Goal: Task Accomplishment & Management: Complete application form

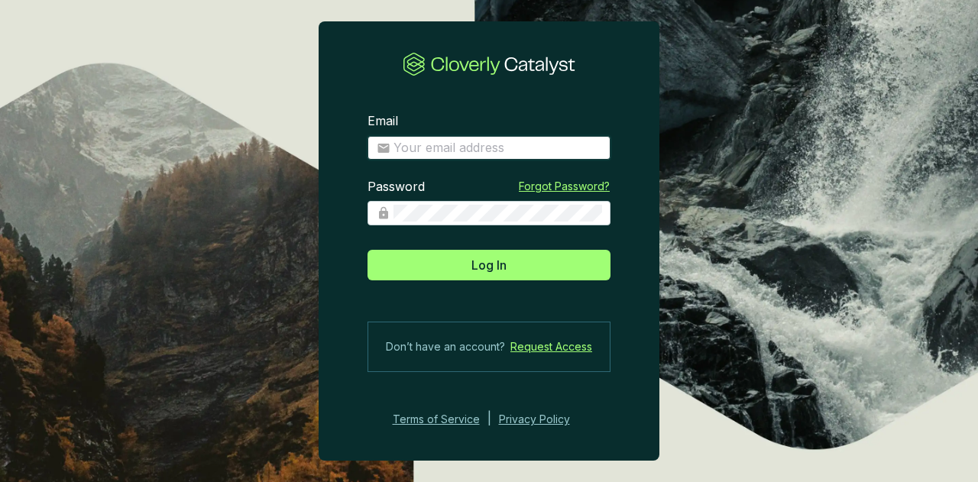
click at [420, 143] on input "Email" at bounding box center [497, 148] width 208 height 17
type input "[EMAIL_ADDRESS][DOMAIN_NAME]"
click at [367, 250] on button "Log In" at bounding box center [488, 265] width 243 height 31
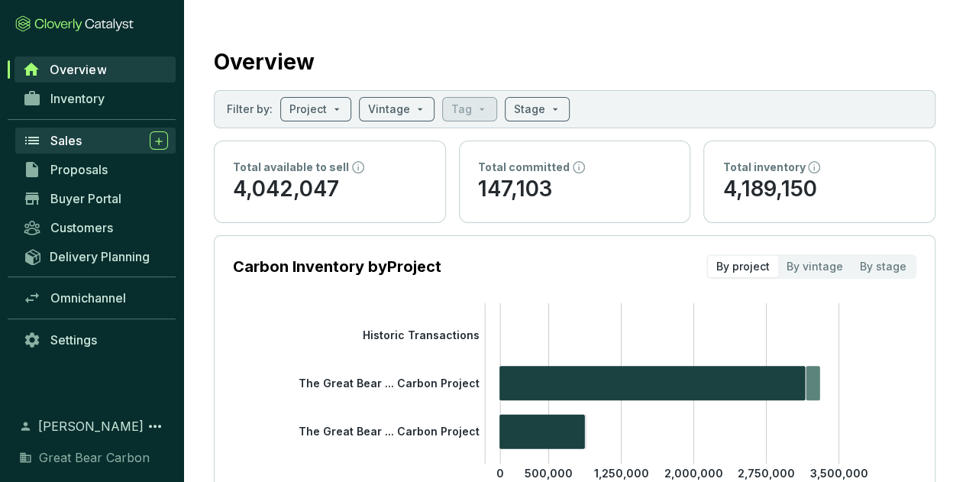
click at [93, 137] on div "Sales" at bounding box center [109, 140] width 118 height 18
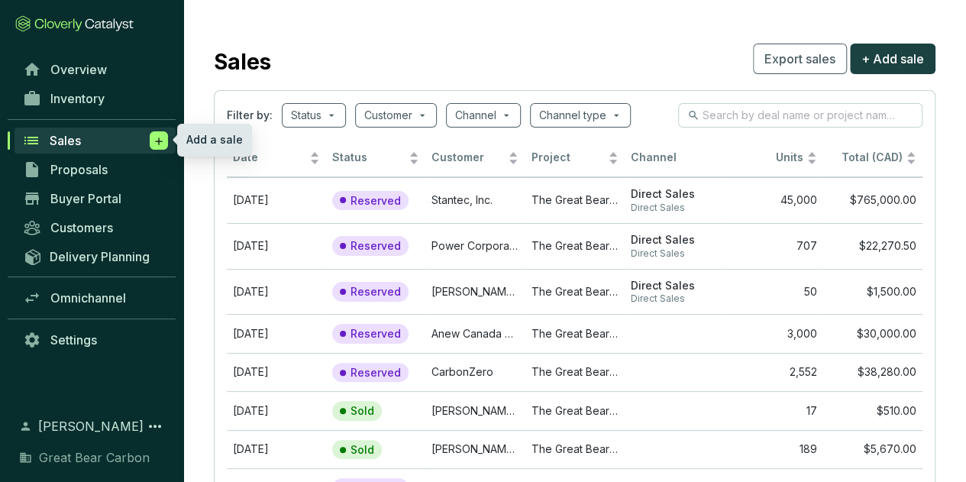
click at [167, 146] on span at bounding box center [159, 140] width 18 height 18
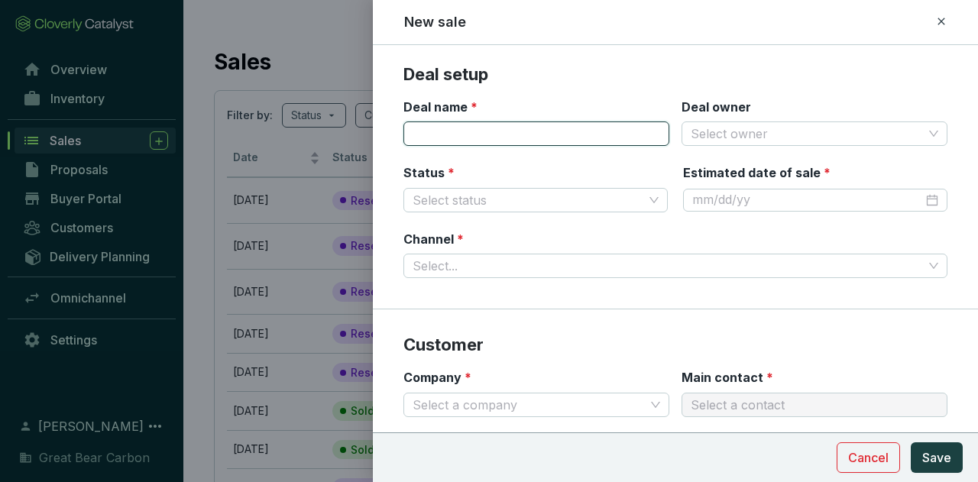
click at [467, 128] on input "Deal name *" at bounding box center [536, 133] width 266 height 24
type input "VOL - OST #[DATE]"
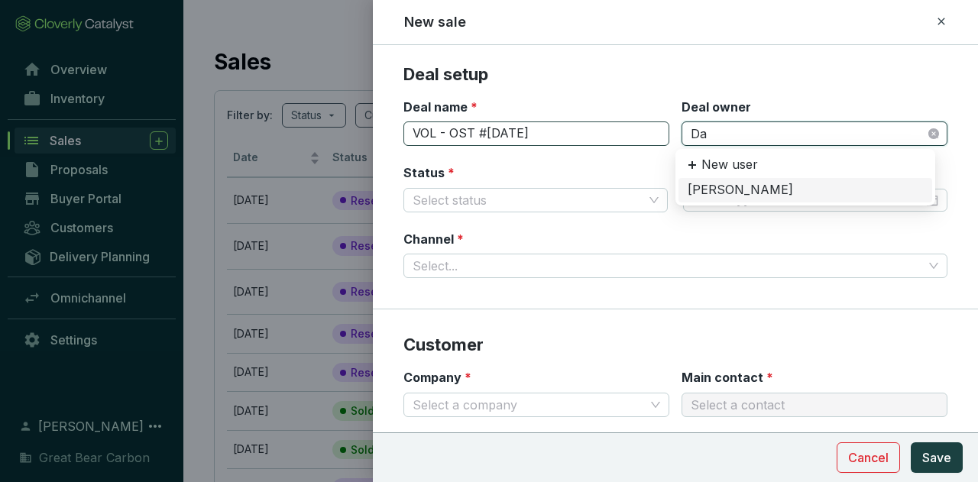
type input "[PERSON_NAME]"
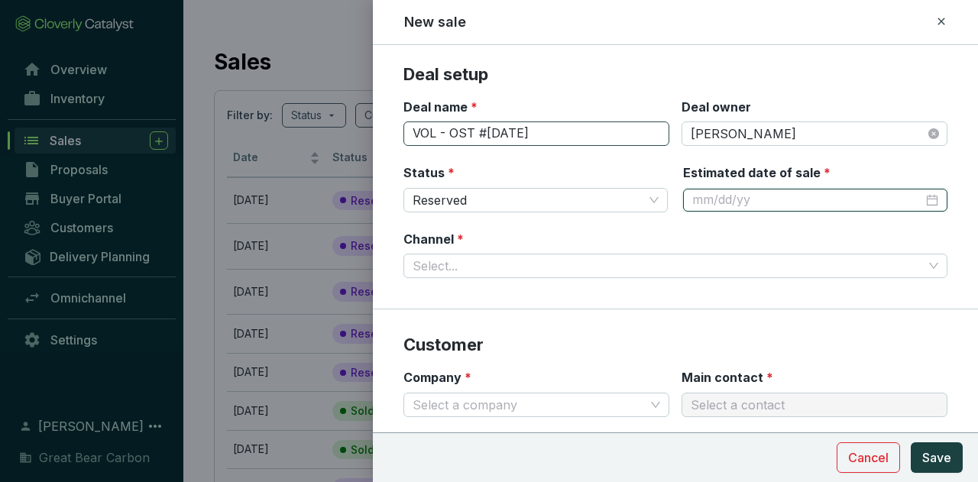
click at [920, 200] on div at bounding box center [815, 200] width 246 height 17
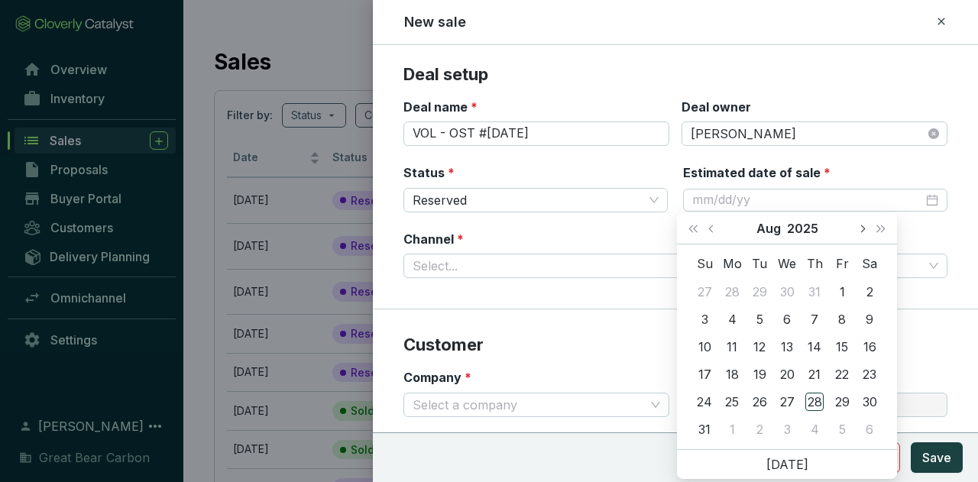
click at [862, 234] on button "Next month (PageDown)" at bounding box center [862, 228] width 20 height 31
click at [872, 375] on div "27" at bounding box center [869, 374] width 18 height 18
type input "[DATE]"
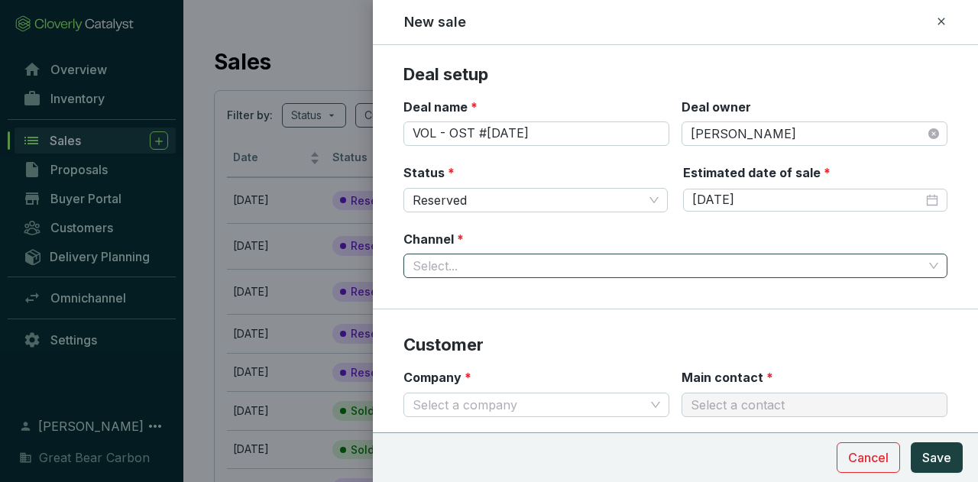
click at [599, 269] on input "Channel *" at bounding box center [668, 265] width 510 height 23
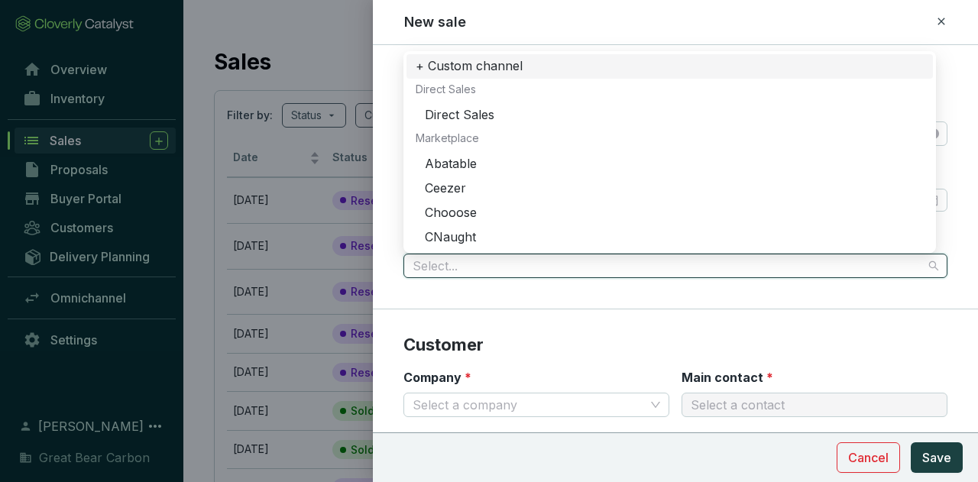
click at [509, 109] on div "Direct Sales" at bounding box center [674, 115] width 499 height 17
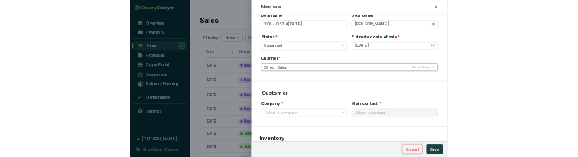
scroll to position [118, 0]
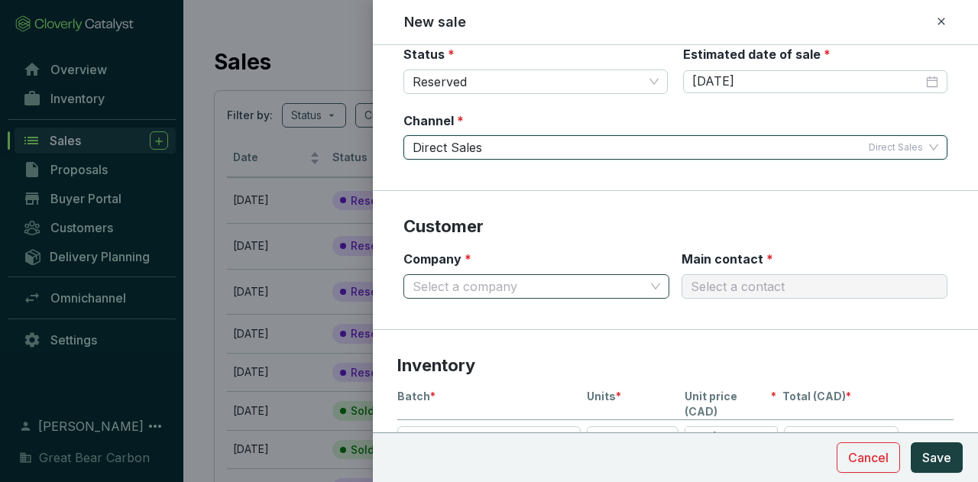
click at [586, 292] on input "Company *" at bounding box center [529, 286] width 232 height 23
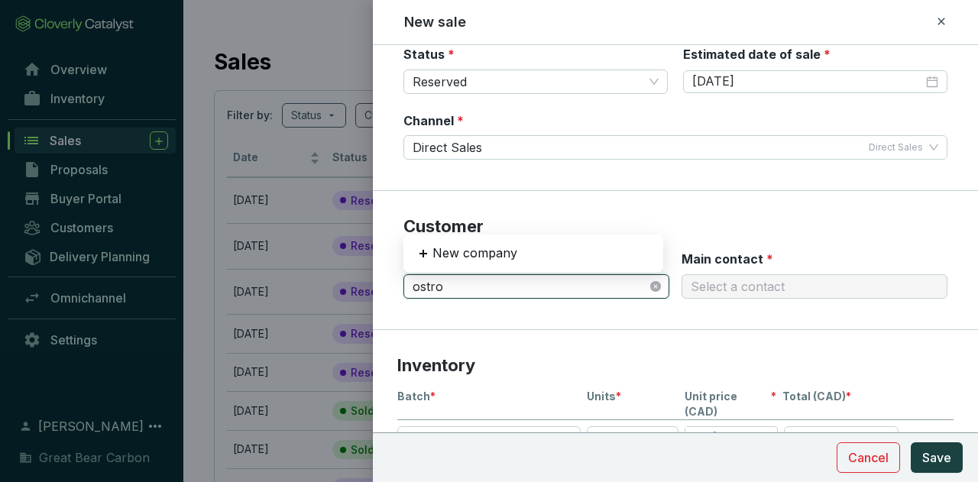
type input "[PERSON_NAME]"
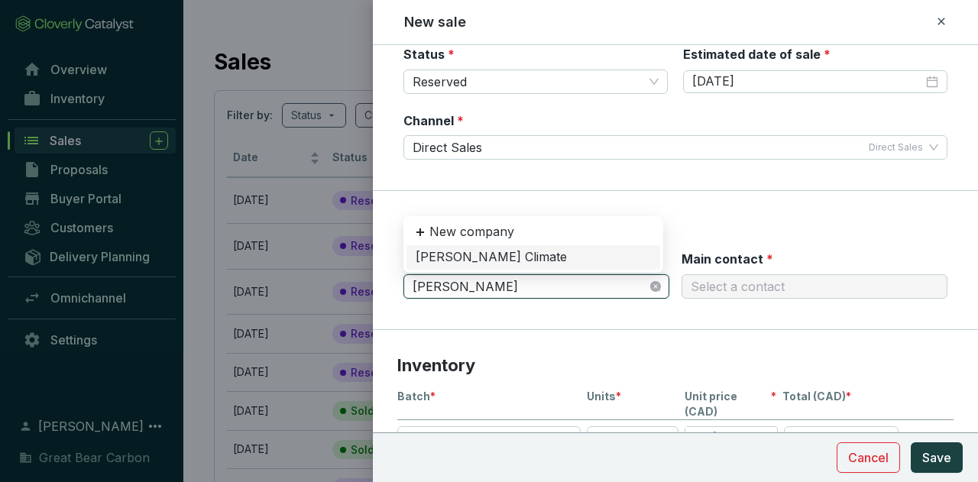
click at [497, 258] on div "[PERSON_NAME] Climate" at bounding box center [533, 257] width 235 height 17
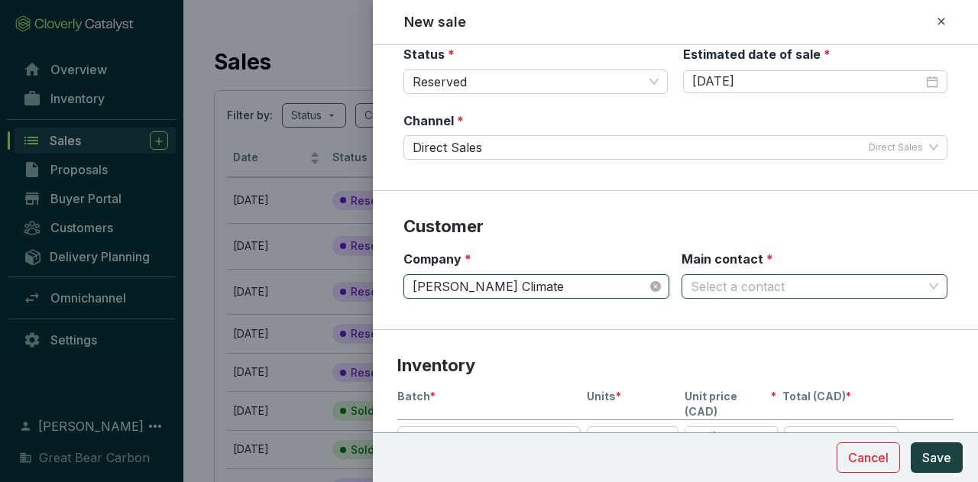
click at [756, 287] on input "Main contact *" at bounding box center [807, 286] width 232 height 23
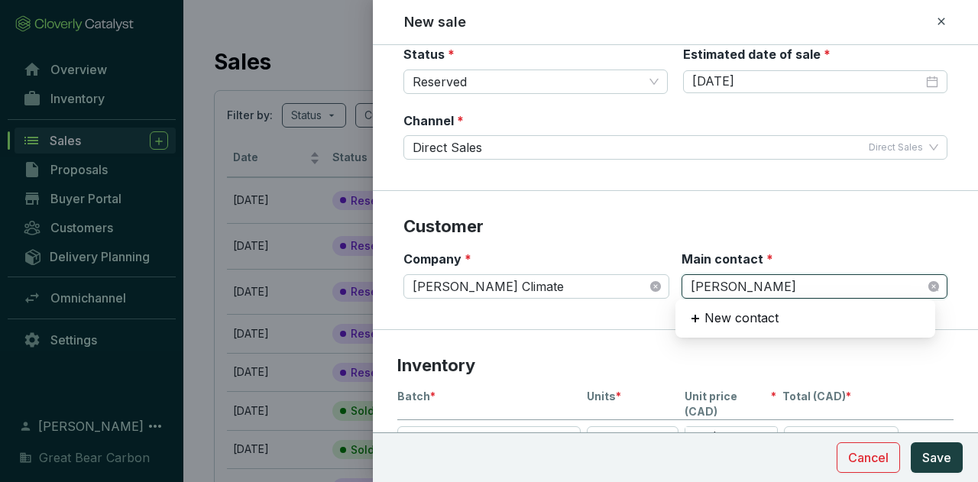
click at [749, 313] on p "New contact" at bounding box center [741, 318] width 74 height 17
type input "[PERSON_NAME]"
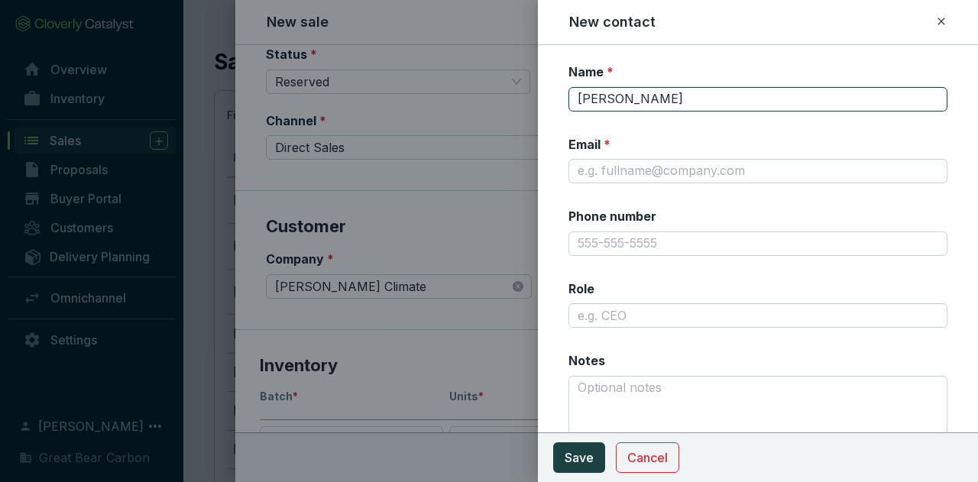
click at [686, 99] on input "[PERSON_NAME]" at bounding box center [757, 99] width 379 height 24
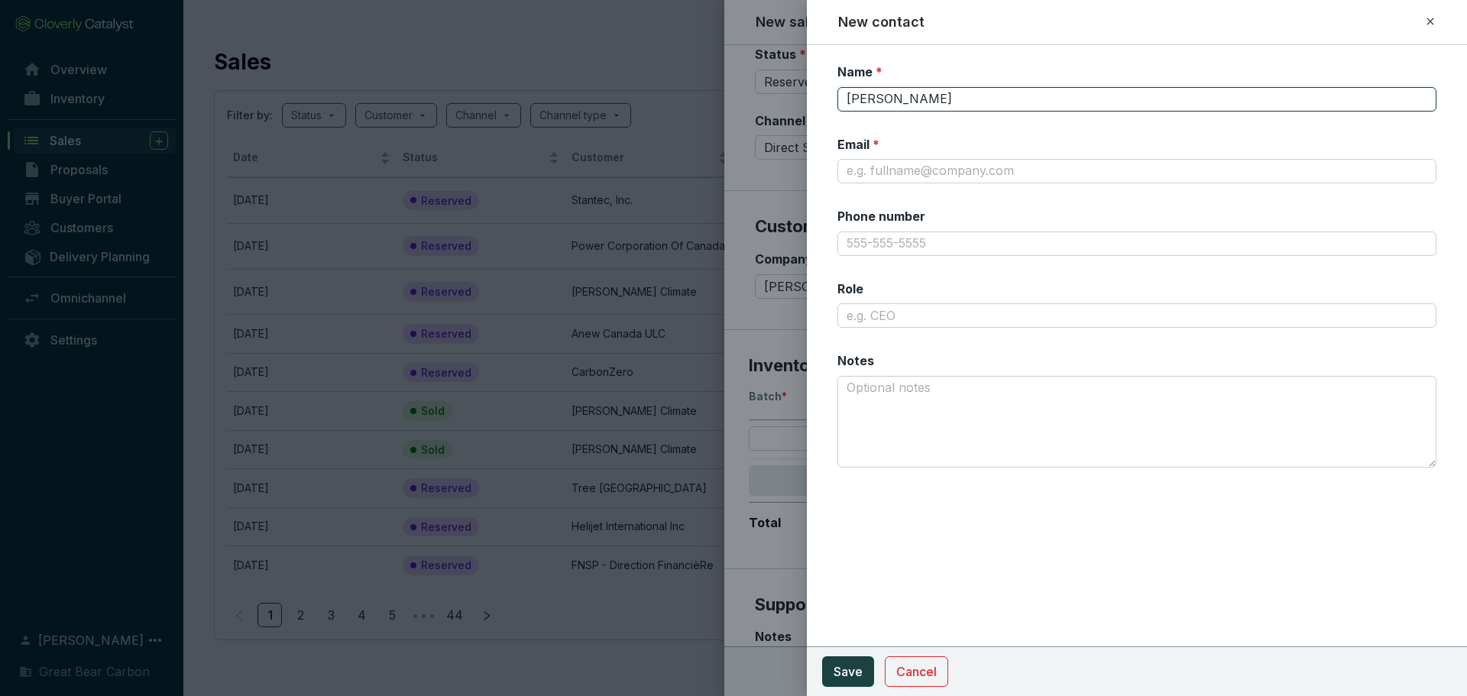
click at [977, 99] on input "[PERSON_NAME]" at bounding box center [1136, 99] width 599 height 24
type input "[PERSON_NAME]"
click at [875, 176] on input "Email *" at bounding box center [1136, 171] width 599 height 24
paste input "[PERSON_NAME][EMAIL_ADDRESS][DOMAIN_NAME]"
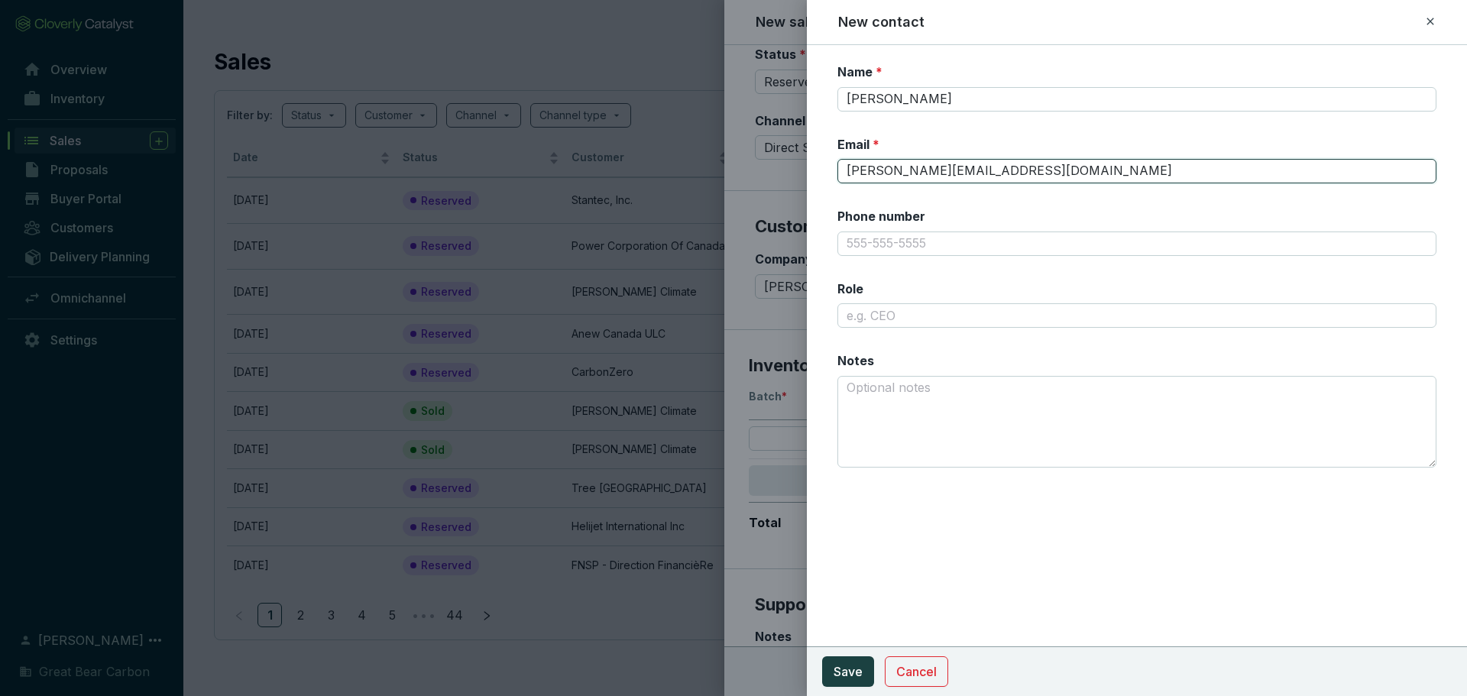
type input "[PERSON_NAME][EMAIL_ADDRESS][DOMAIN_NAME]"
click at [860, 481] on span "Save" at bounding box center [847, 671] width 29 height 18
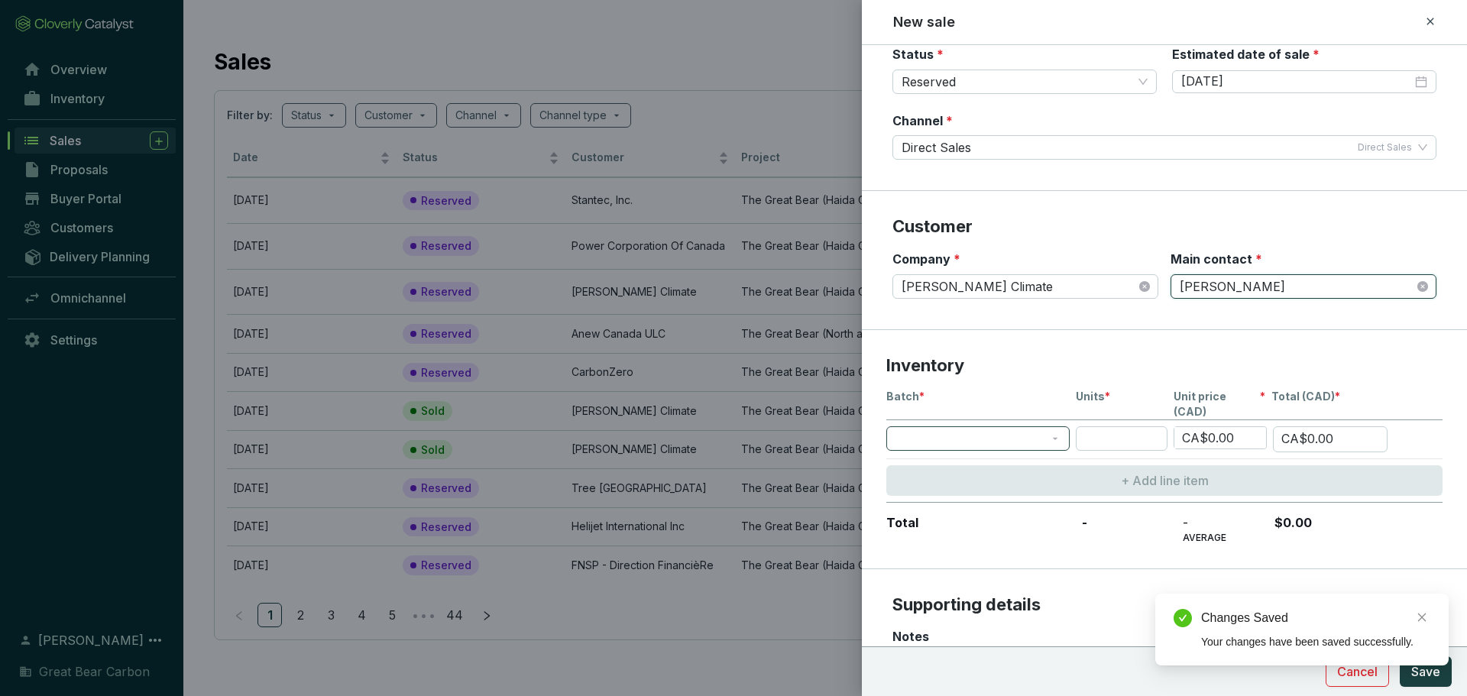
click at [977, 427] on span at bounding box center [977, 438] width 165 height 23
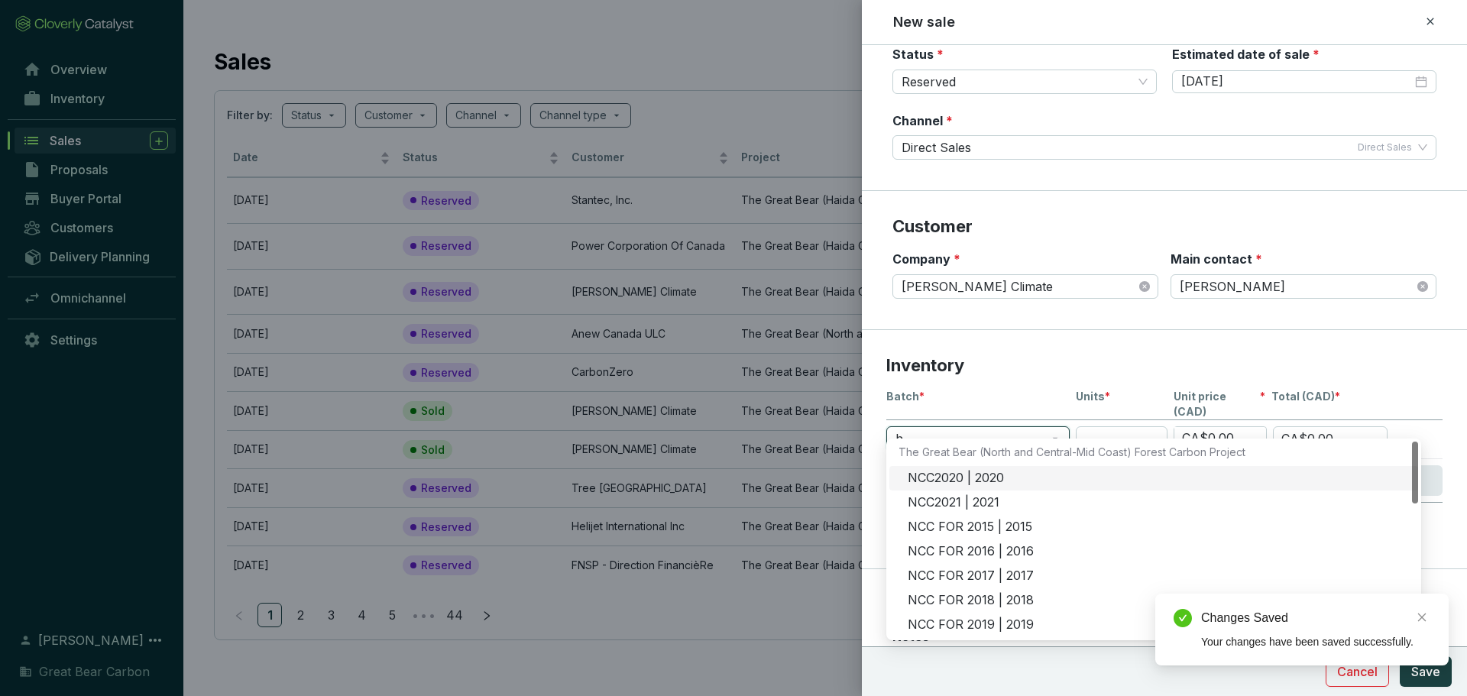
type input "hg"
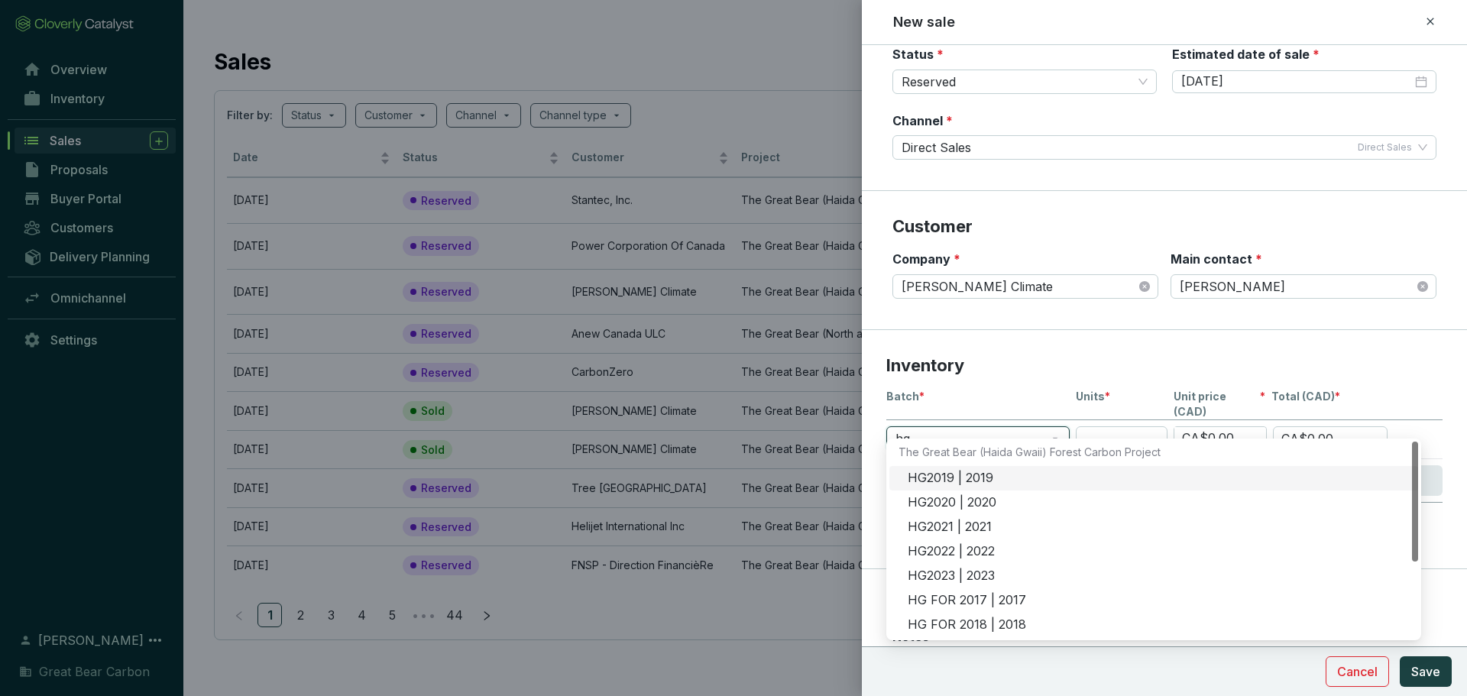
click at [948, 481] on div "HG2019 | 2019" at bounding box center [1158, 478] width 501 height 17
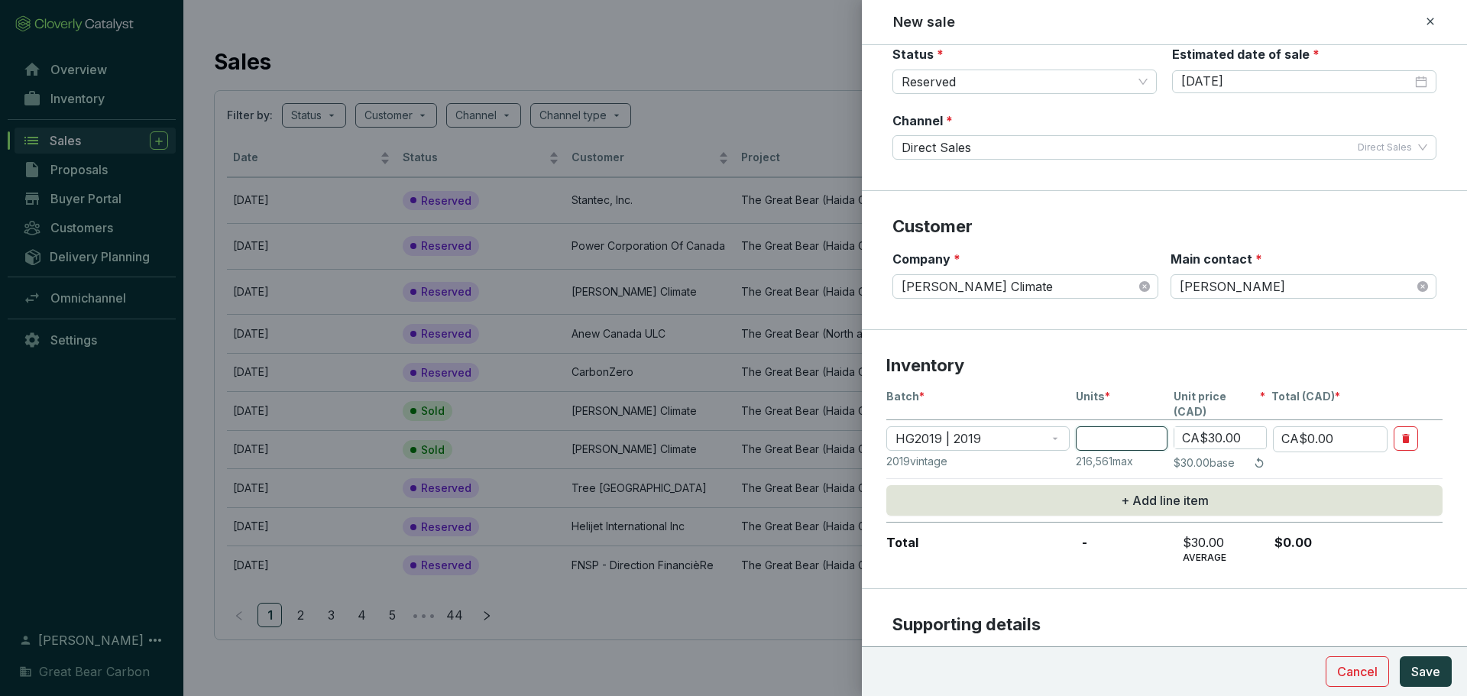
click at [977, 429] on input "number" at bounding box center [1122, 438] width 92 height 24
click at [977, 426] on input "number" at bounding box center [1122, 438] width 92 height 24
type input "3"
type input "CA$90.00"
type input "39"
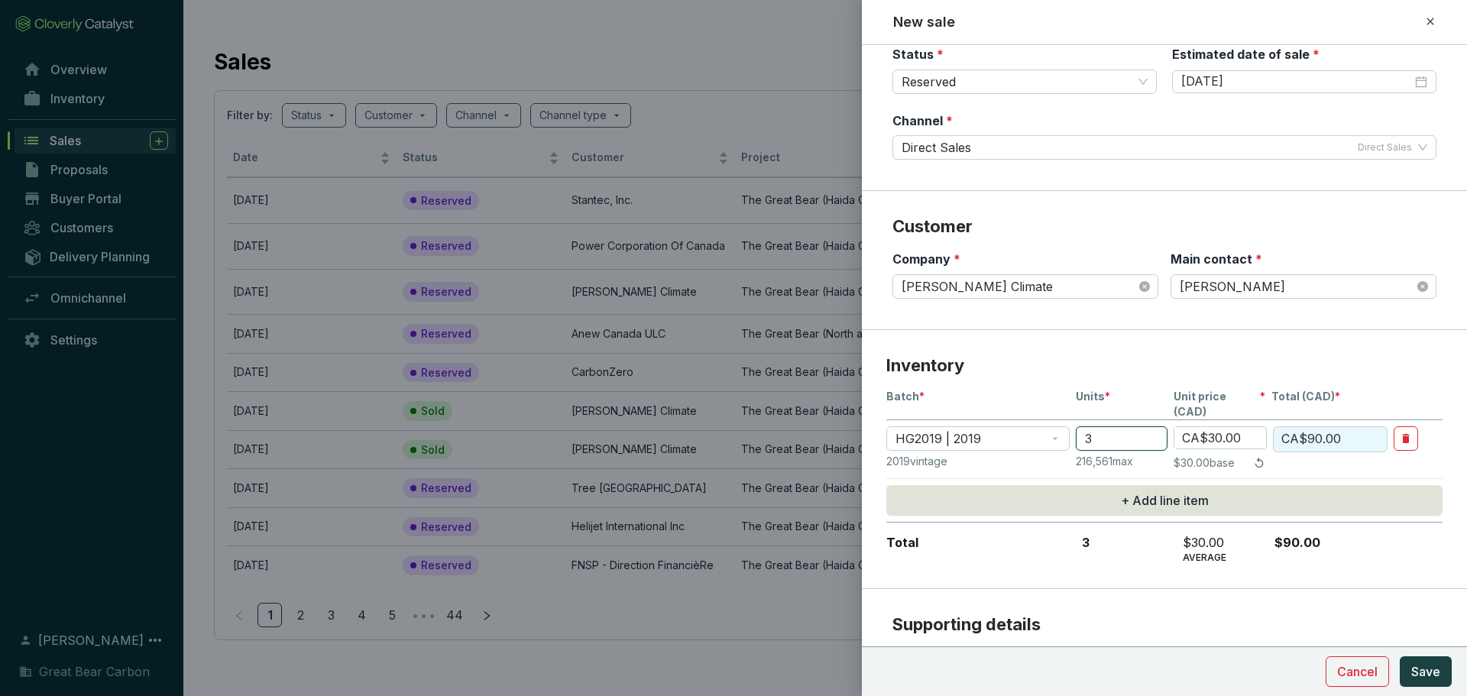
type input "CA$1,170.00"
type input "398"
type input "CA$11,940.00"
type input "398"
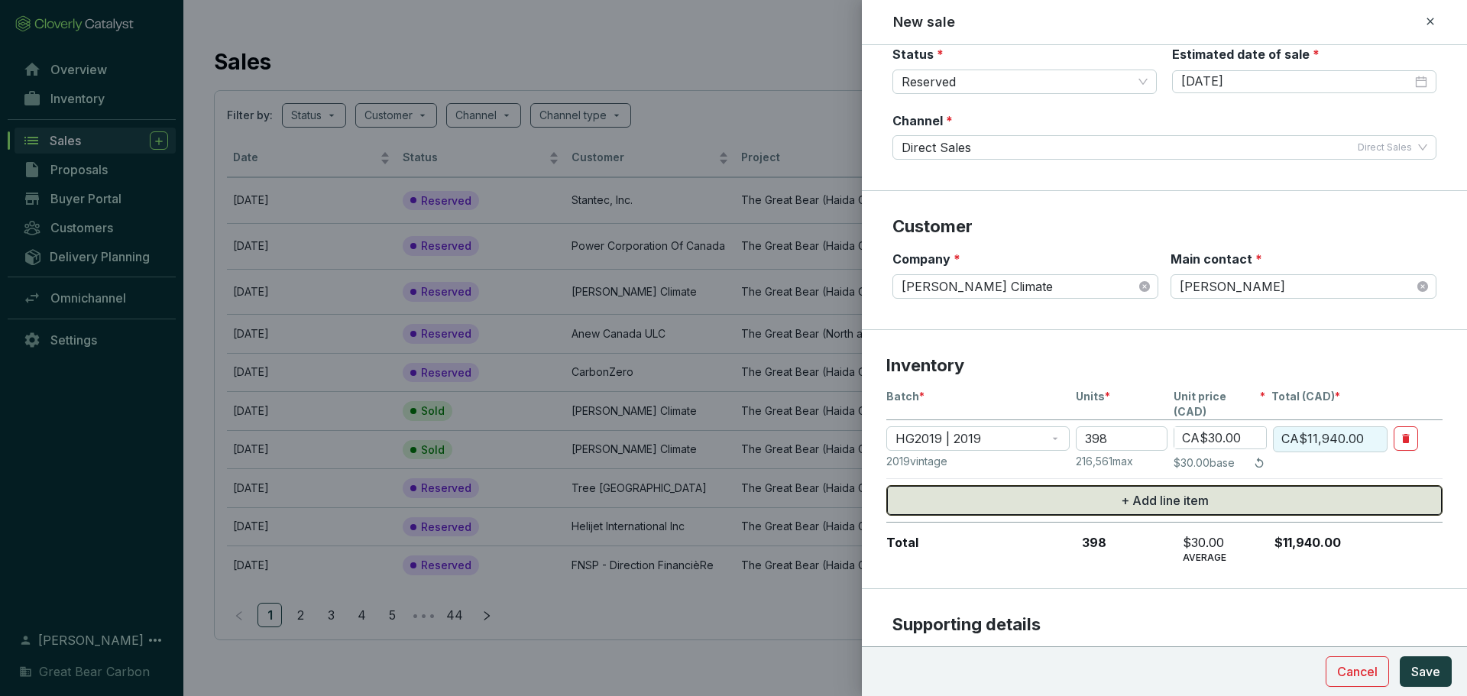
click at [977, 481] on button "+ Add line item" at bounding box center [1164, 500] width 556 height 31
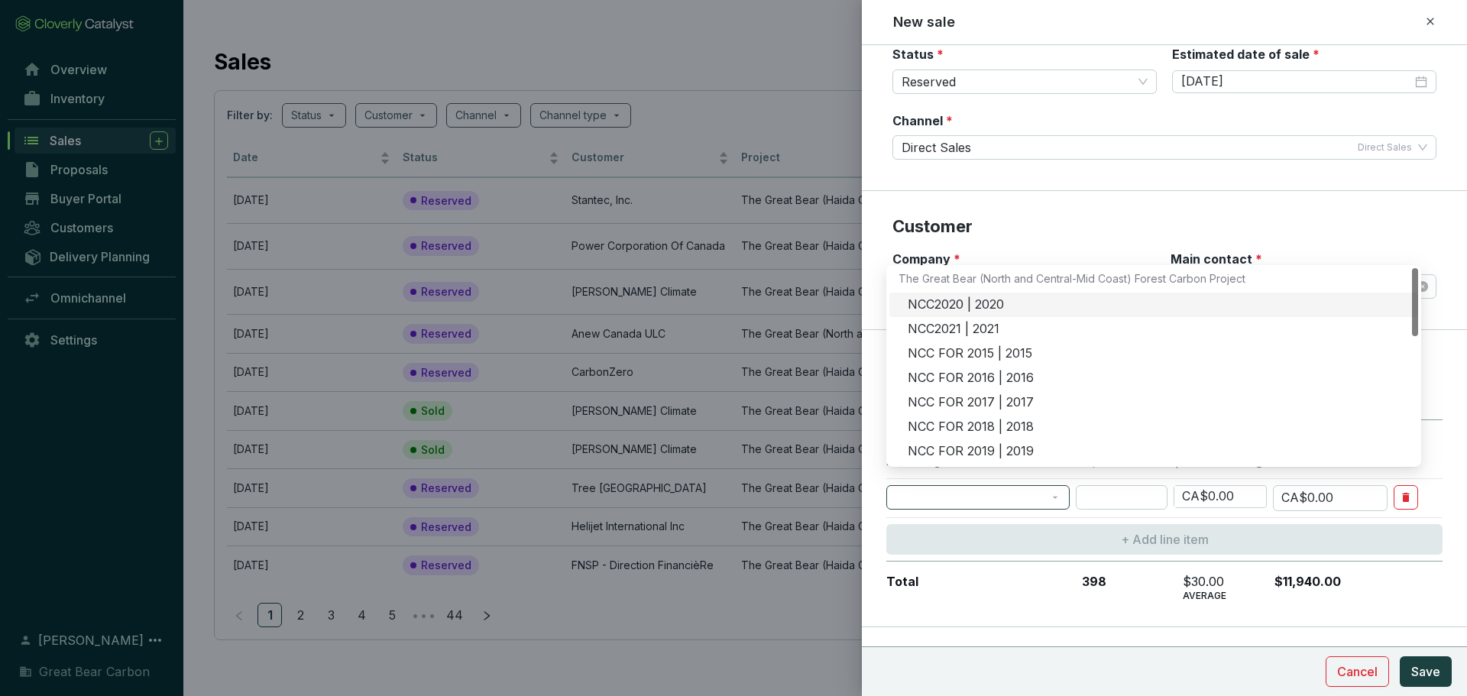
click at [977, 481] on span at bounding box center [977, 497] width 165 height 23
type input "hg"
click at [977, 445] on div "HG FOR 2019 | 2019" at bounding box center [1158, 451] width 501 height 17
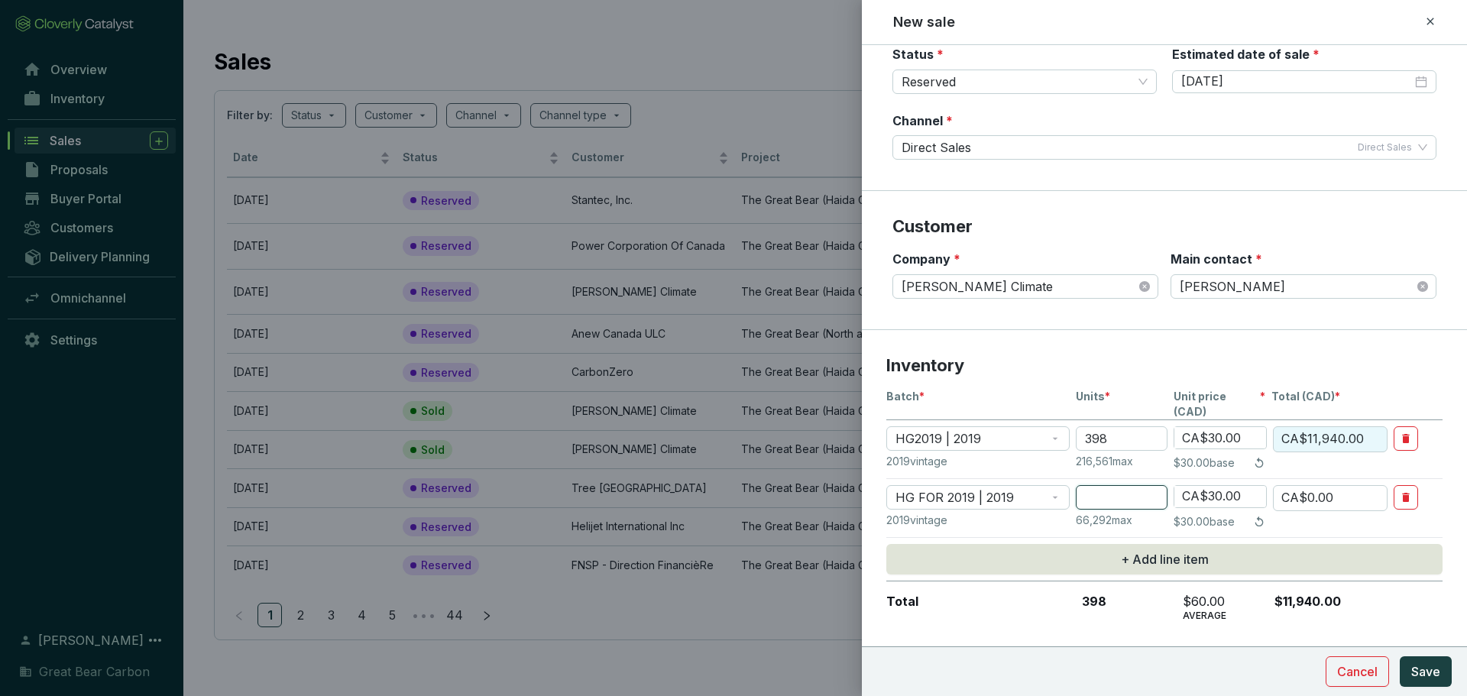
click at [977, 481] on input "number" at bounding box center [1122, 497] width 92 height 24
type input "4"
type input "CA$120.00"
type input "44"
type input "CA$1,320.00"
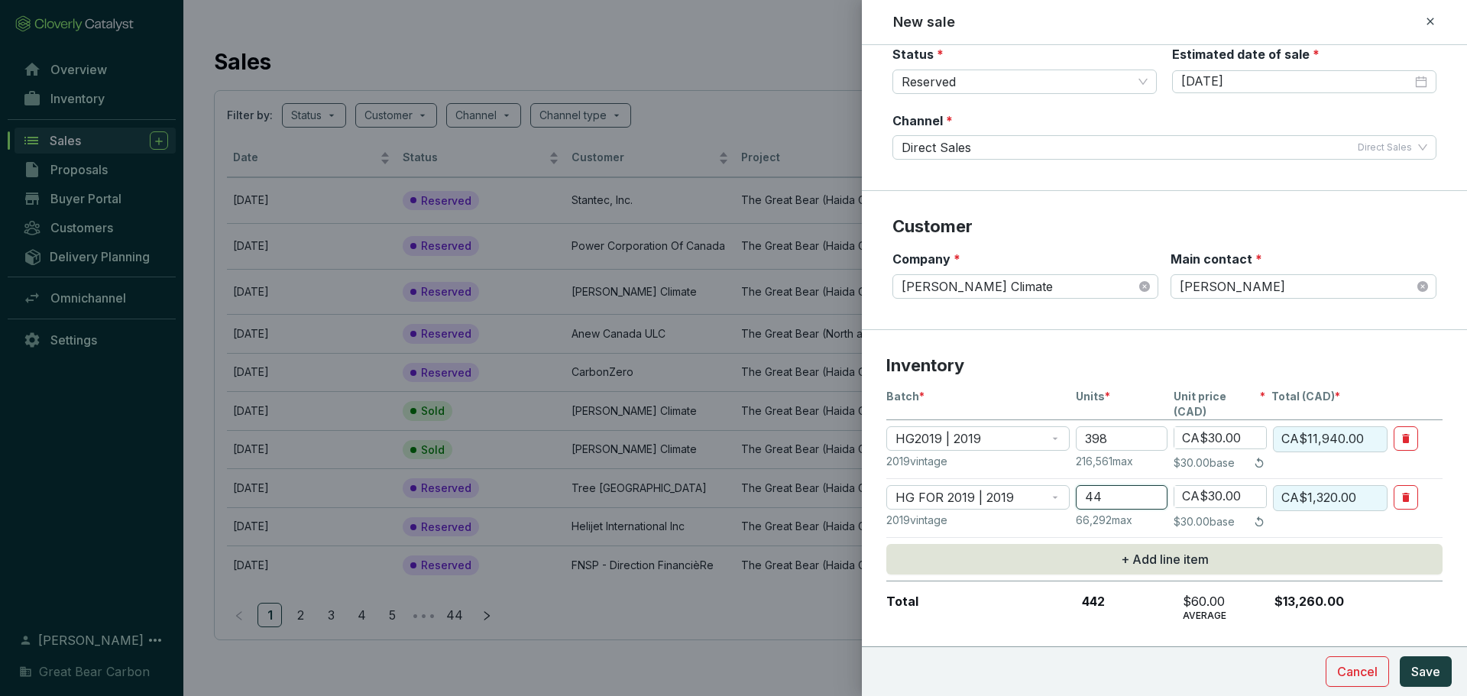
type input "44"
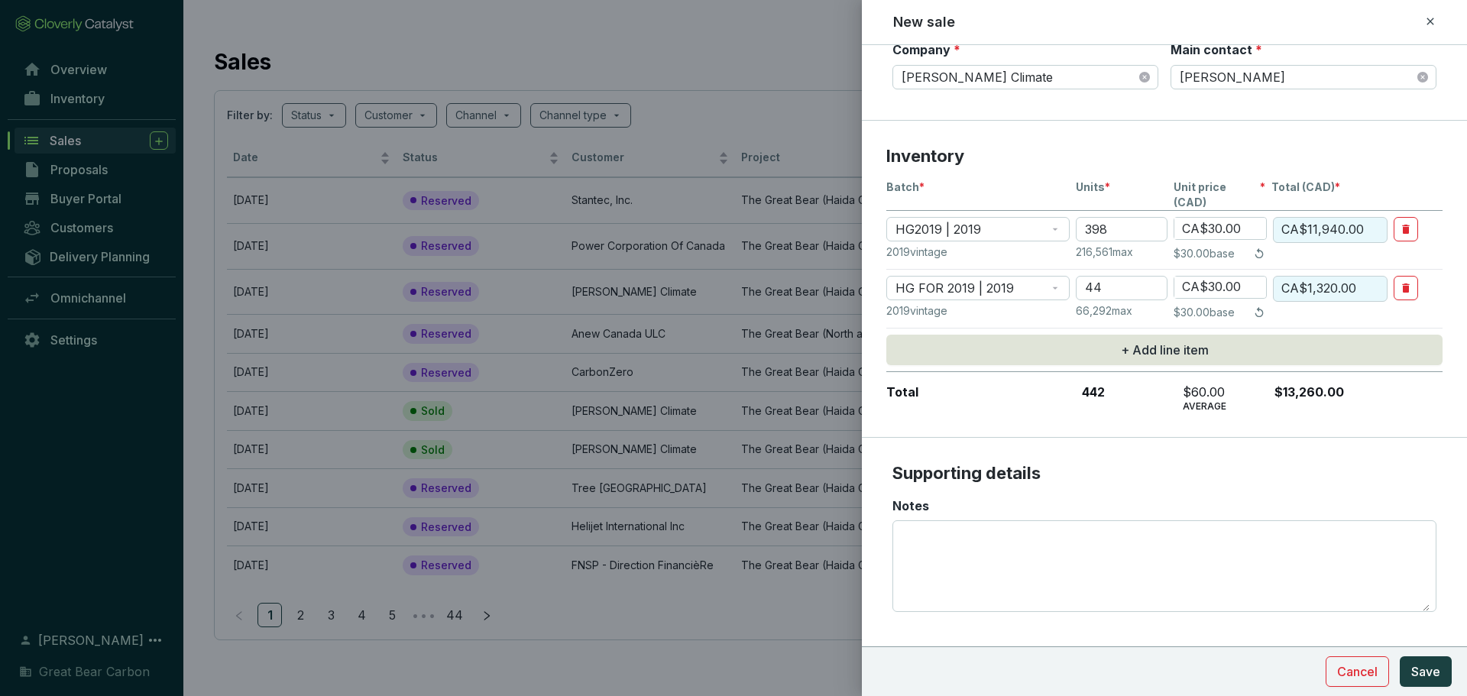
scroll to position [339, 0]
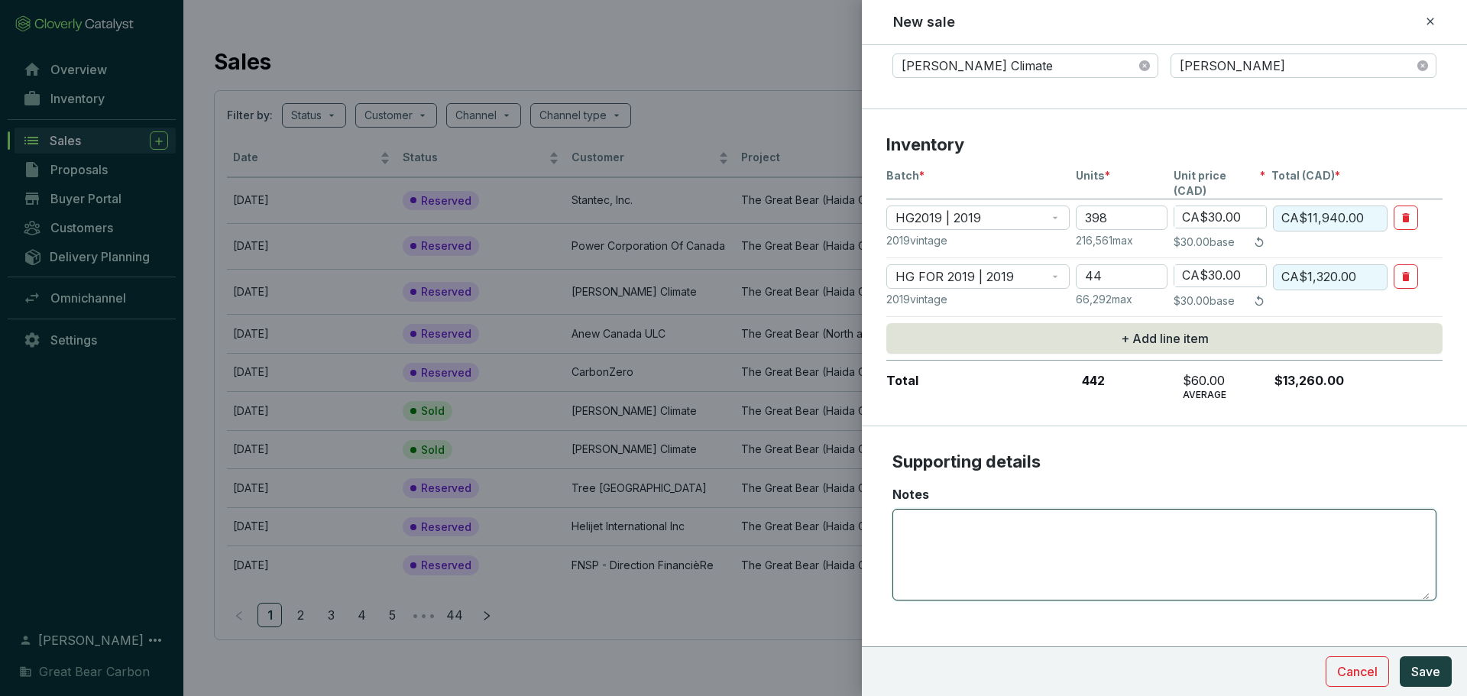
click at [977, 481] on textarea "Notes" at bounding box center [1164, 555] width 530 height 90
click at [977, 481] on textarea "Purchase for: Greater" at bounding box center [1164, 555] width 530 height 90
type textarea "Purchase for: Destination [GEOGRAPHIC_DATA]"
click at [977, 481] on span "Save" at bounding box center [1425, 671] width 29 height 18
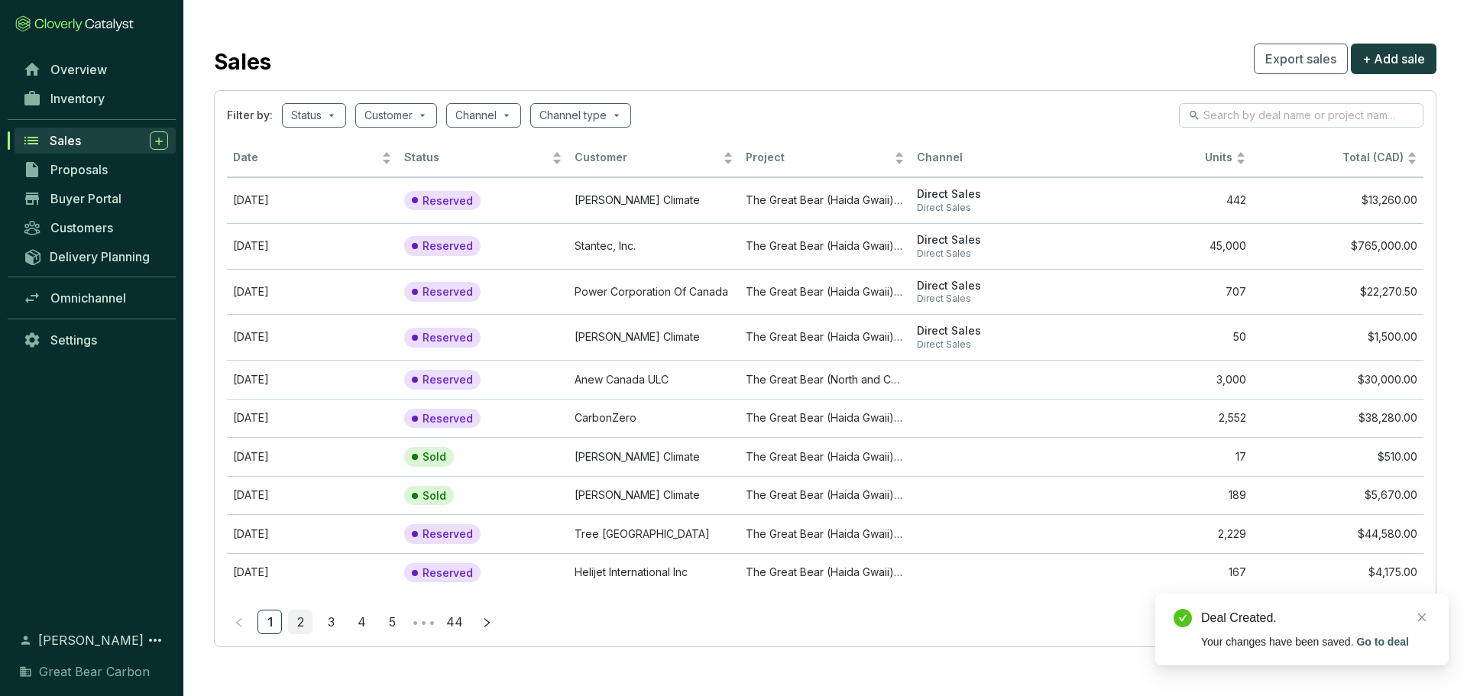
click at [295, 481] on link "2" at bounding box center [300, 621] width 23 height 23
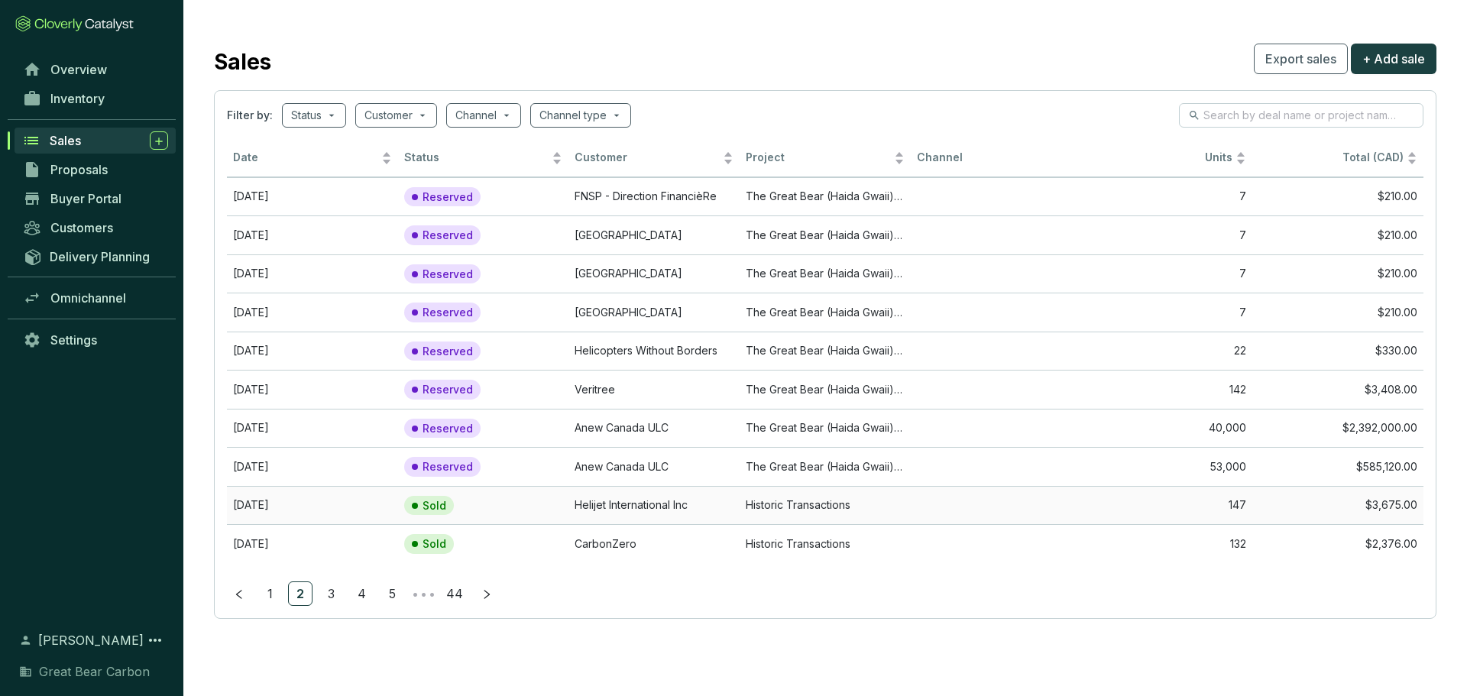
click at [694, 481] on td "Helijet International Inc" at bounding box center [653, 505] width 171 height 39
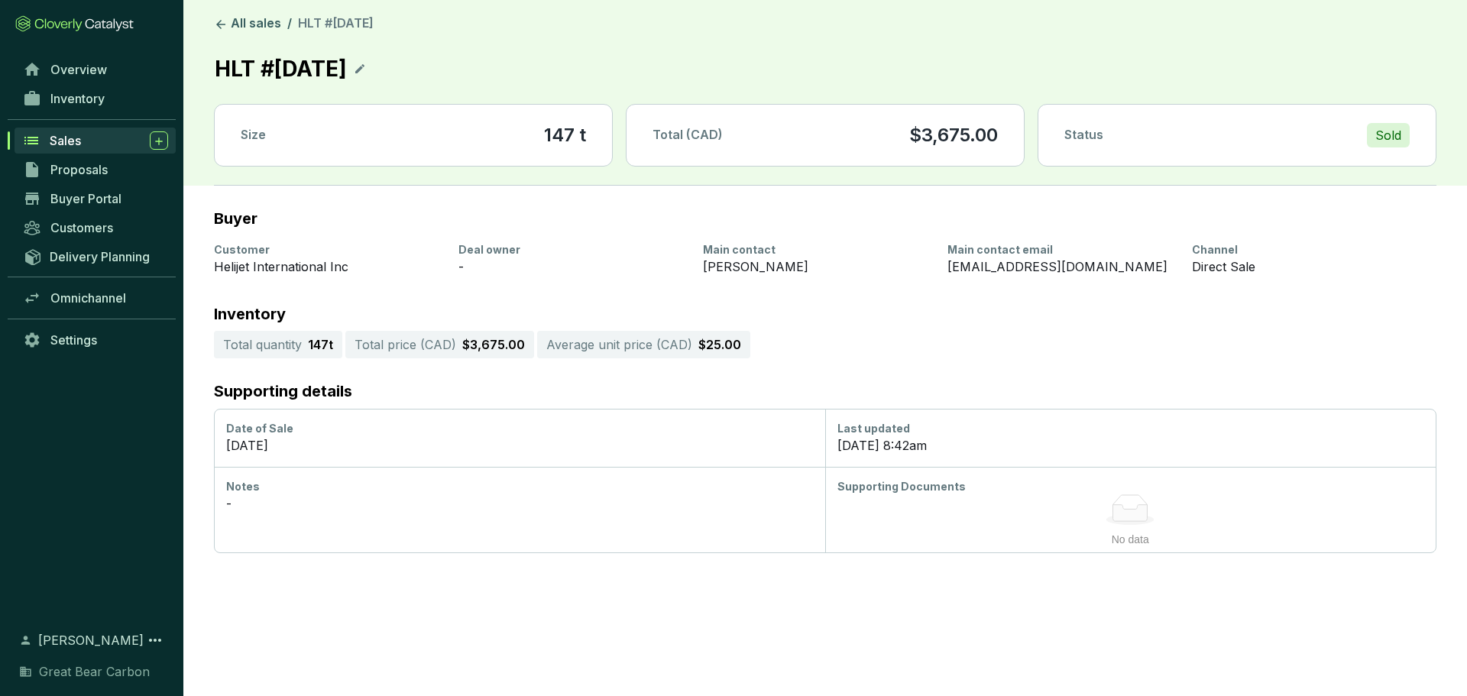
click at [366, 68] on icon at bounding box center [360, 69] width 12 height 18
click at [227, 63] on div "HLT #[DATE]" at bounding box center [284, 69] width 140 height 34
click at [464, 209] on section "Buyer Customer Helijet International Inc Deal owner - Main contact [PERSON_NAME…" at bounding box center [824, 369] width 1283 height 367
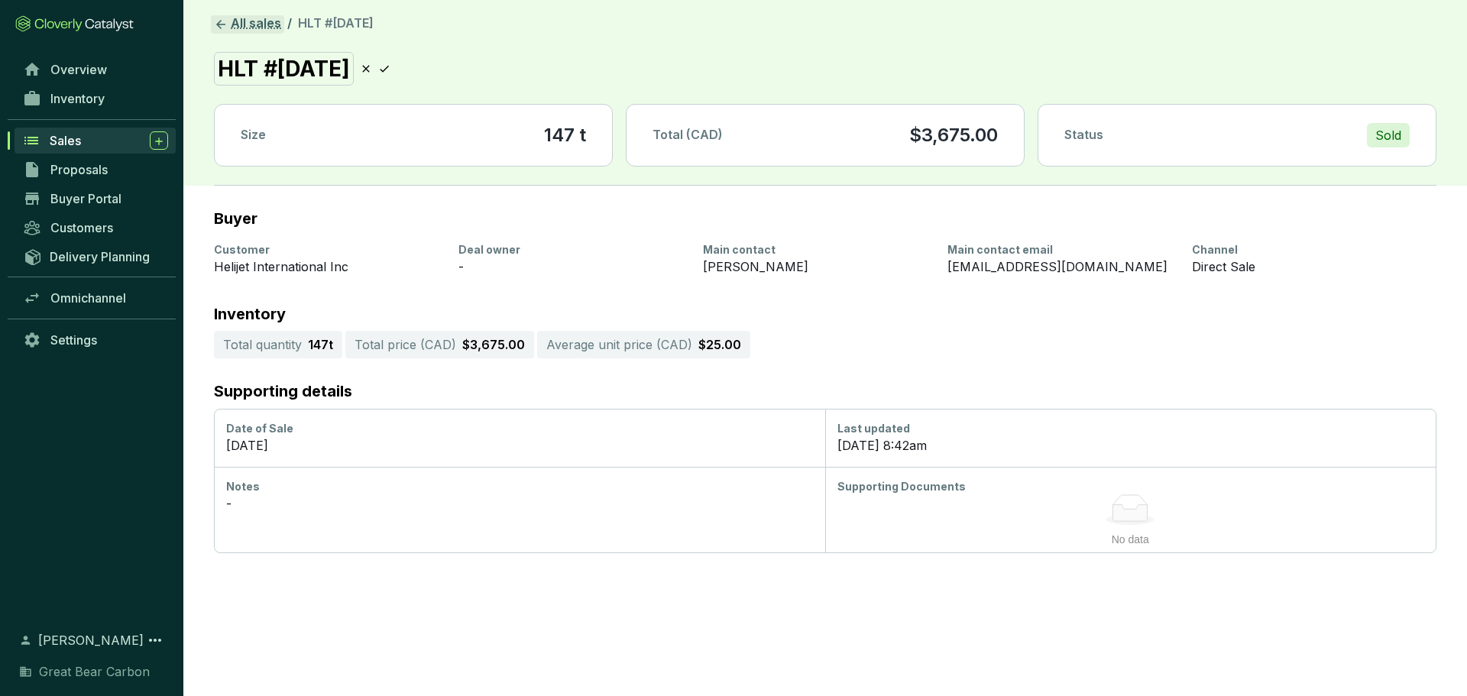
click at [229, 17] on link "All sales" at bounding box center [247, 24] width 73 height 18
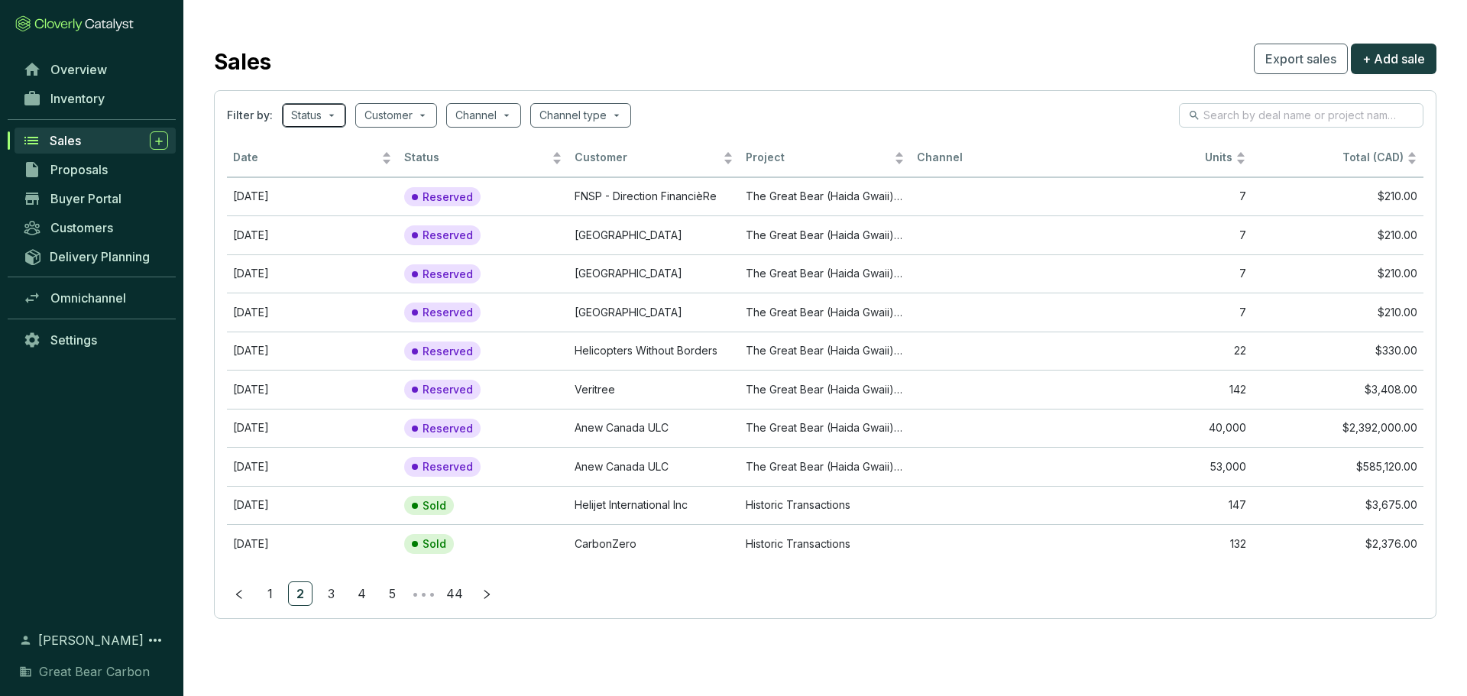
click at [303, 107] on input "search" at bounding box center [306, 115] width 31 height 23
click at [379, 121] on input "search" at bounding box center [388, 115] width 48 height 23
click at [481, 117] on input "search" at bounding box center [475, 115] width 41 height 23
click at [577, 110] on input "search" at bounding box center [572, 115] width 67 height 23
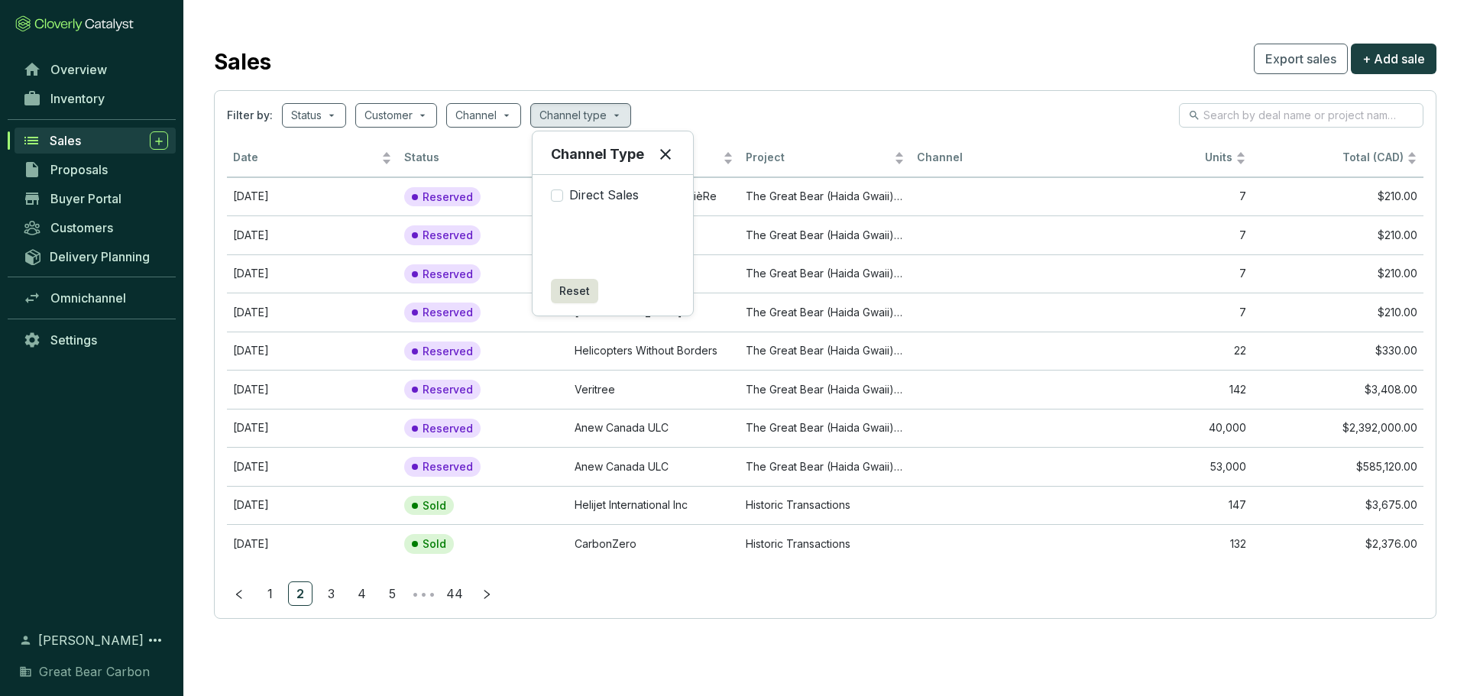
click at [848, 94] on section "Filter by: Status Customer Channel Channel type Date Status Customer Project Ch…" at bounding box center [825, 354] width 1222 height 529
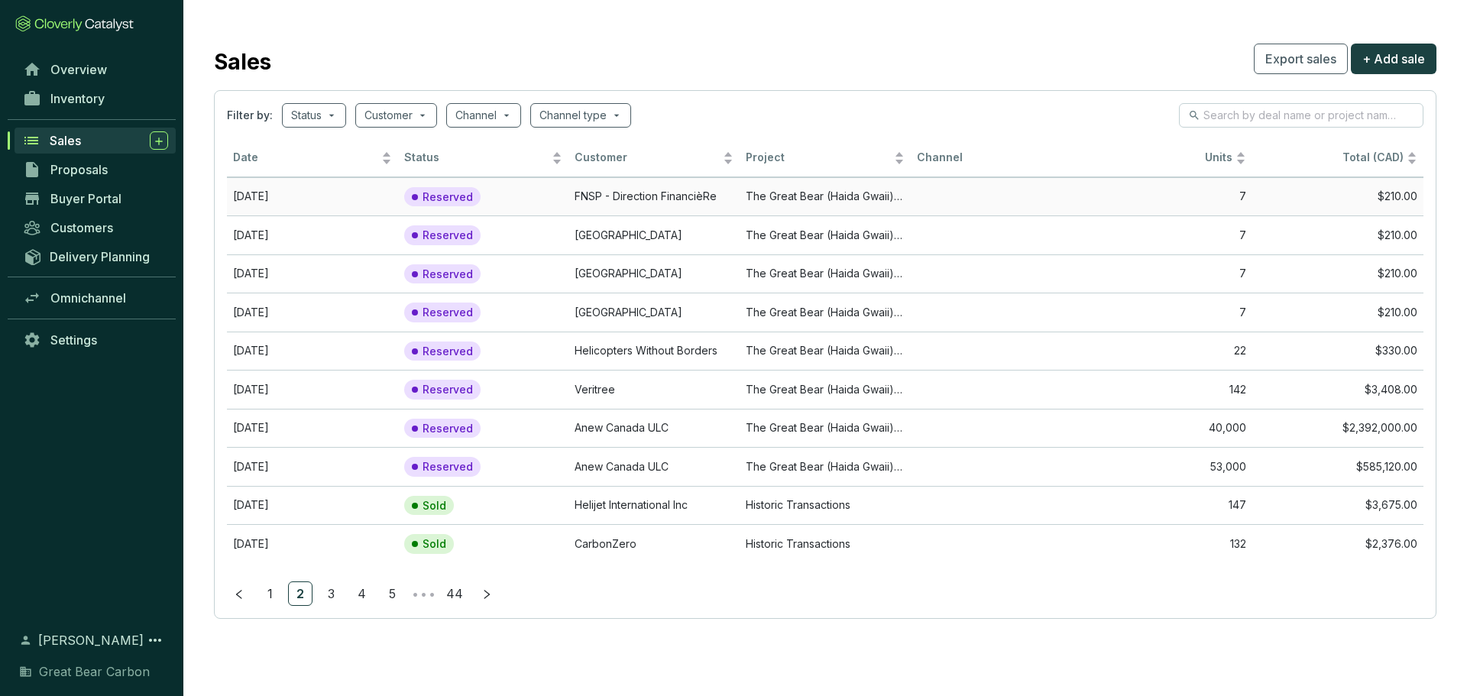
click at [539, 193] on td "Reserved" at bounding box center [483, 196] width 171 height 39
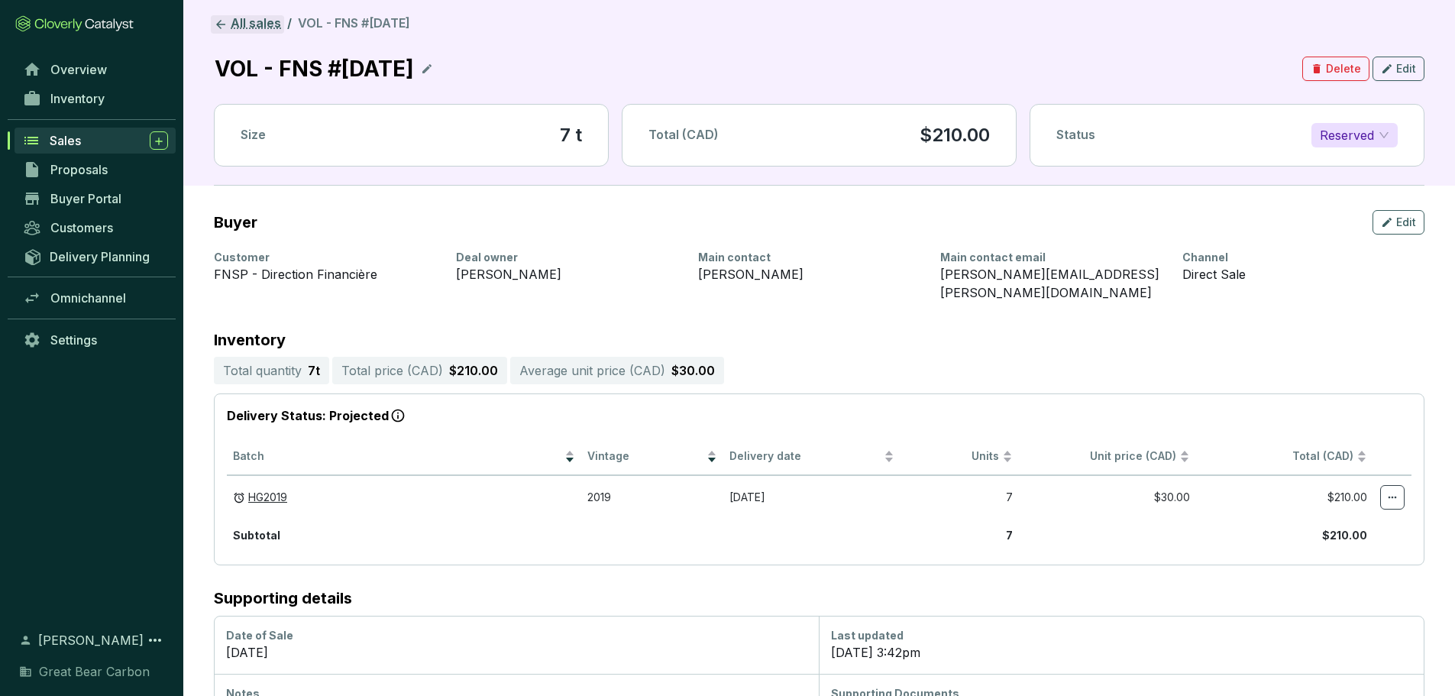
click at [244, 31] on link "All sales" at bounding box center [247, 24] width 73 height 18
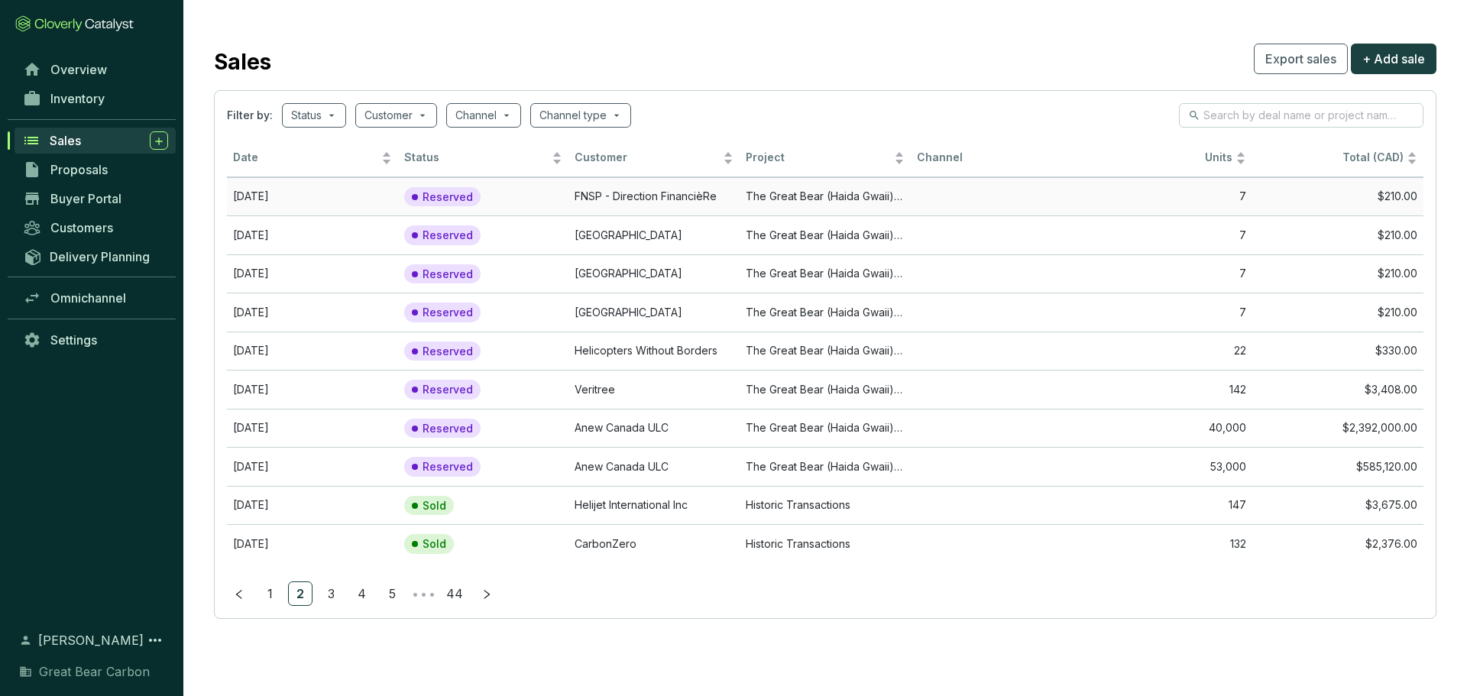
click at [570, 205] on td "FNSP - Direction FinancièRe" at bounding box center [653, 196] width 171 height 39
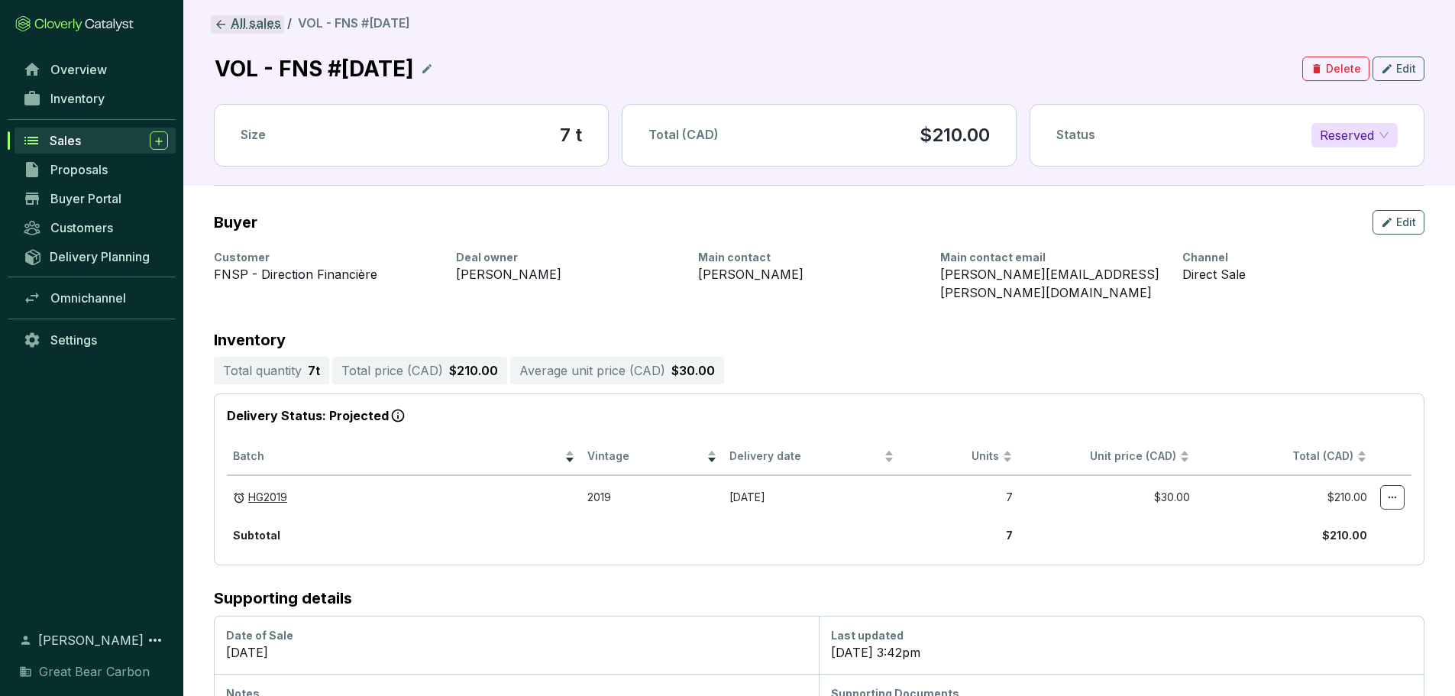
click at [228, 24] on link "All sales" at bounding box center [247, 24] width 73 height 18
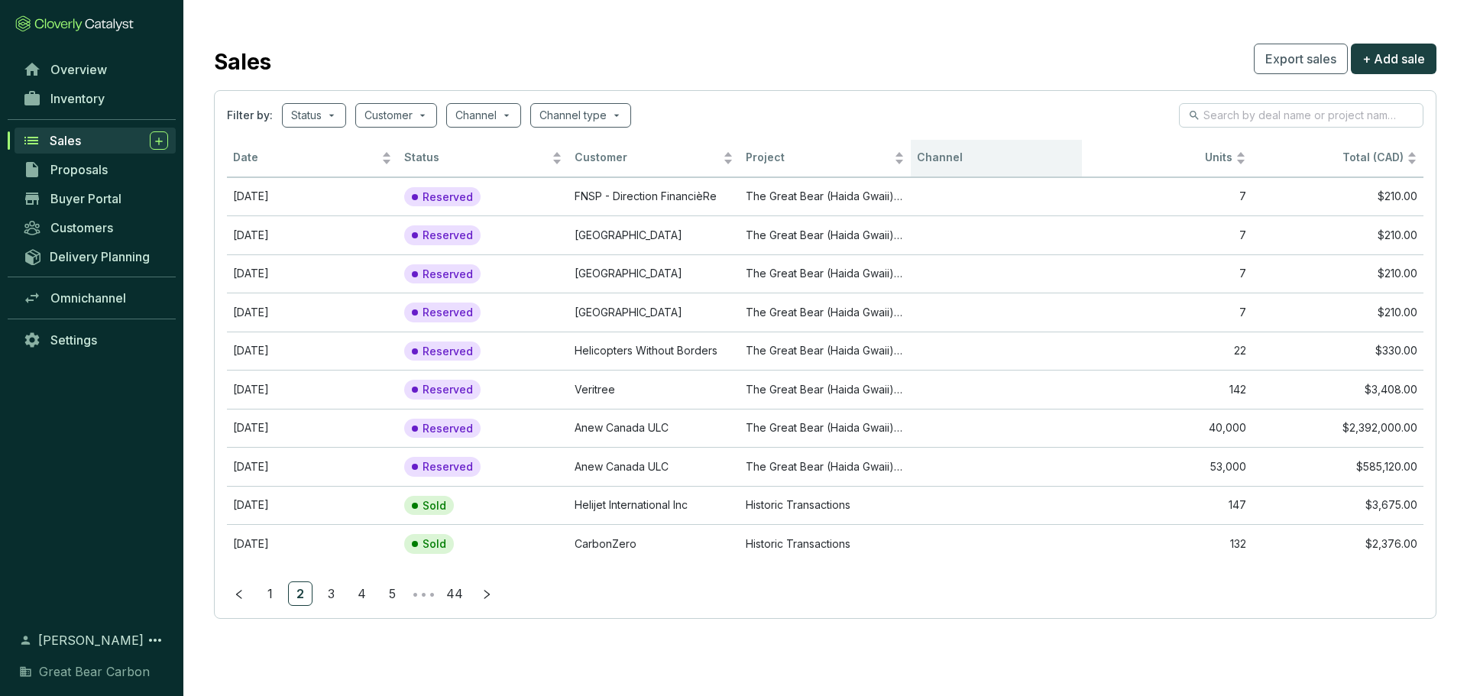
drag, startPoint x: 948, startPoint y: 174, endPoint x: 956, endPoint y: 160, distance: 15.7
drag, startPoint x: 956, startPoint y: 160, endPoint x: 966, endPoint y: 54, distance: 106.7
click at [966, 54] on div "Sales Export sales + Add sale" at bounding box center [825, 59] width 1222 height 38
click at [637, 388] on td "Veritree" at bounding box center [653, 389] width 171 height 39
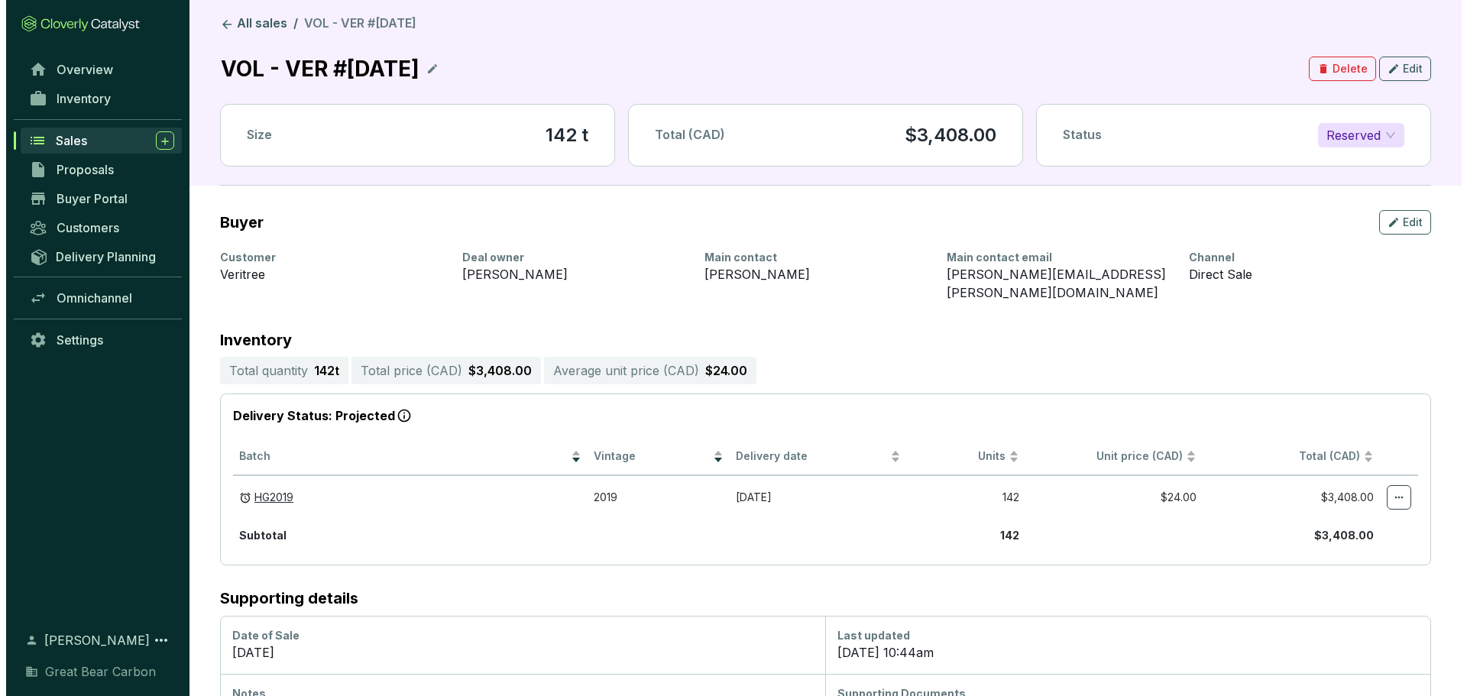
scroll to position [1, 0]
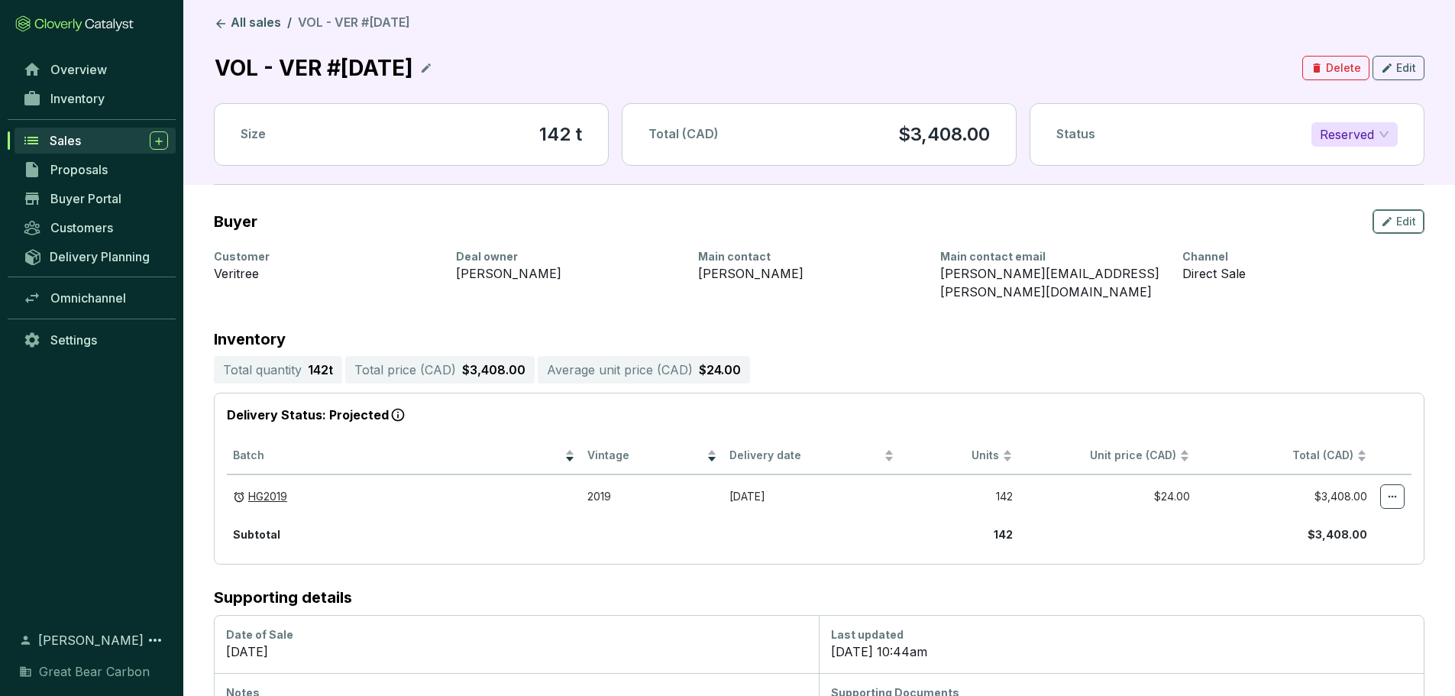
click at [977, 215] on button "Edit" at bounding box center [1399, 221] width 52 height 24
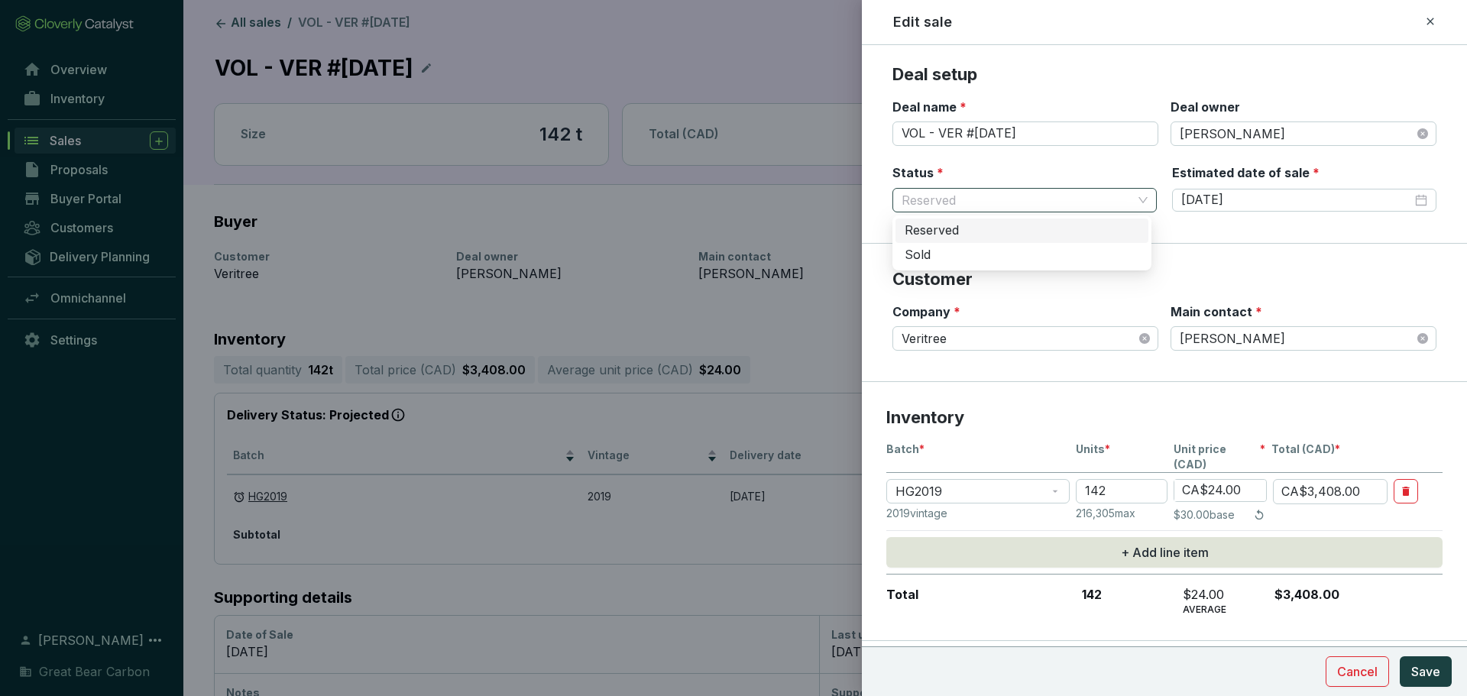
click at [945, 190] on span "Reserved" at bounding box center [1024, 200] width 246 height 23
click at [943, 255] on div "Sold" at bounding box center [1022, 255] width 235 height 17
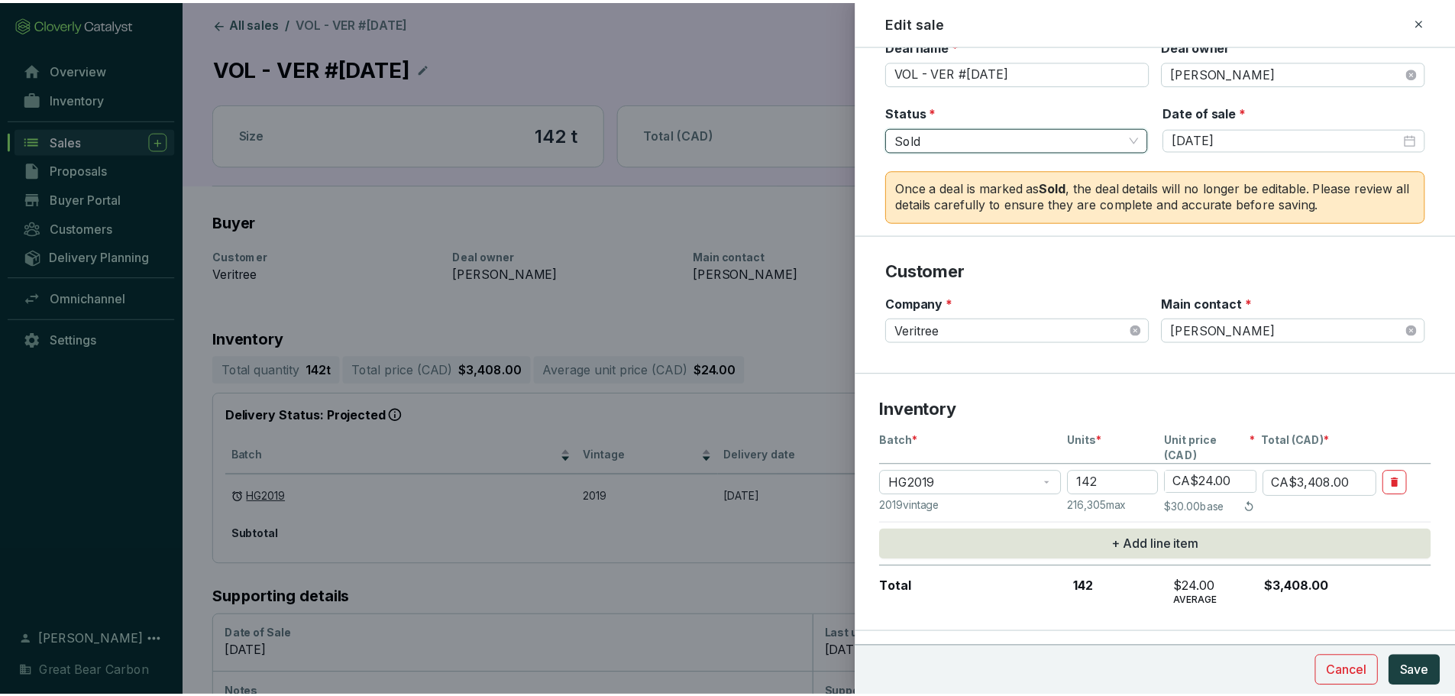
scroll to position [67, 0]
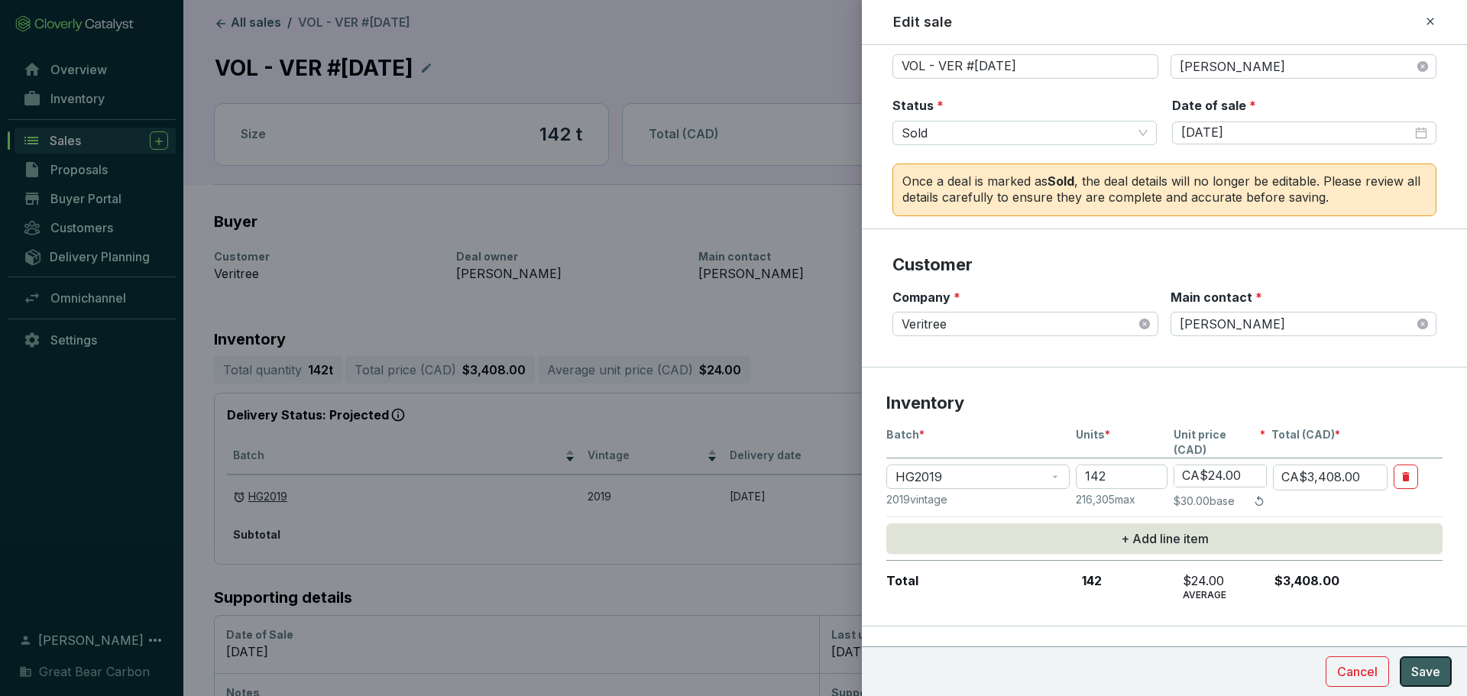
click at [977, 481] on span "Save" at bounding box center [1425, 671] width 29 height 18
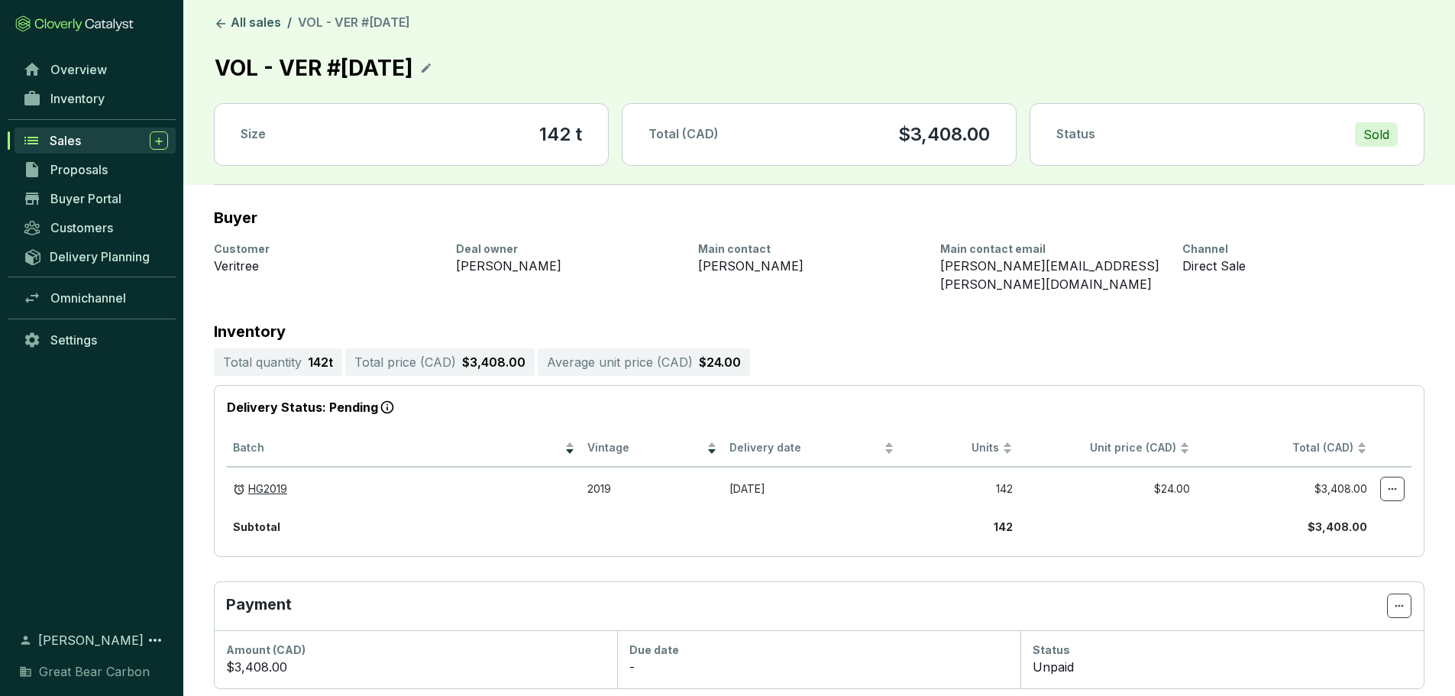
click at [510, 279] on div "Customer Veritree Deal owner [PERSON_NAME] contact [PERSON_NAME] Main contact e…" at bounding box center [819, 267] width 1211 height 64
click at [223, 24] on icon at bounding box center [221, 24] width 14 height 14
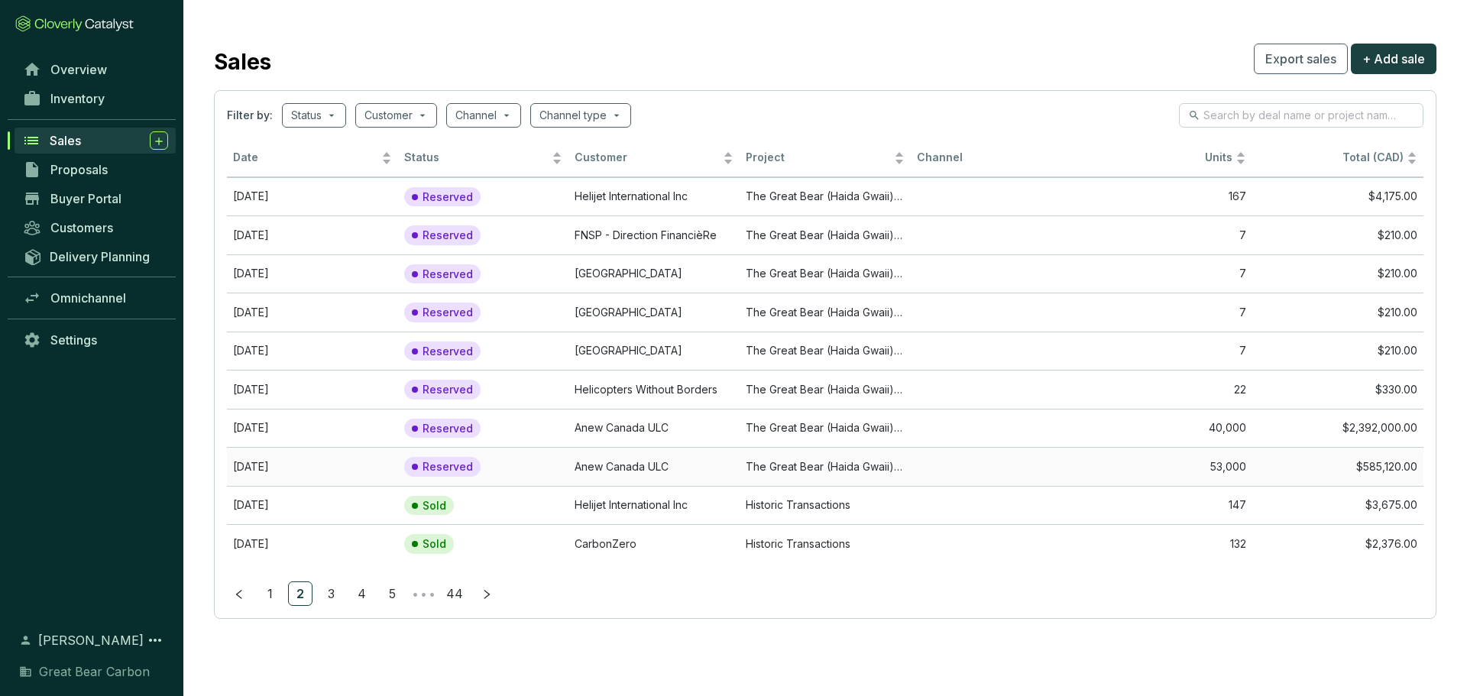
click at [756, 474] on td "The Great Bear (Haida Gwaii) Forest Carbon Project" at bounding box center [824, 466] width 171 height 39
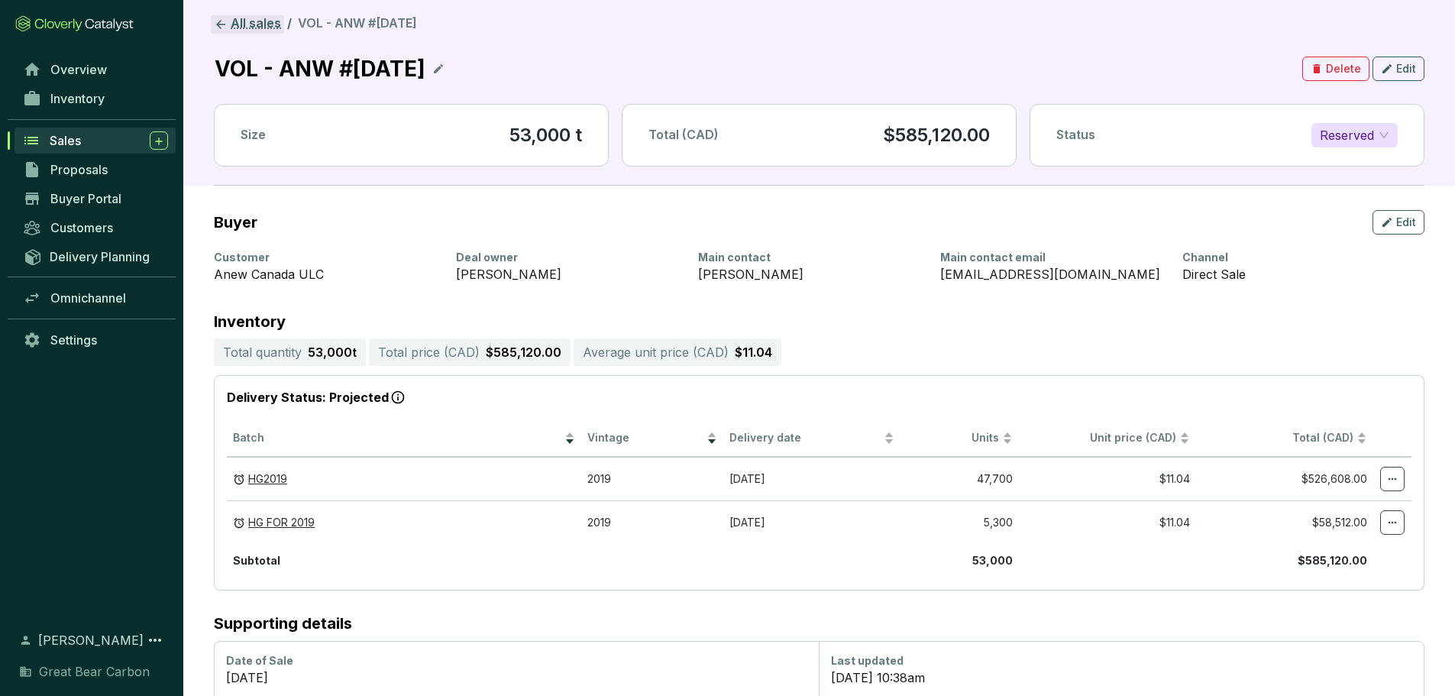
click at [222, 25] on icon at bounding box center [221, 25] width 14 height 14
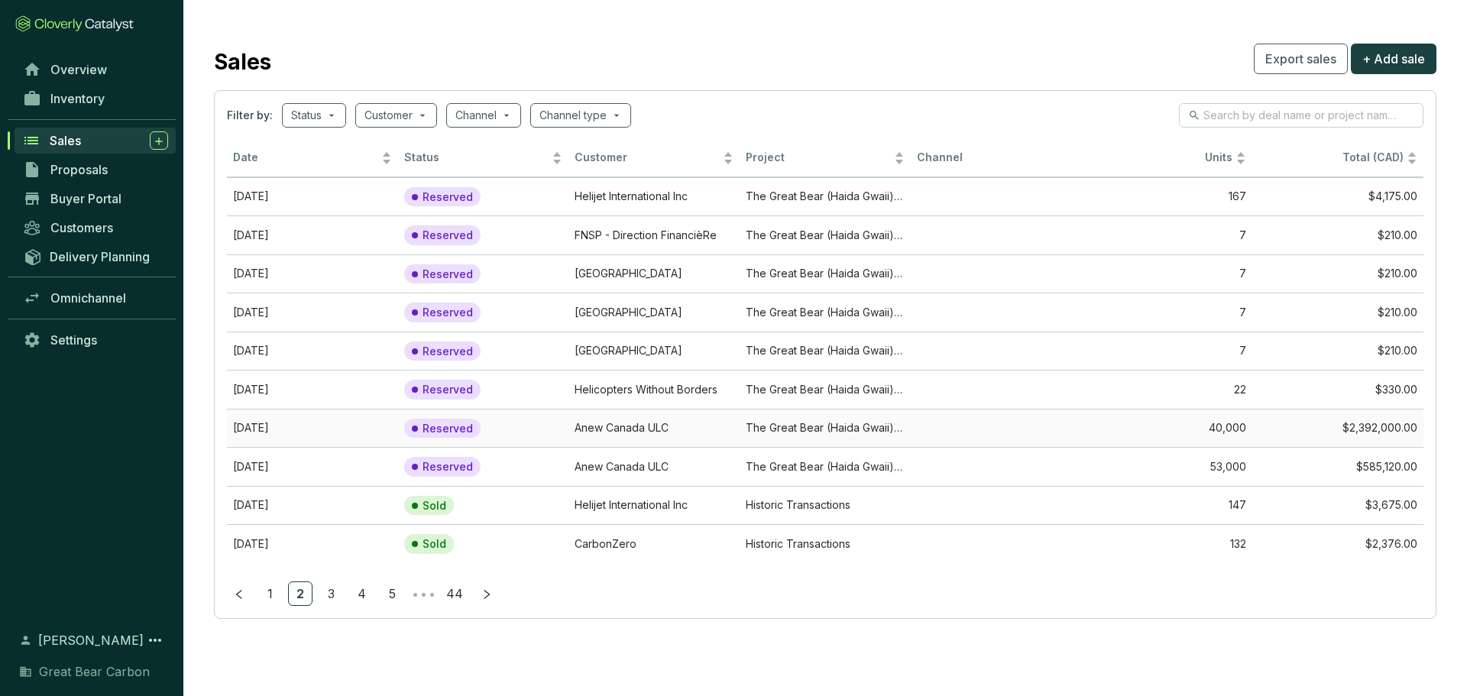
click at [774, 424] on td "The Great Bear (Haida Gwaii) Forest Carbon Project" at bounding box center [824, 428] width 171 height 39
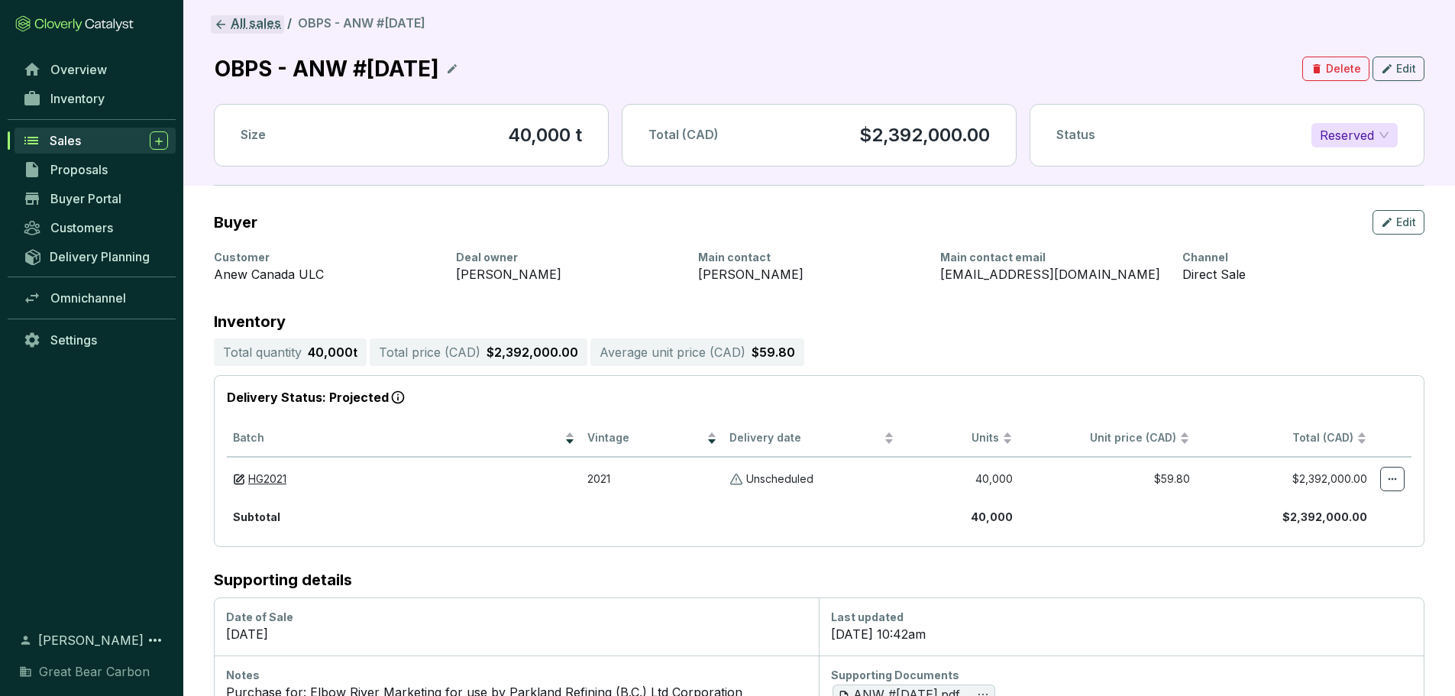
click at [222, 24] on icon at bounding box center [220, 24] width 9 height 9
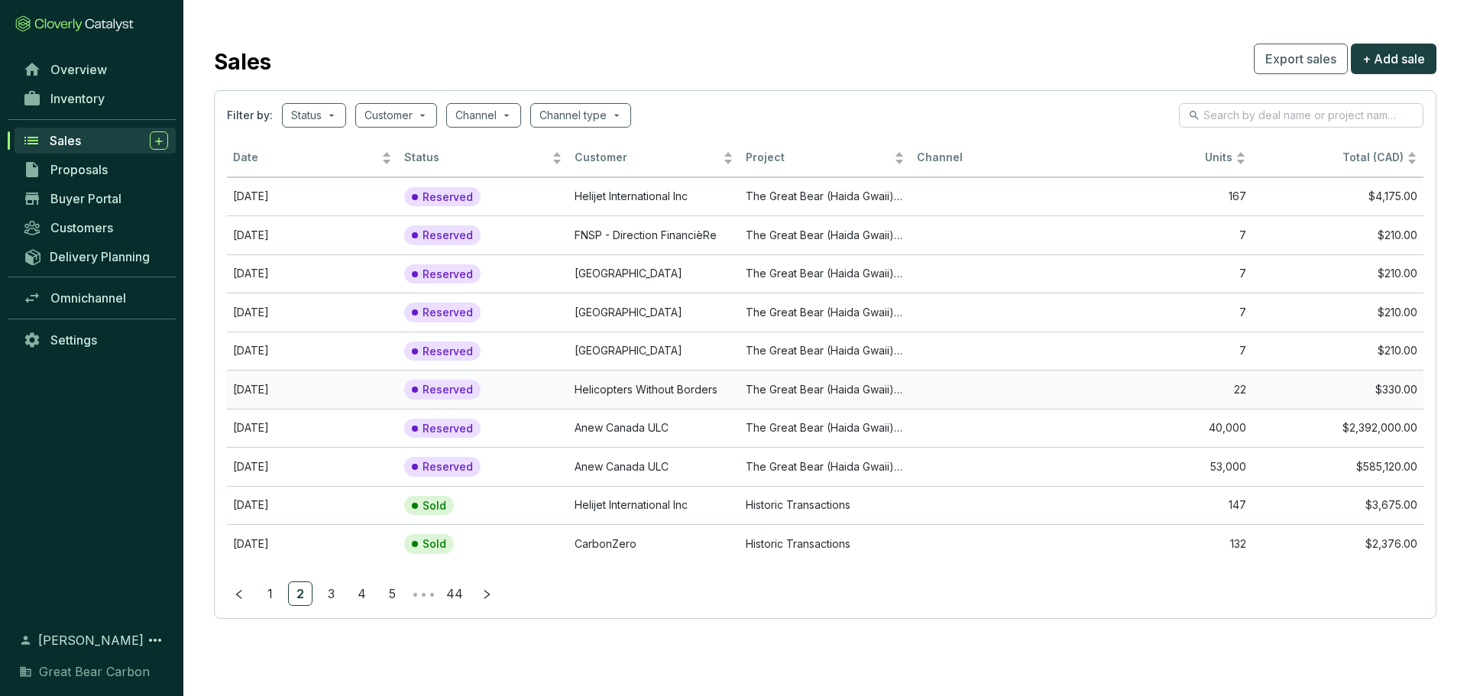
click at [766, 391] on td "The Great Bear (Haida Gwaii) Forest Carbon Project" at bounding box center [824, 389] width 171 height 39
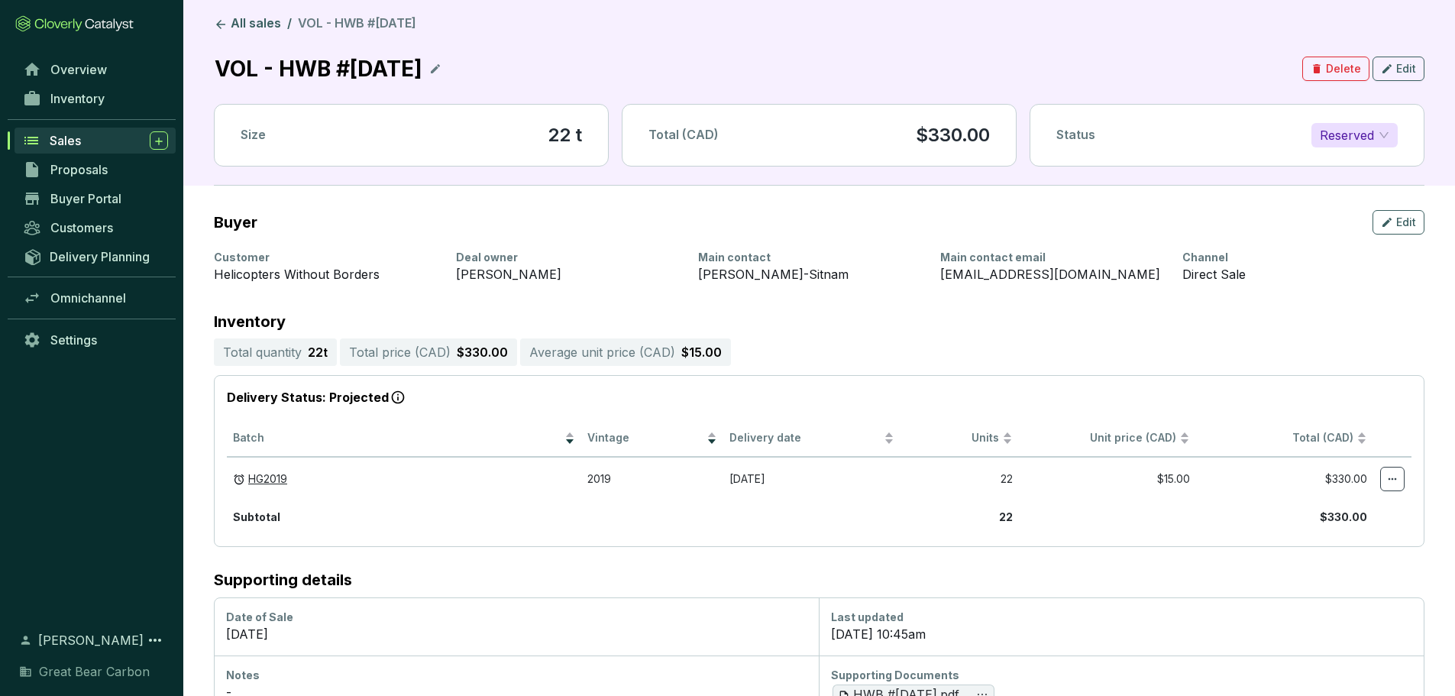
click at [442, 67] on icon at bounding box center [435, 69] width 12 height 18
click at [241, 65] on div "VOL - HWB #[DATE]" at bounding box center [321, 69] width 215 height 34
click at [977, 204] on section "Buyer Edit Customer Helicopters Without Borders Deal owner [PERSON_NAME] Main c…" at bounding box center [819, 453] width 1272 height 535
click at [451, 64] on icon at bounding box center [445, 69] width 12 height 18
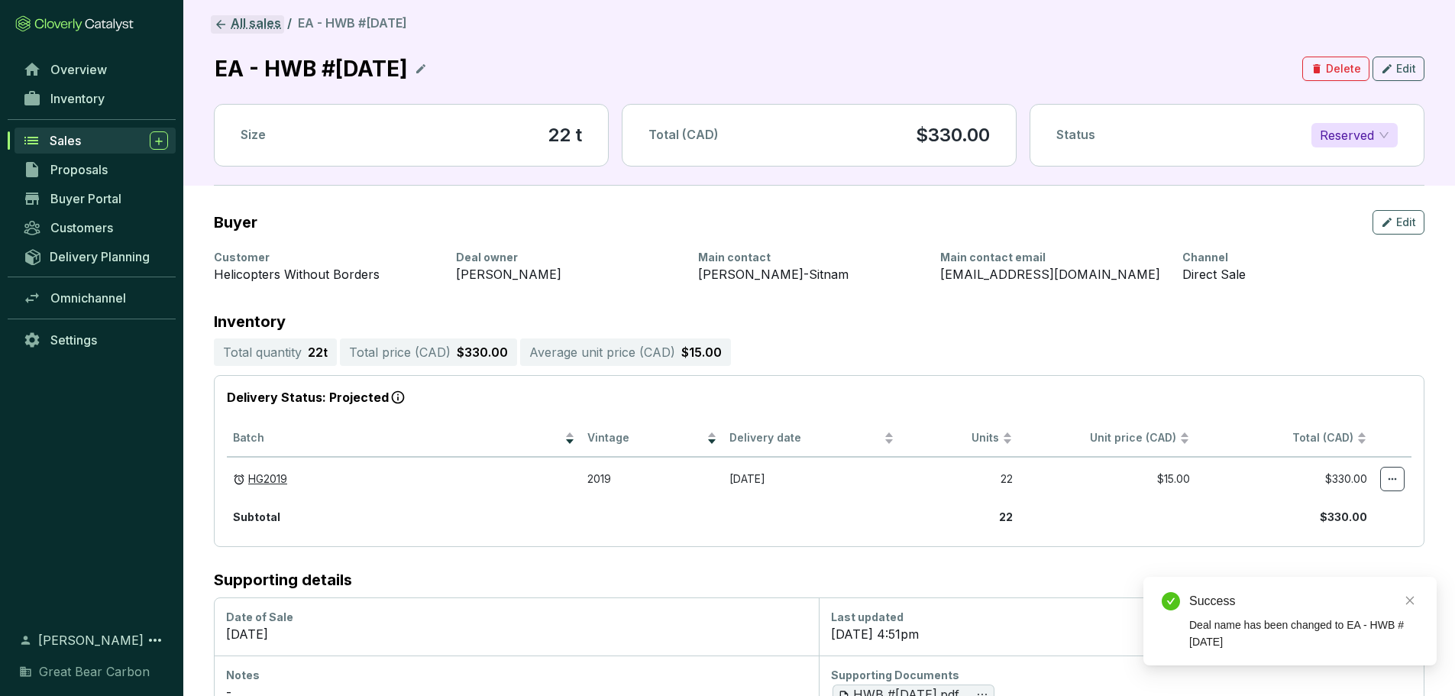
click at [253, 17] on link "All sales" at bounding box center [247, 24] width 73 height 18
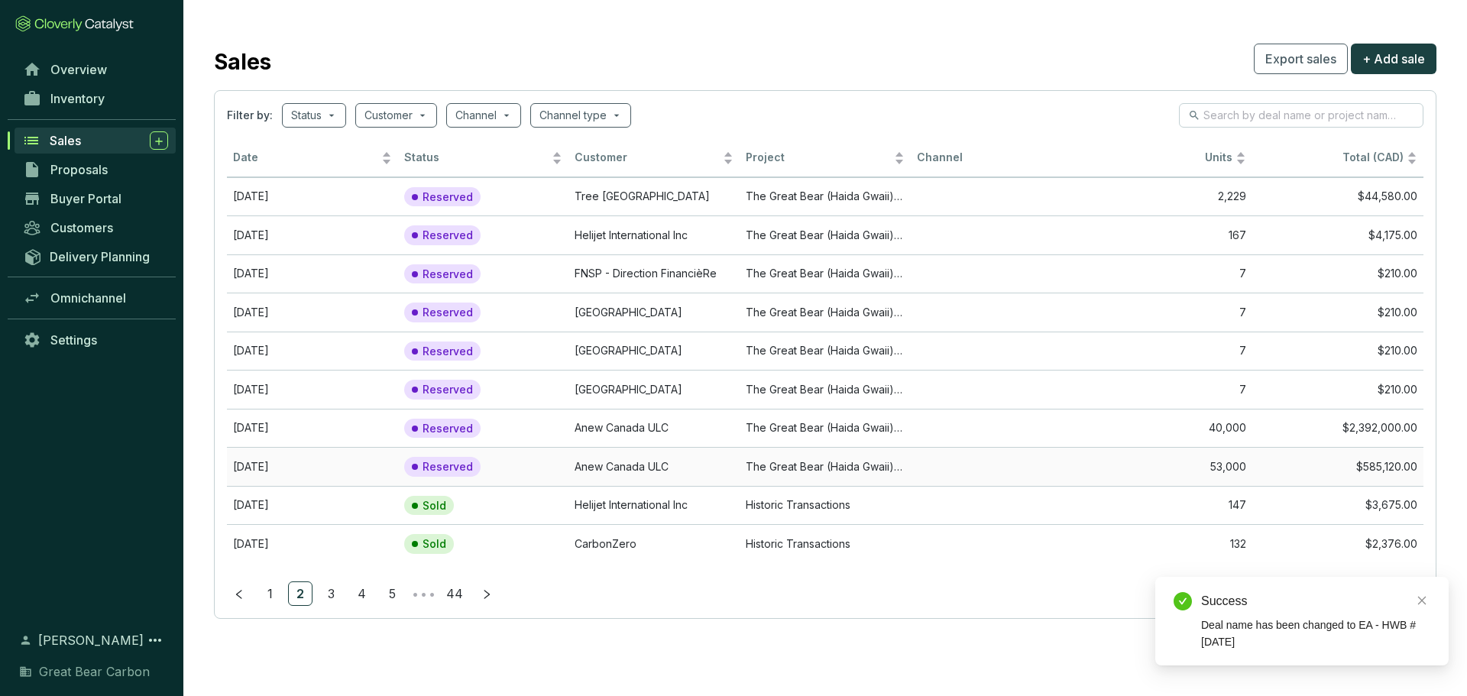
click at [790, 464] on td "The Great Bear (Haida Gwaii) Forest Carbon Project" at bounding box center [824, 466] width 171 height 39
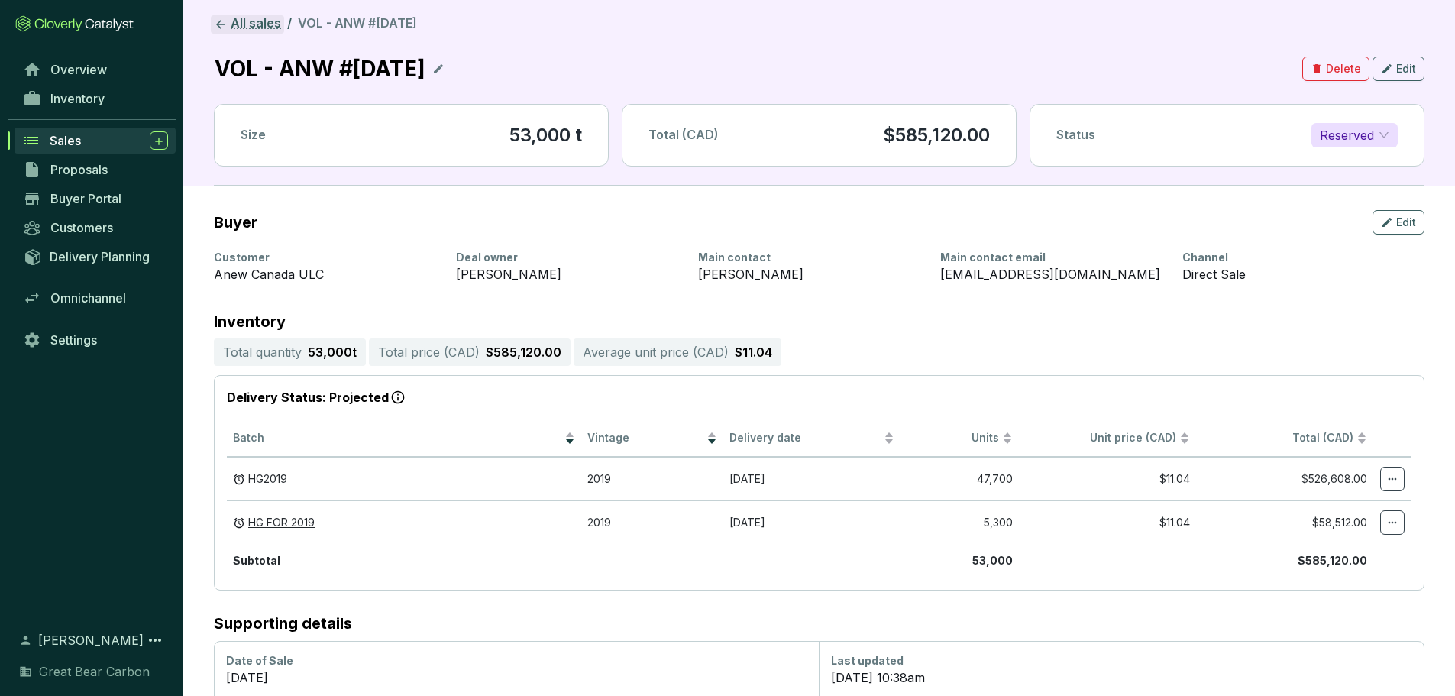
click at [231, 18] on link "All sales" at bounding box center [247, 24] width 73 height 18
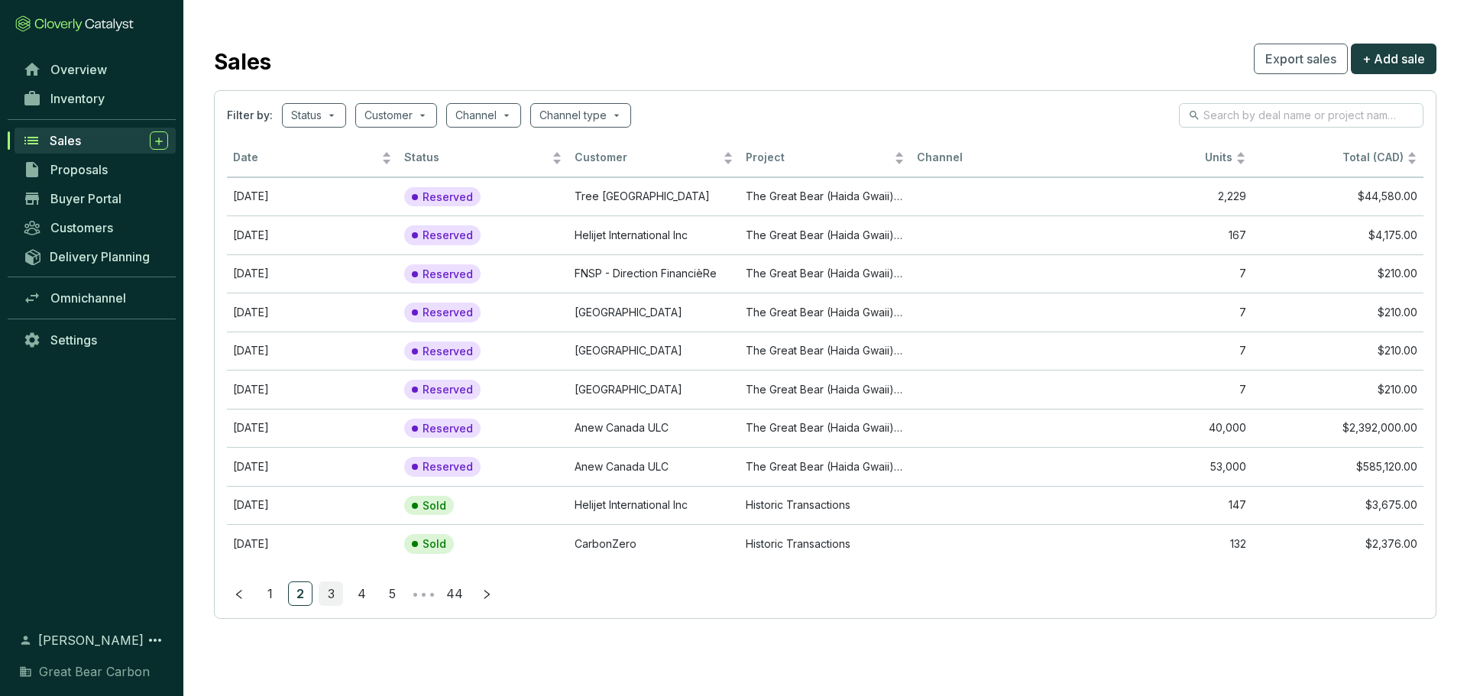
click at [332, 481] on link "3" at bounding box center [330, 593] width 23 height 23
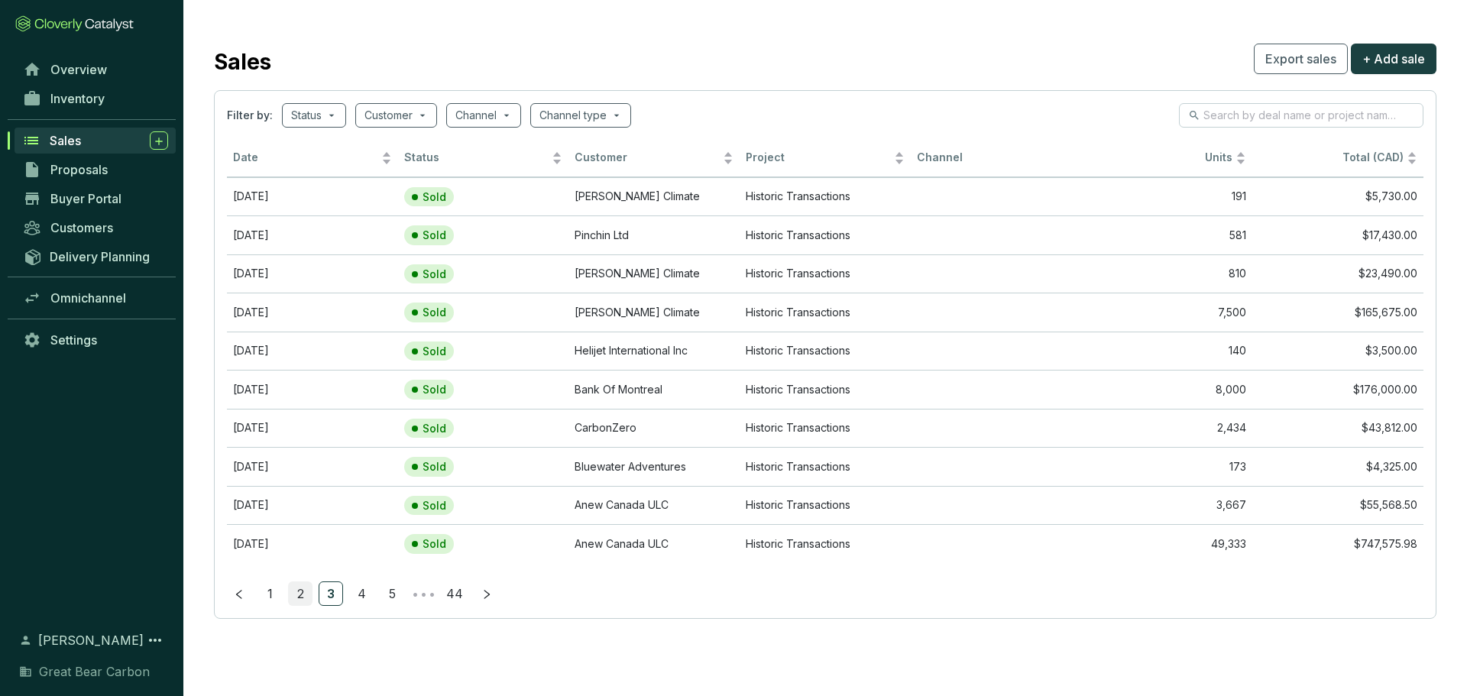
click at [301, 481] on link "2" at bounding box center [300, 593] width 23 height 23
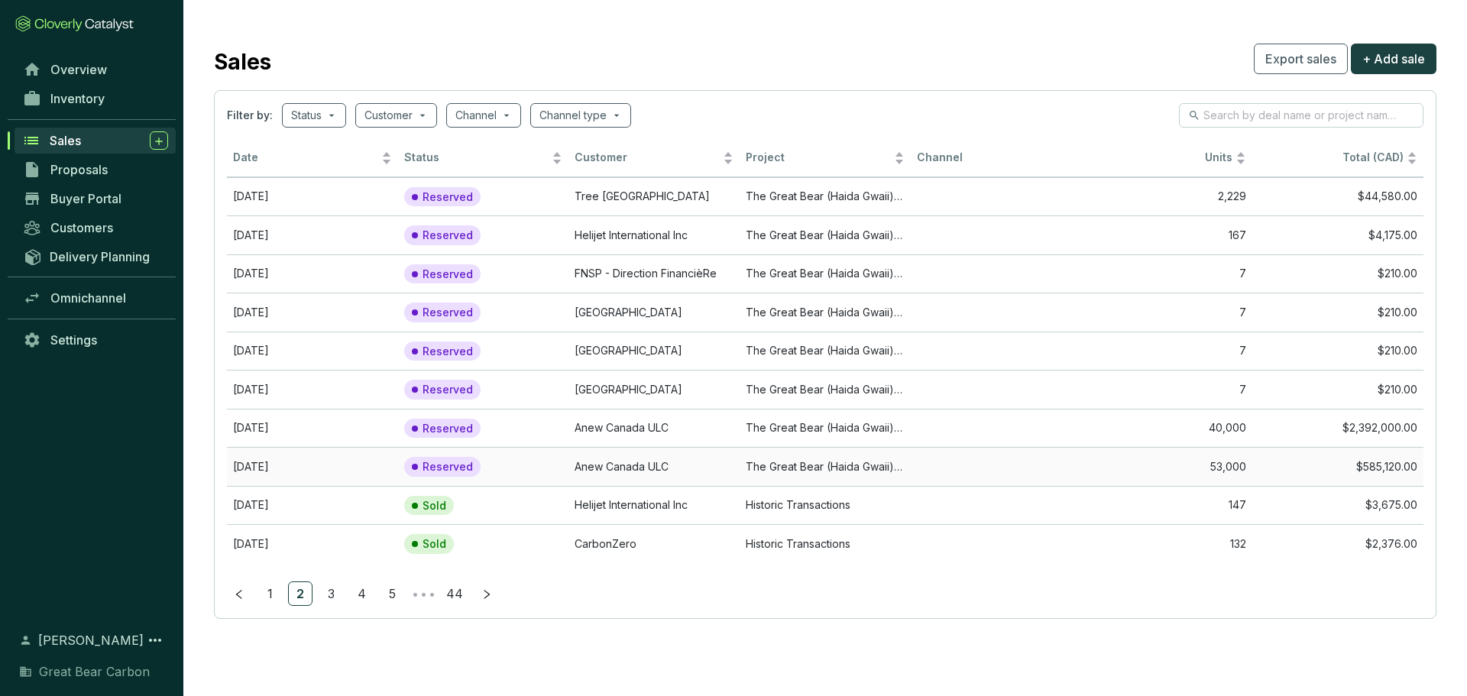
click at [804, 459] on td "The Great Bear (Haida Gwaii) Forest Carbon Project" at bounding box center [824, 466] width 171 height 39
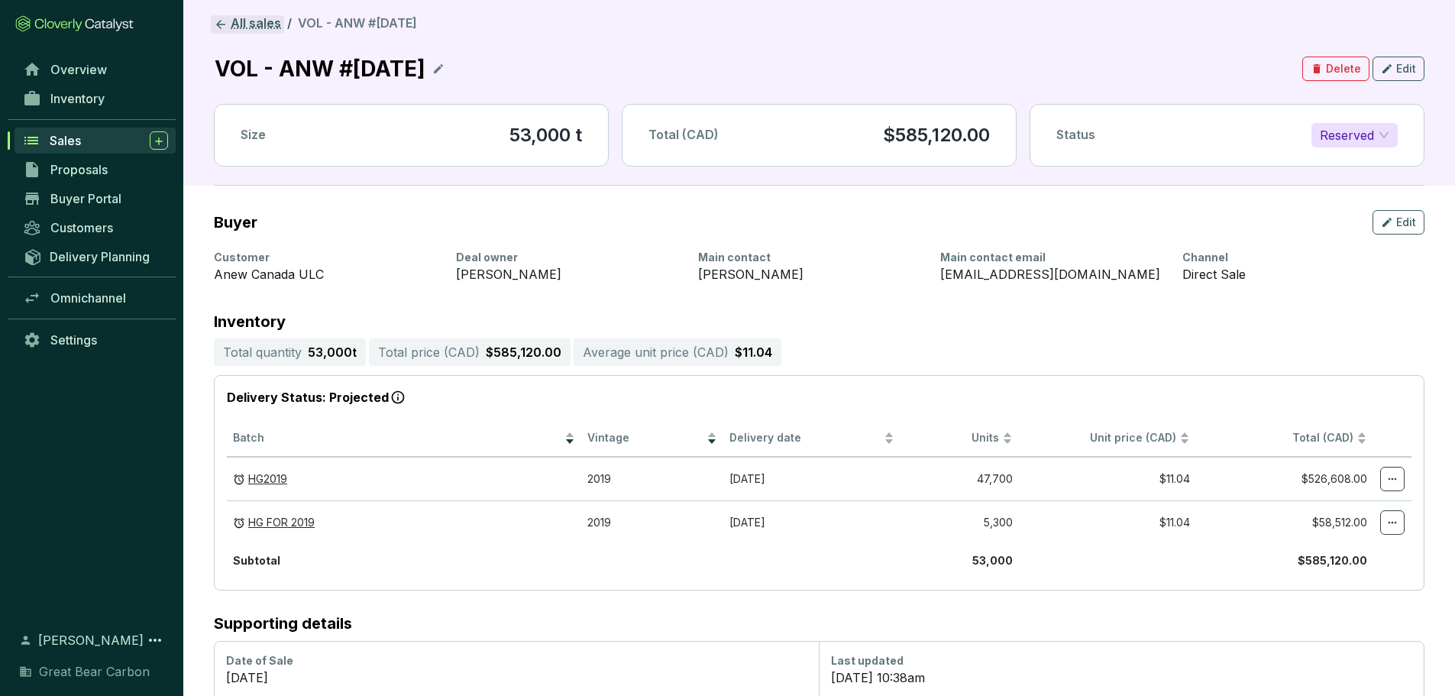
click at [228, 20] on link "All sales" at bounding box center [247, 24] width 73 height 18
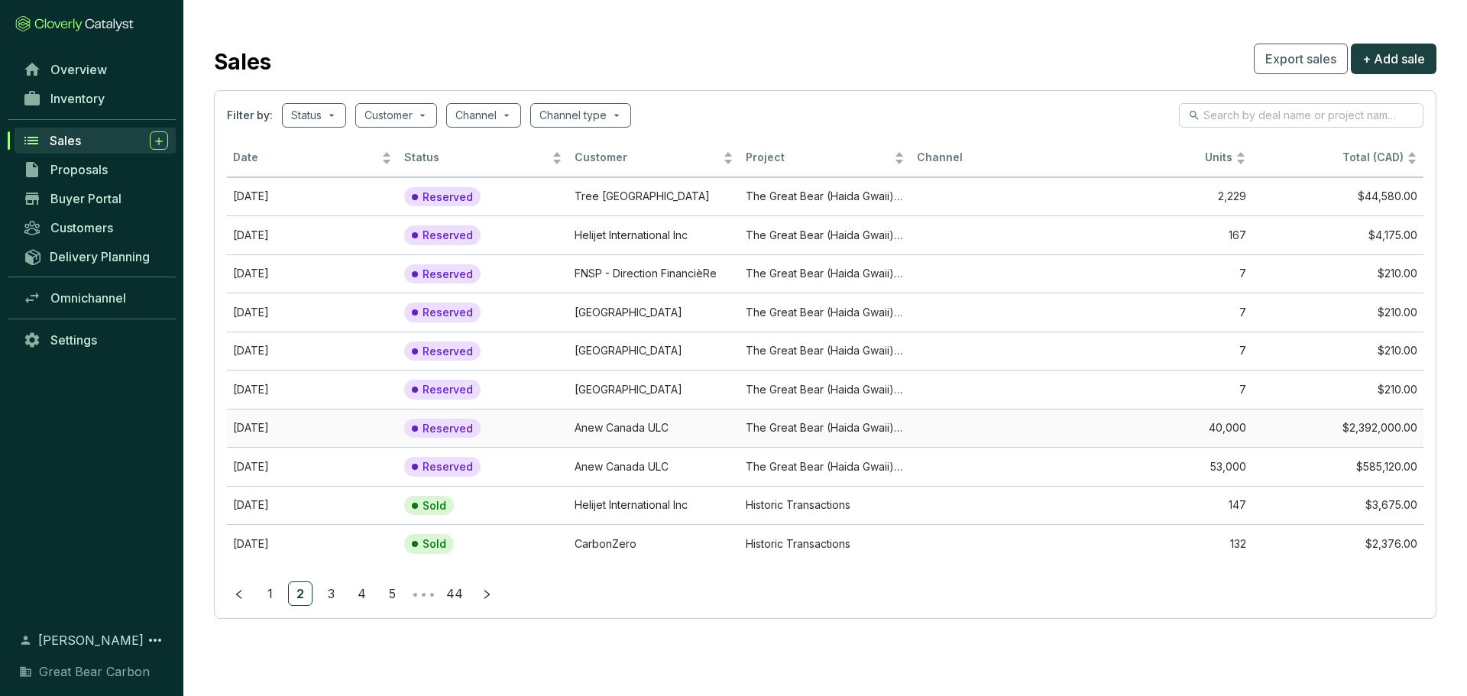
click at [765, 443] on td "The Great Bear (Haida Gwaii) Forest Carbon Project" at bounding box center [824, 428] width 171 height 39
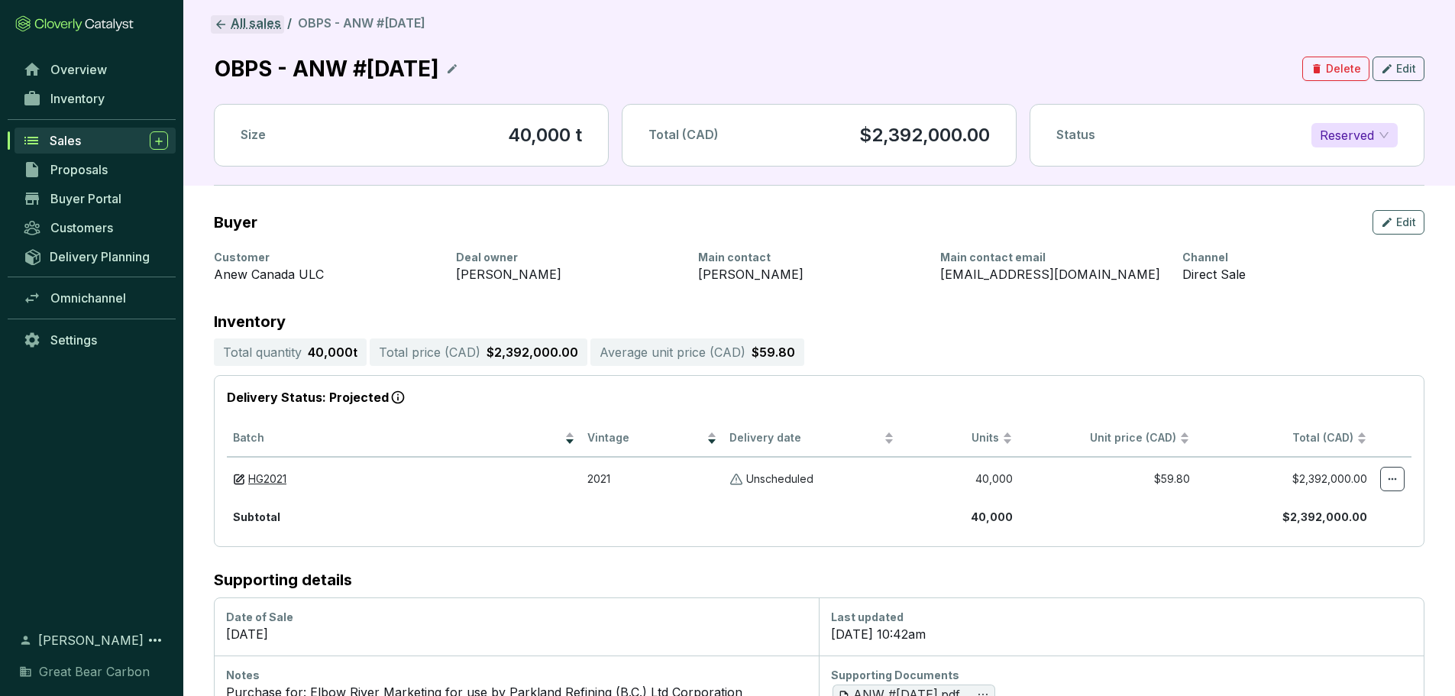
click at [260, 26] on link "All sales" at bounding box center [247, 24] width 73 height 18
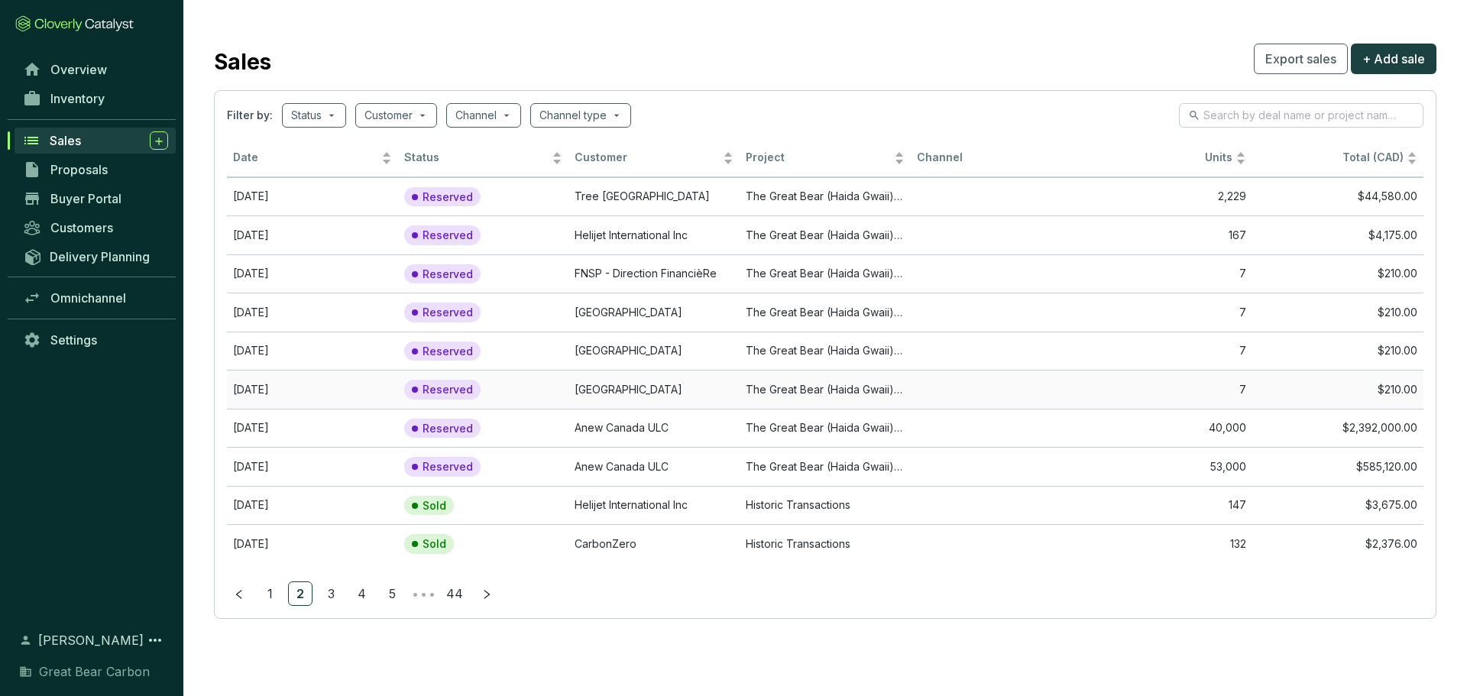
click at [818, 383] on td "The Great Bear (Haida Gwaii) Forest Carbon Project" at bounding box center [824, 389] width 171 height 39
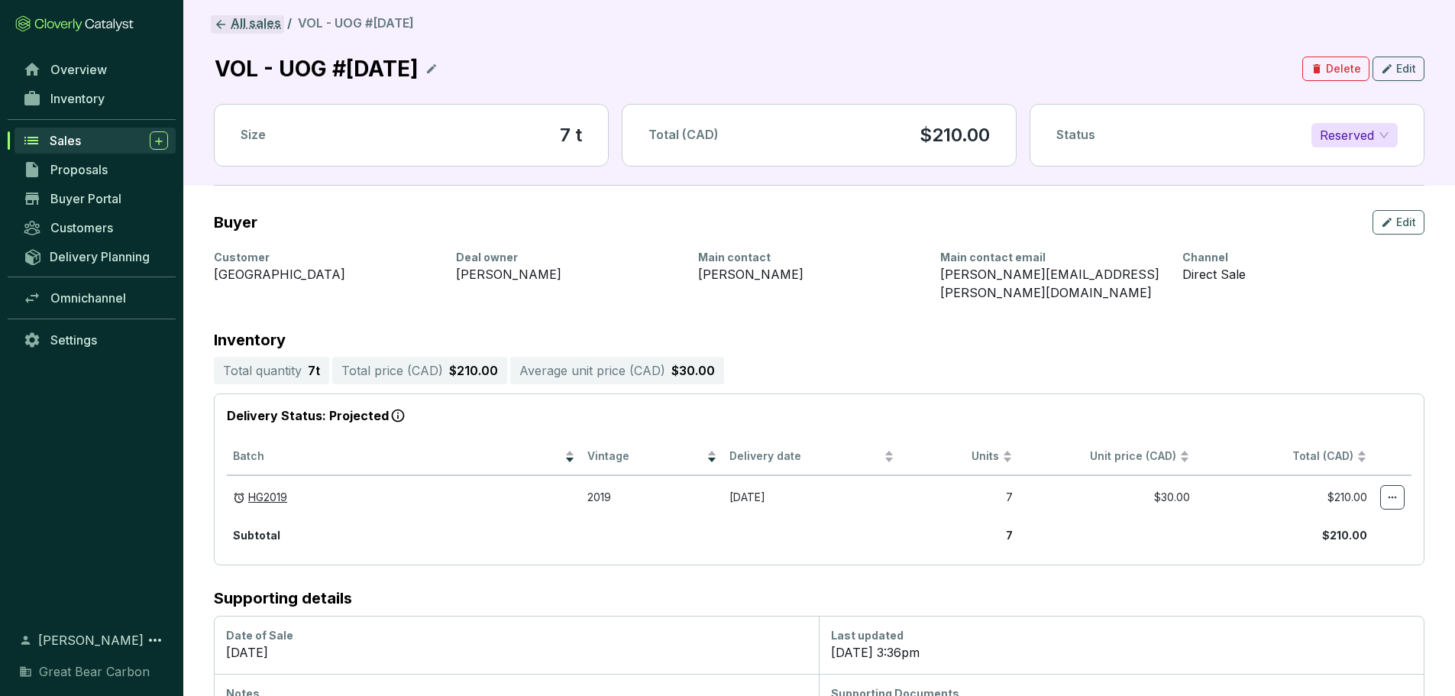
click at [246, 27] on link "All sales" at bounding box center [247, 24] width 73 height 18
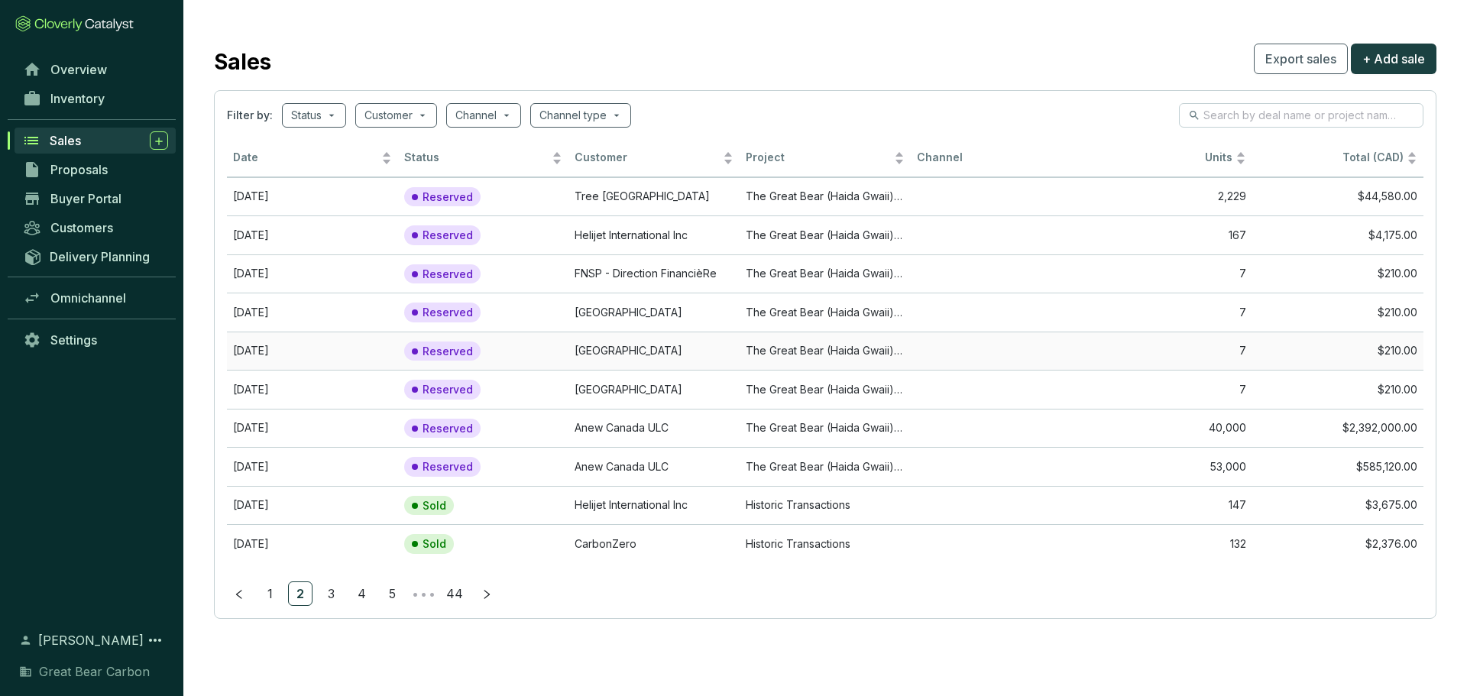
click at [804, 348] on td "The Great Bear (Haida Gwaii) Forest Carbon Project" at bounding box center [824, 351] width 171 height 39
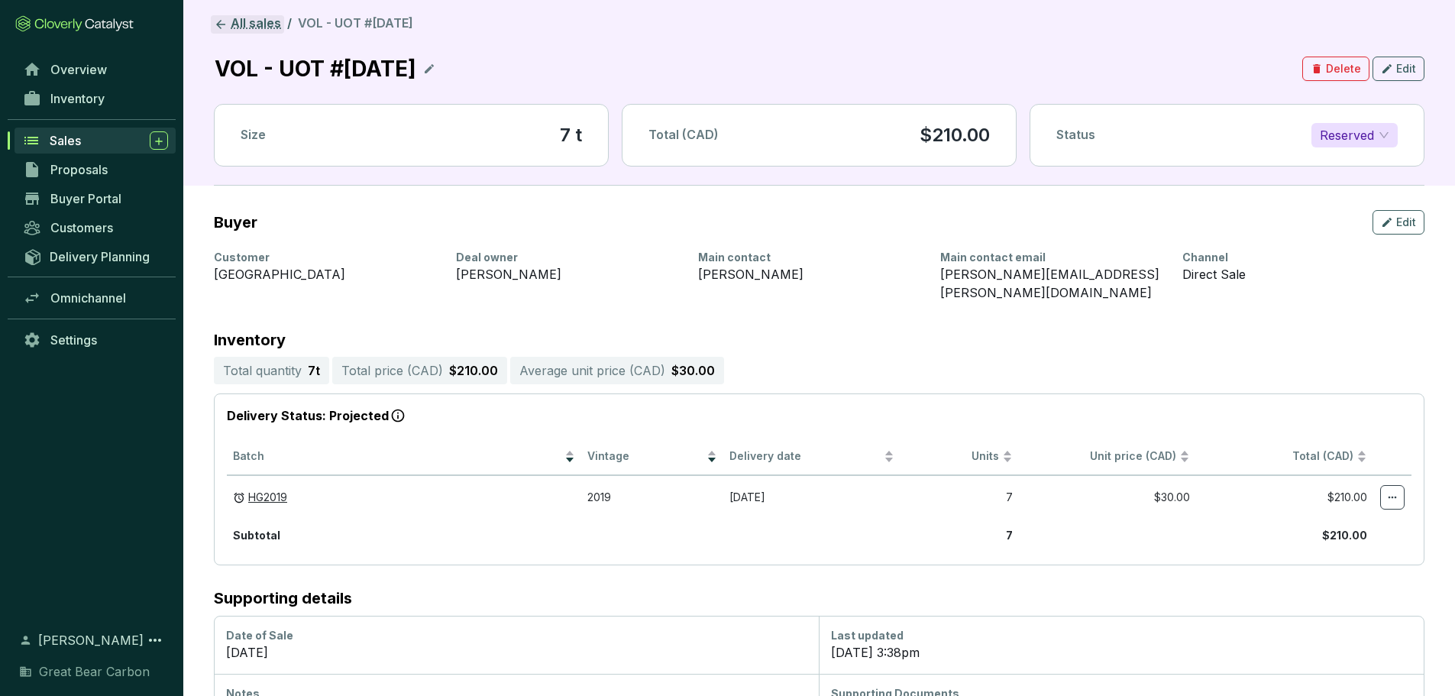
click at [239, 16] on link "All sales" at bounding box center [247, 24] width 73 height 18
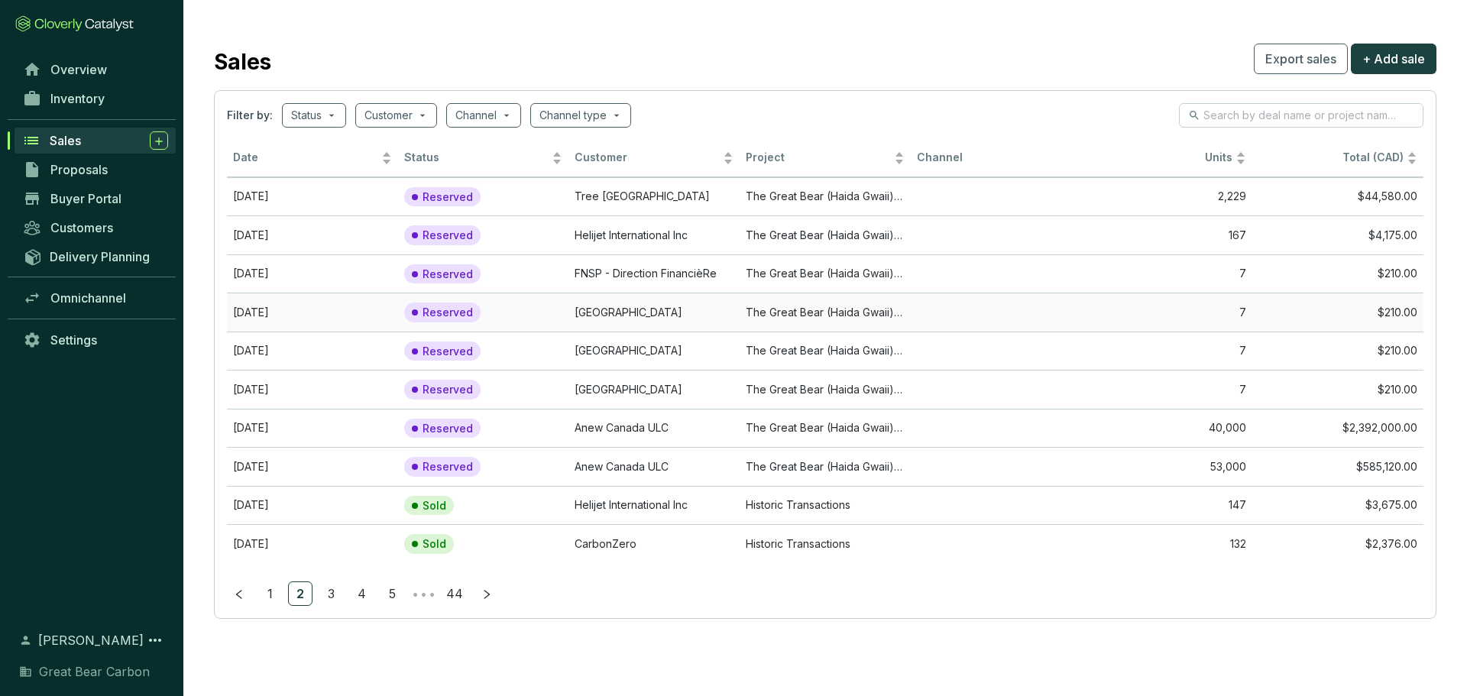
click at [786, 316] on td "The Great Bear (Haida Gwaii) Forest Carbon Project" at bounding box center [824, 312] width 171 height 39
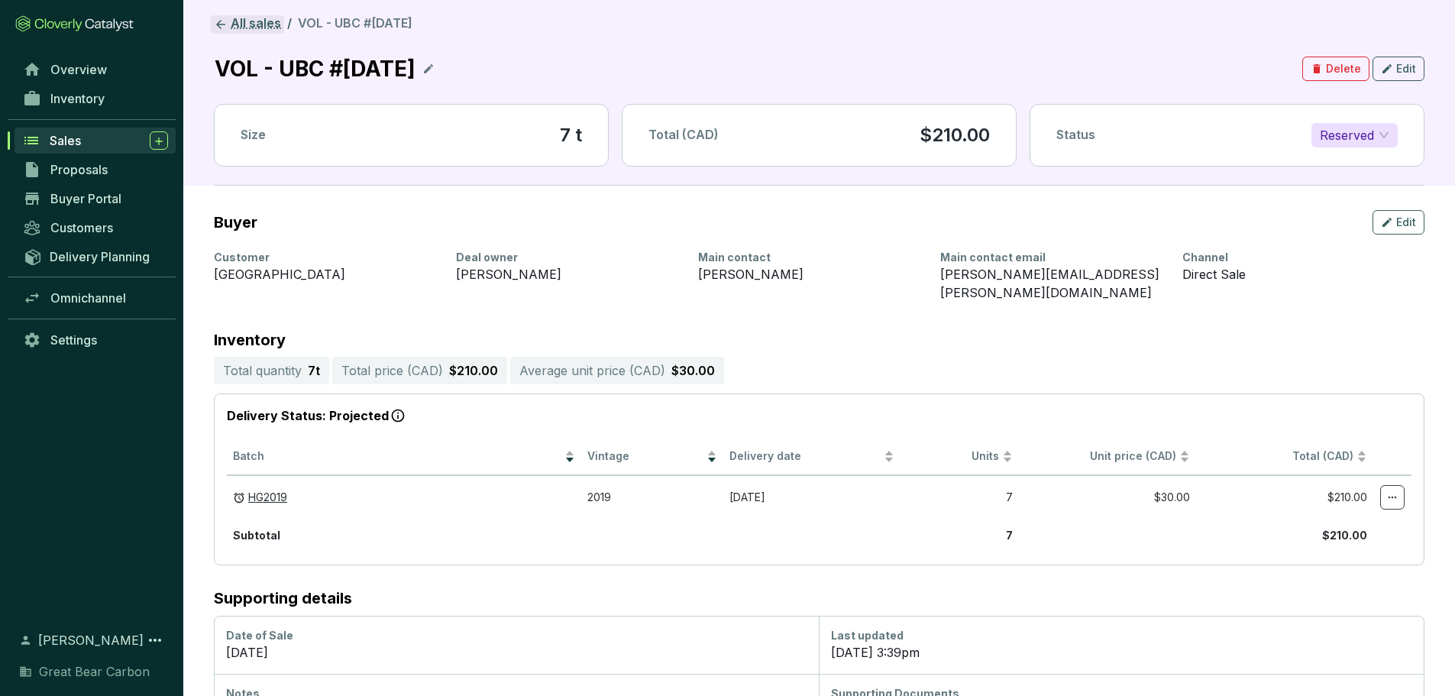
click at [231, 30] on link "All sales" at bounding box center [247, 24] width 73 height 18
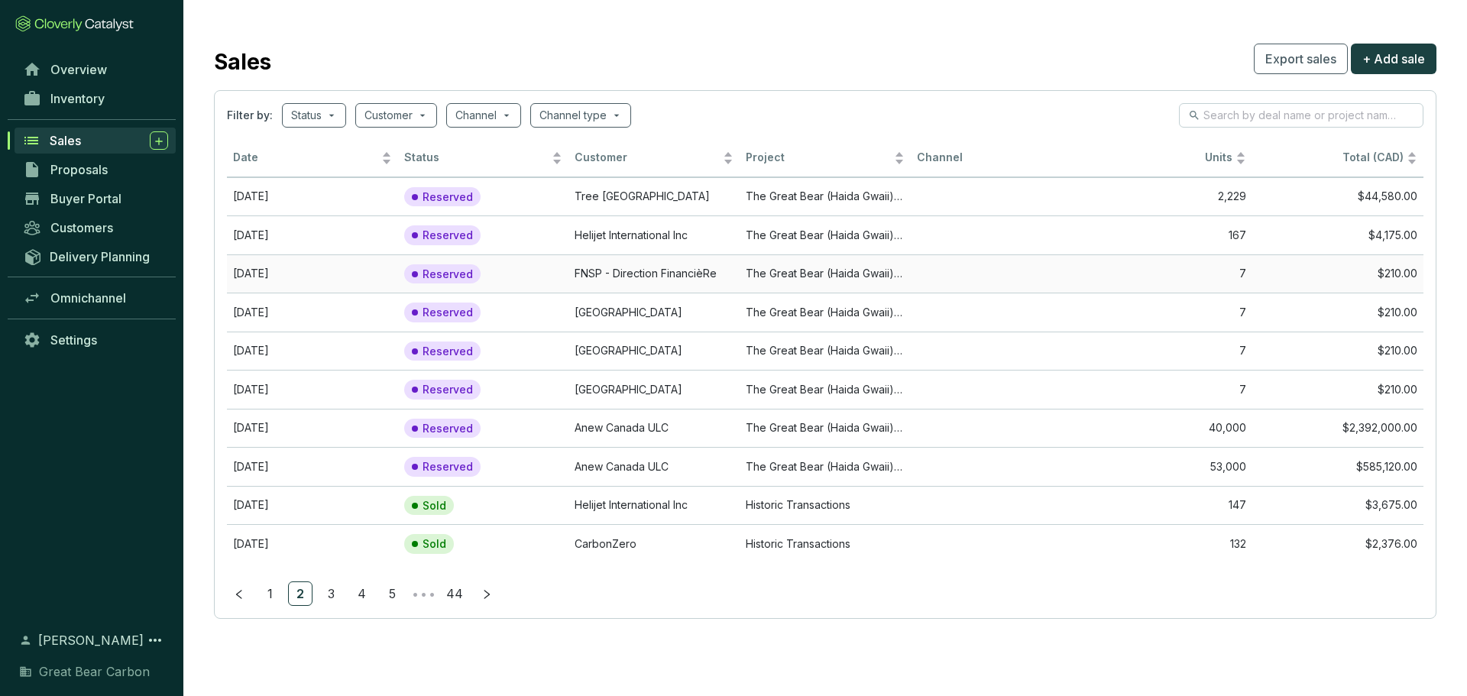
click at [782, 280] on td "The Great Bear (Haida Gwaii) Forest Carbon Project" at bounding box center [824, 273] width 171 height 39
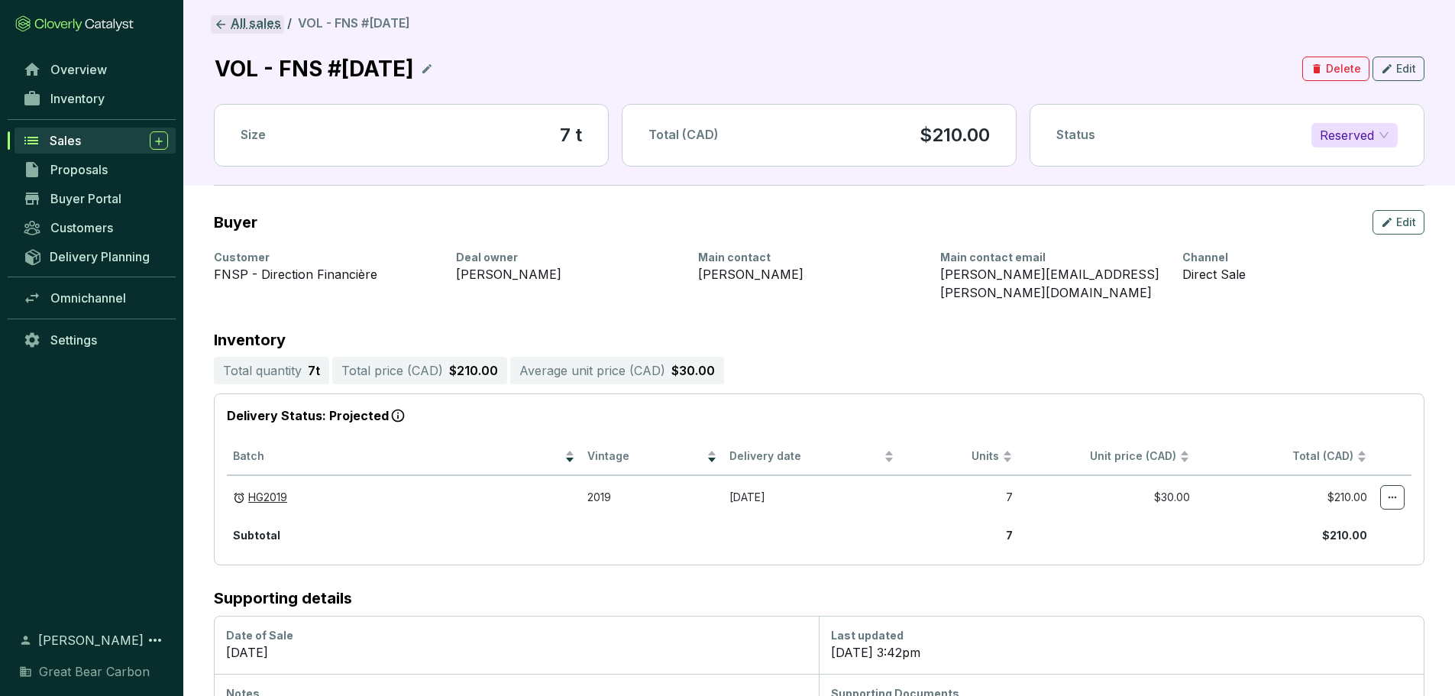
click at [256, 24] on link "All sales" at bounding box center [247, 24] width 73 height 18
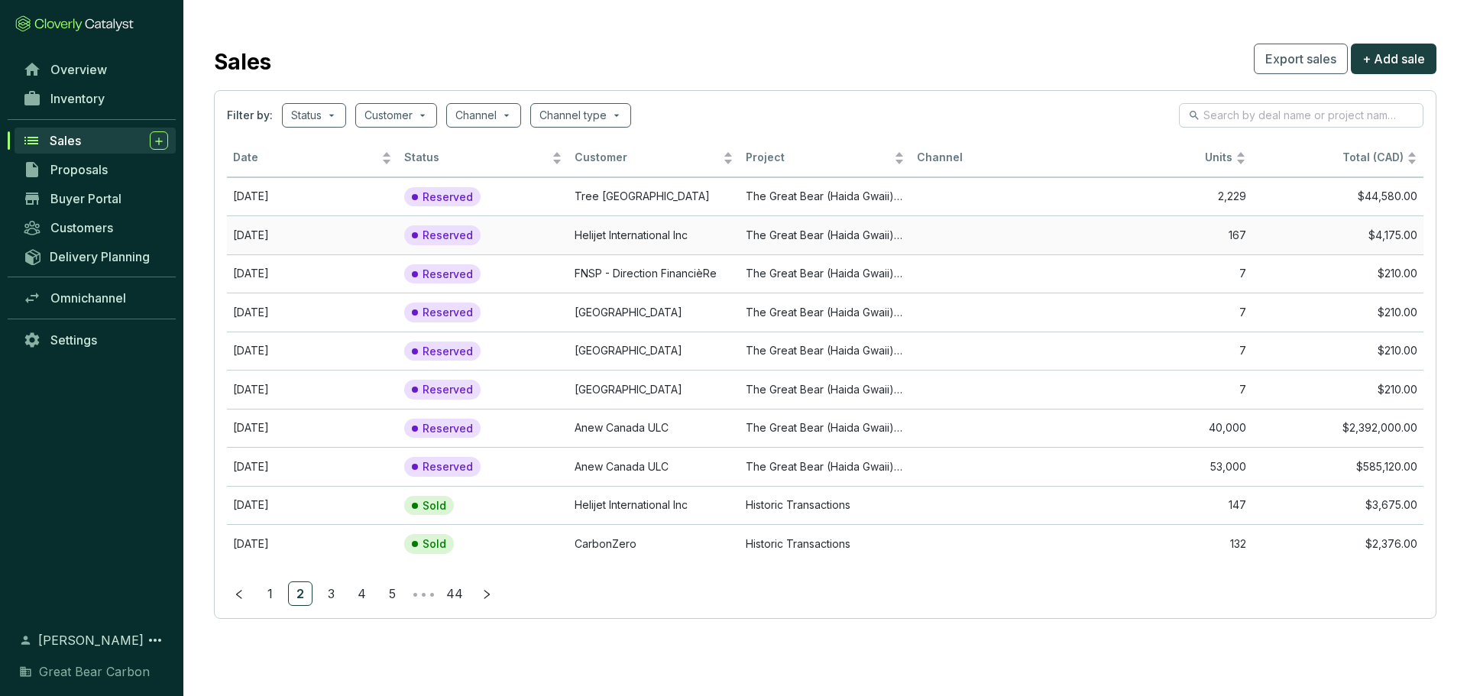
click at [656, 236] on td "Helijet International Inc" at bounding box center [653, 234] width 171 height 39
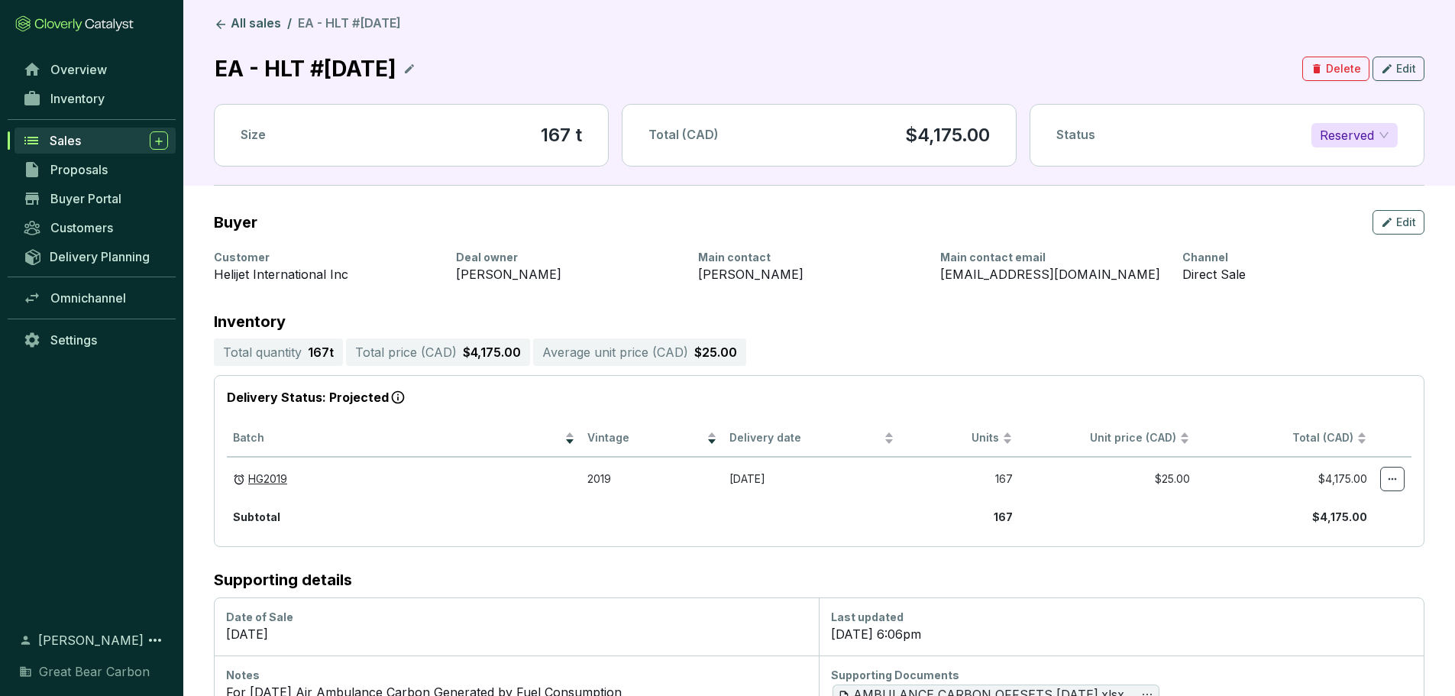
click at [244, 79] on p "EA - HLT #[DATE]" at bounding box center [305, 69] width 183 height 34
click at [416, 61] on icon at bounding box center [409, 69] width 12 height 18
click at [247, 74] on div "EA - HLT #[DATE]" at bounding box center [308, 69] width 189 height 34
click at [455, 66] on icon at bounding box center [448, 69] width 12 height 18
click at [238, 21] on link "All sales" at bounding box center [247, 24] width 73 height 18
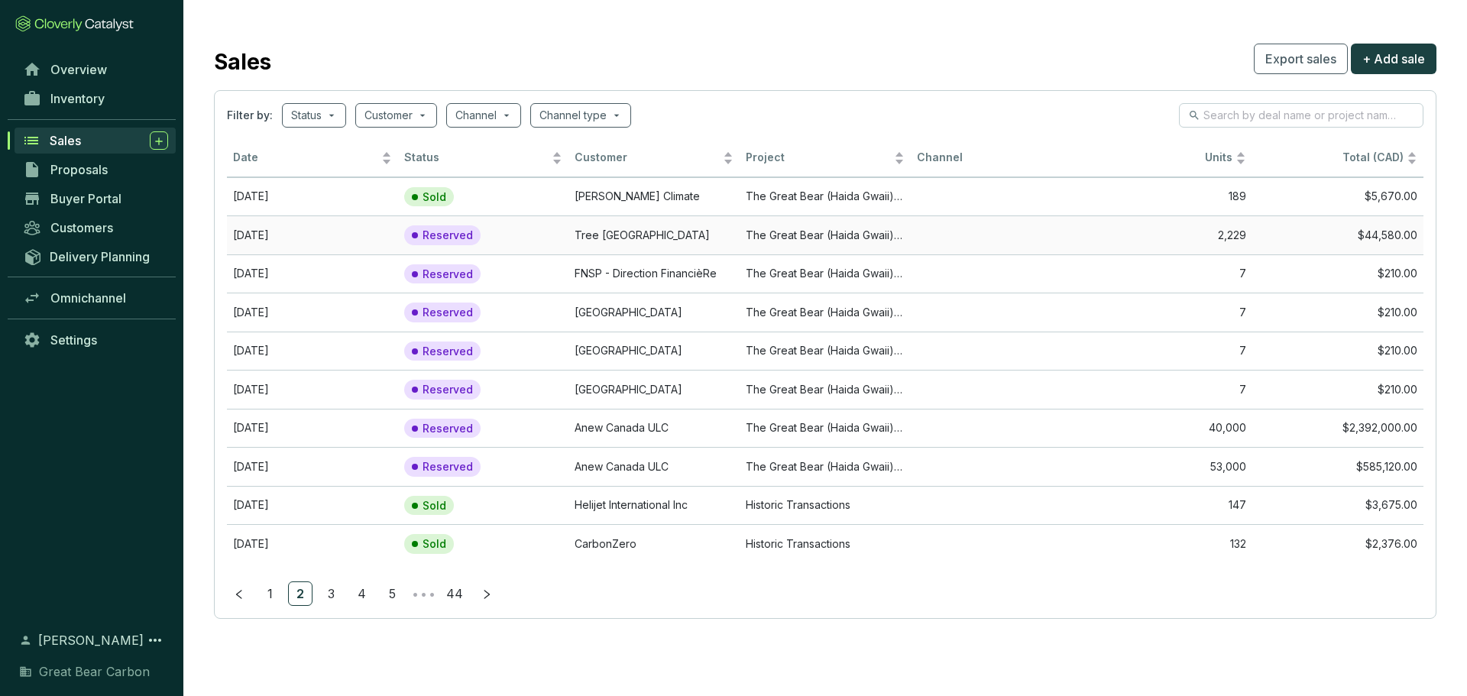
click at [788, 231] on td "The Great Bear (Haida Gwaii) Forest Carbon Project" at bounding box center [824, 234] width 171 height 39
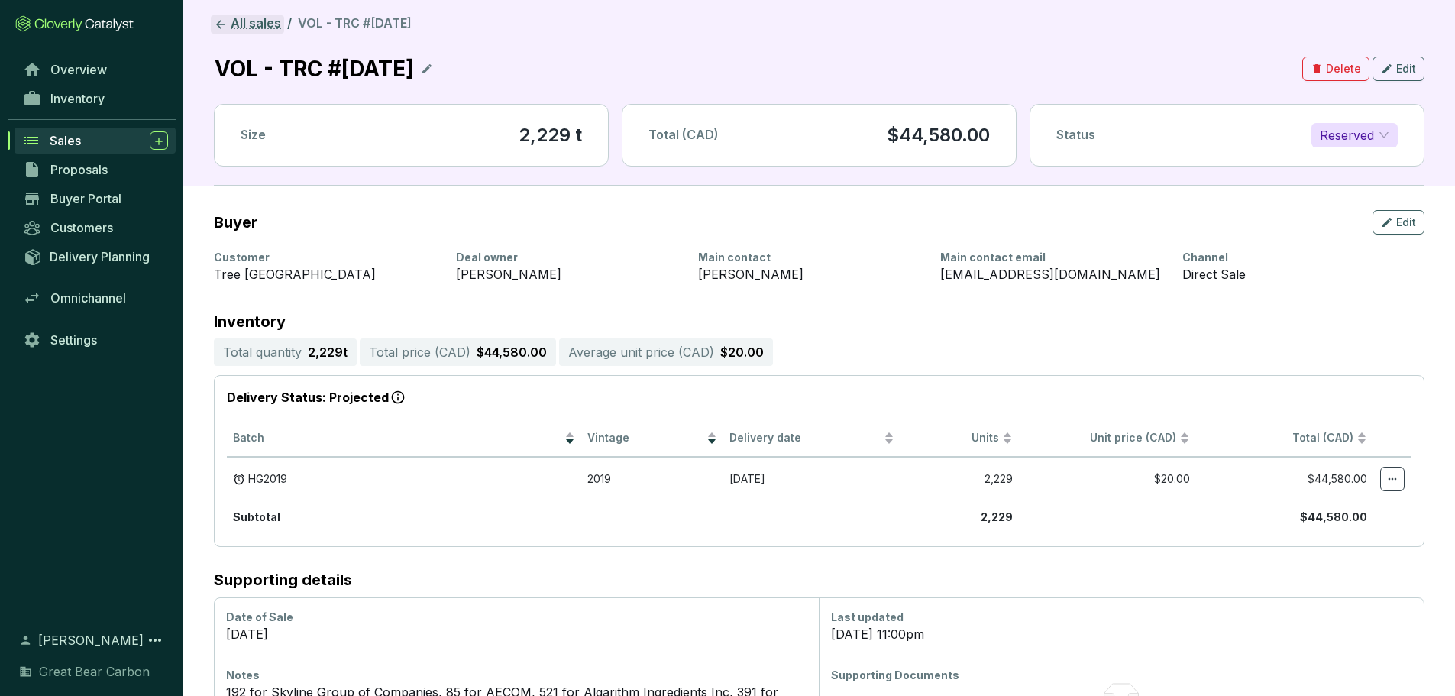
click at [215, 16] on link "All sales" at bounding box center [247, 24] width 73 height 18
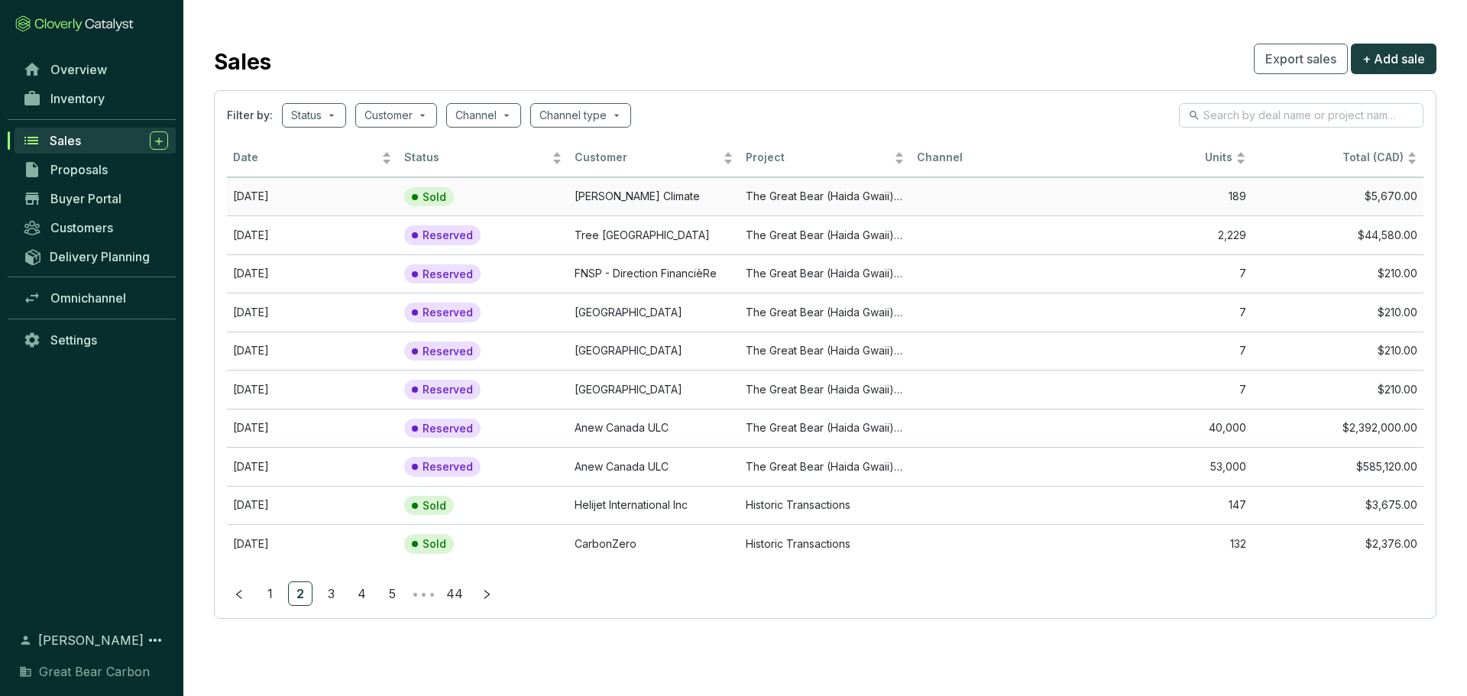
click at [773, 200] on td "The Great Bear (Haida Gwaii) Forest Carbon Project" at bounding box center [824, 196] width 171 height 39
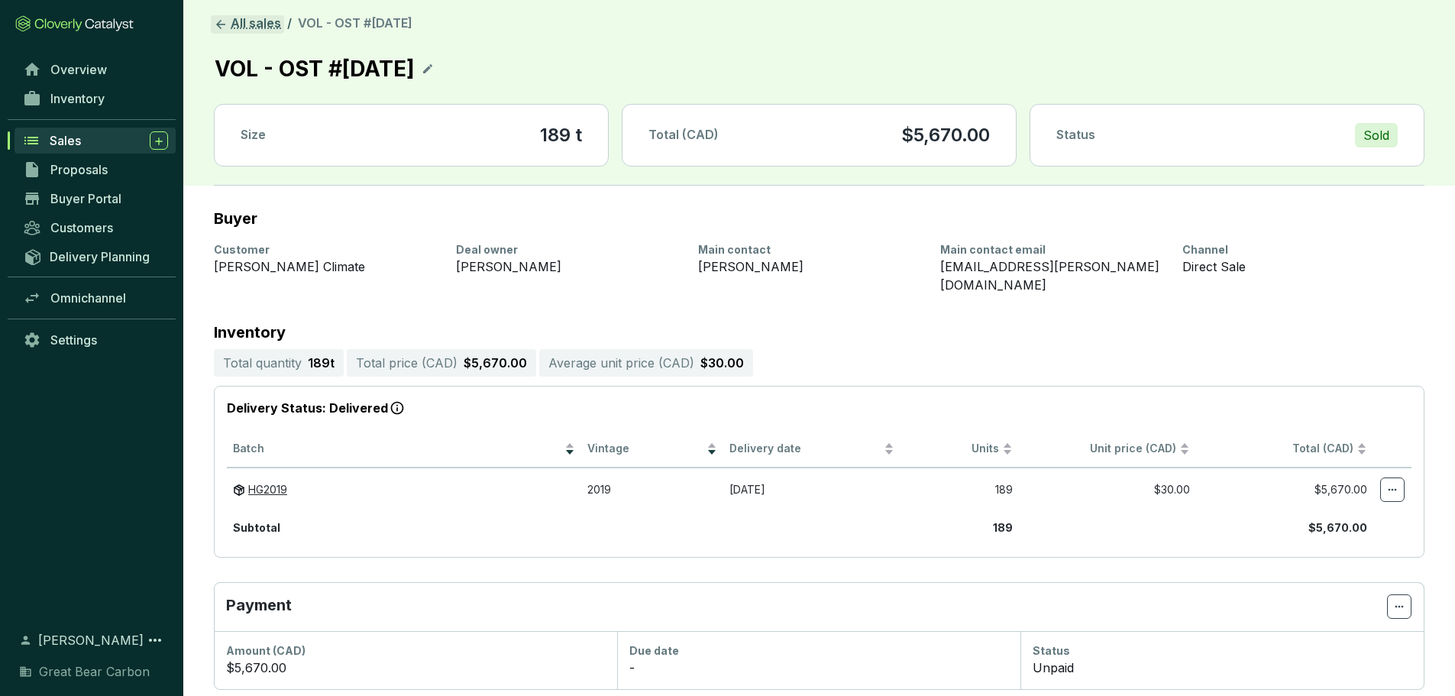
click at [257, 21] on link "All sales" at bounding box center [247, 24] width 73 height 18
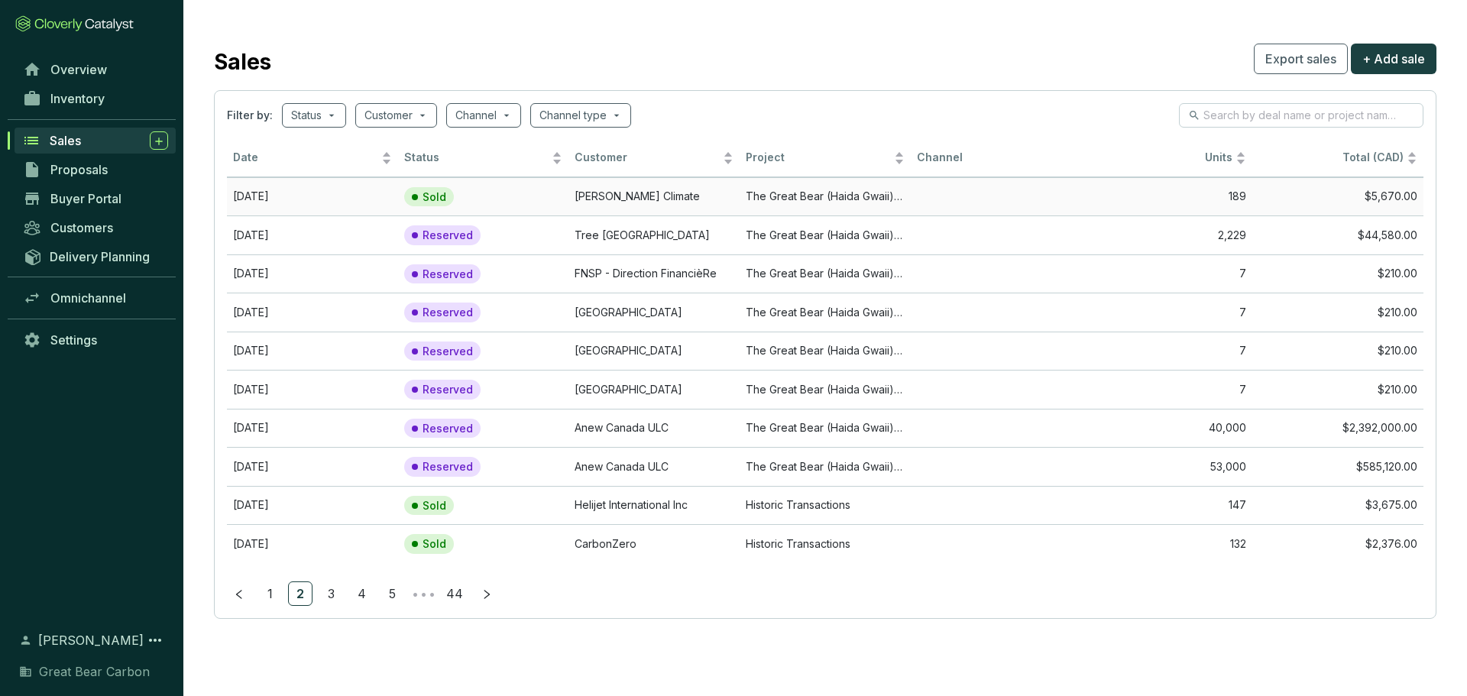
click at [750, 193] on td "The Great Bear (Haida Gwaii) Forest Carbon Project" at bounding box center [824, 196] width 171 height 39
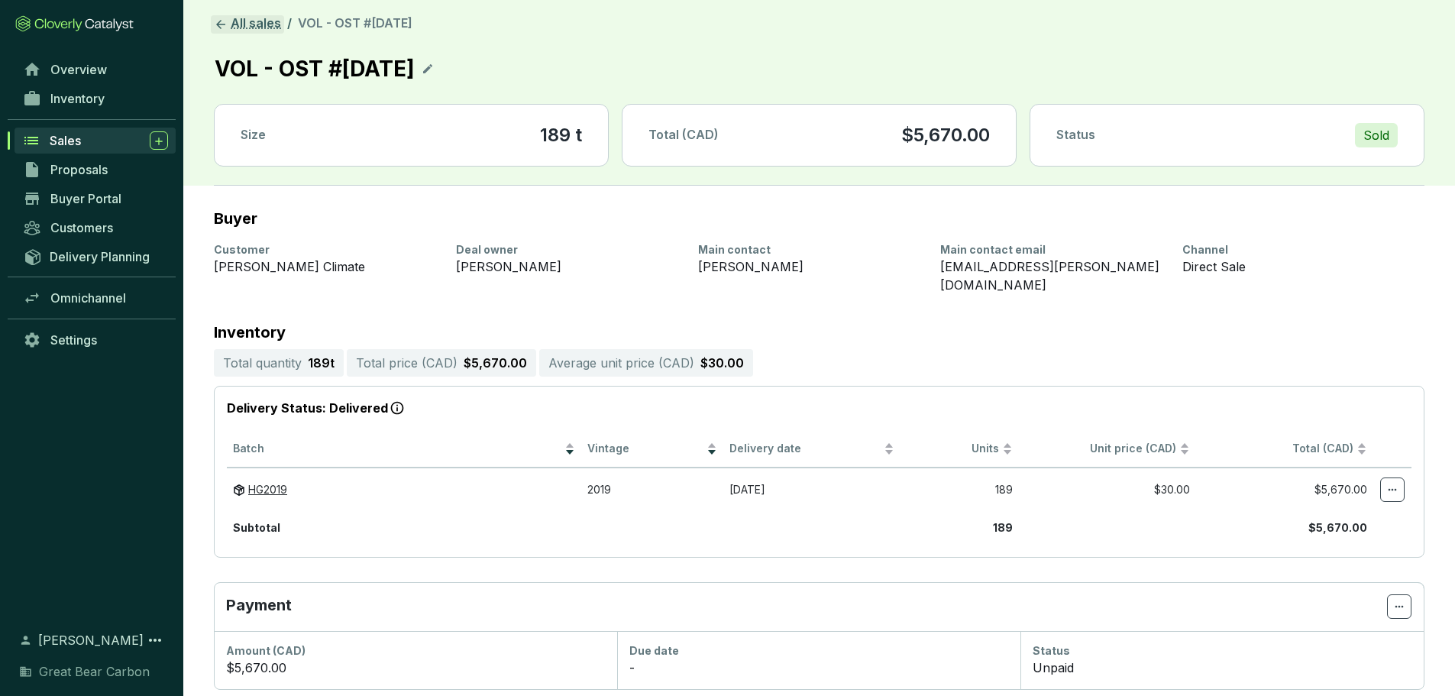
click at [238, 19] on link "All sales" at bounding box center [247, 24] width 73 height 18
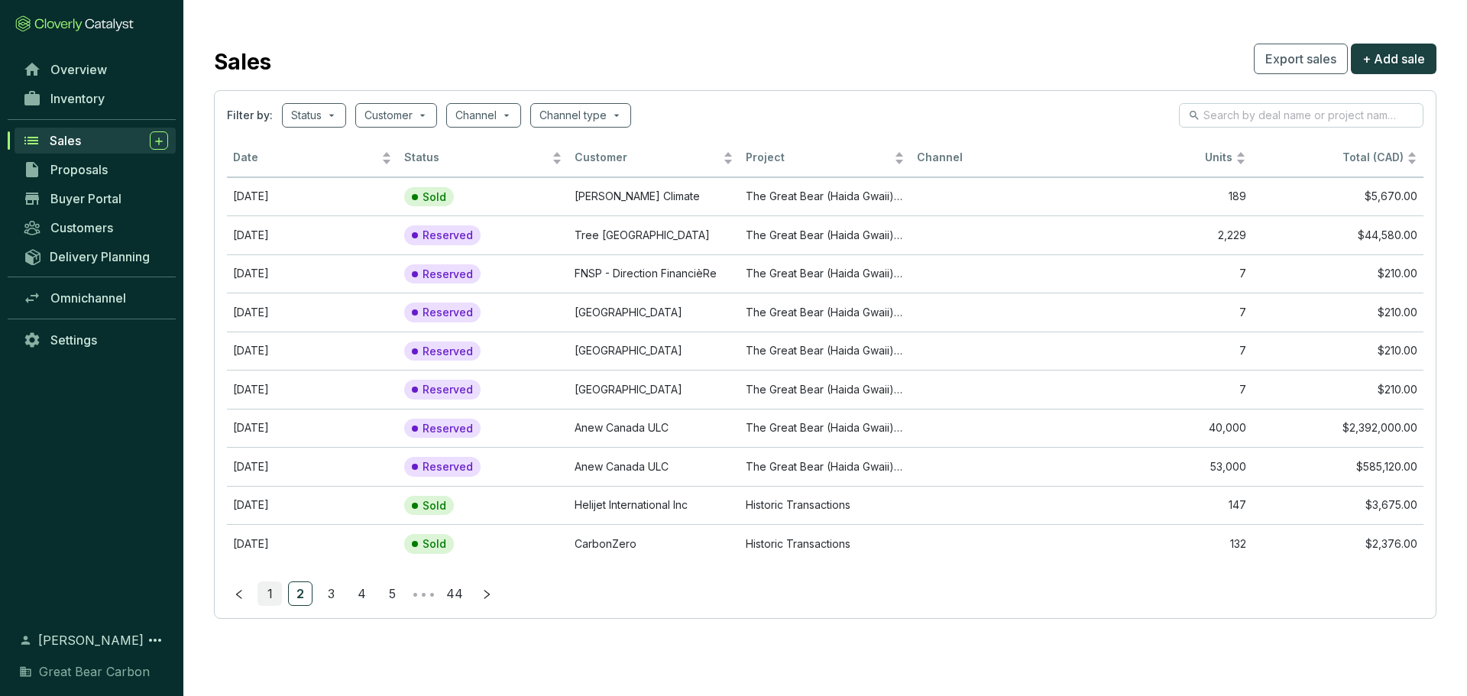
click at [279, 481] on link "1" at bounding box center [269, 593] width 23 height 23
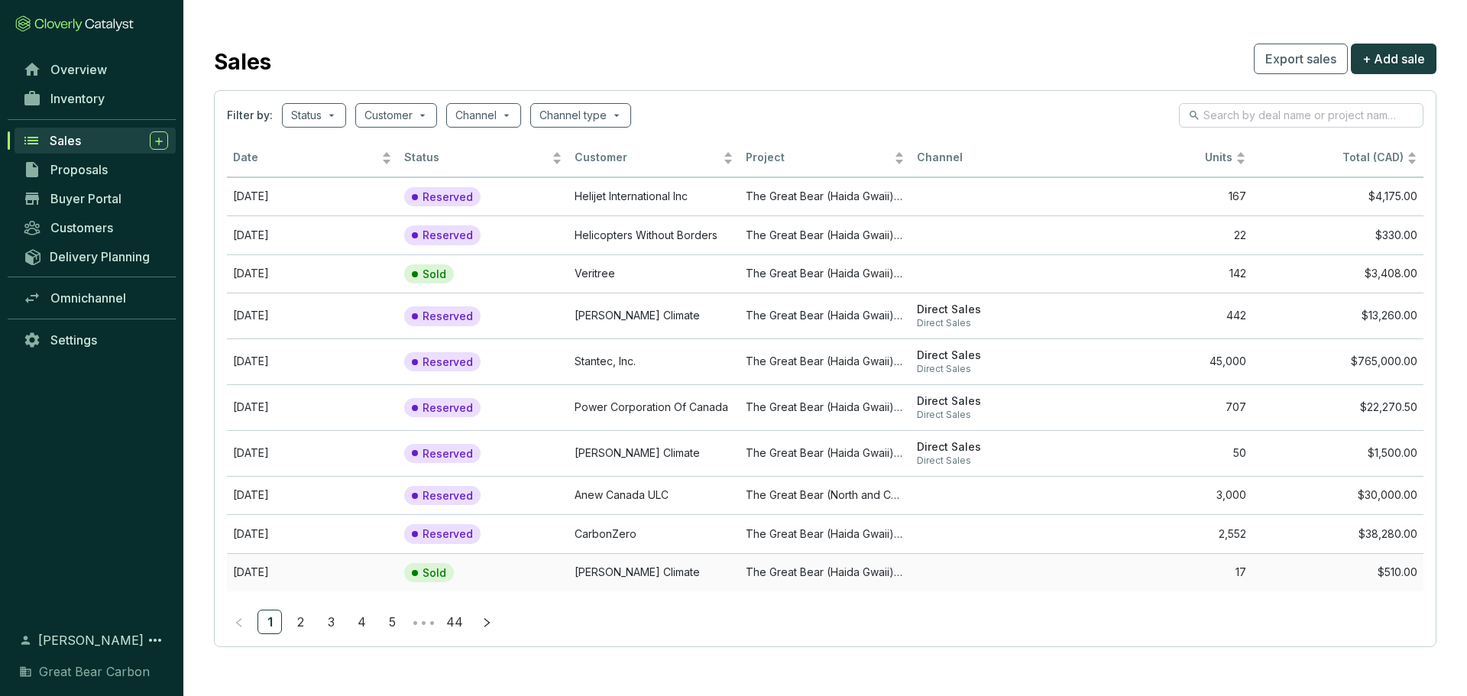
click at [681, 481] on td "[PERSON_NAME] Climate" at bounding box center [653, 572] width 171 height 39
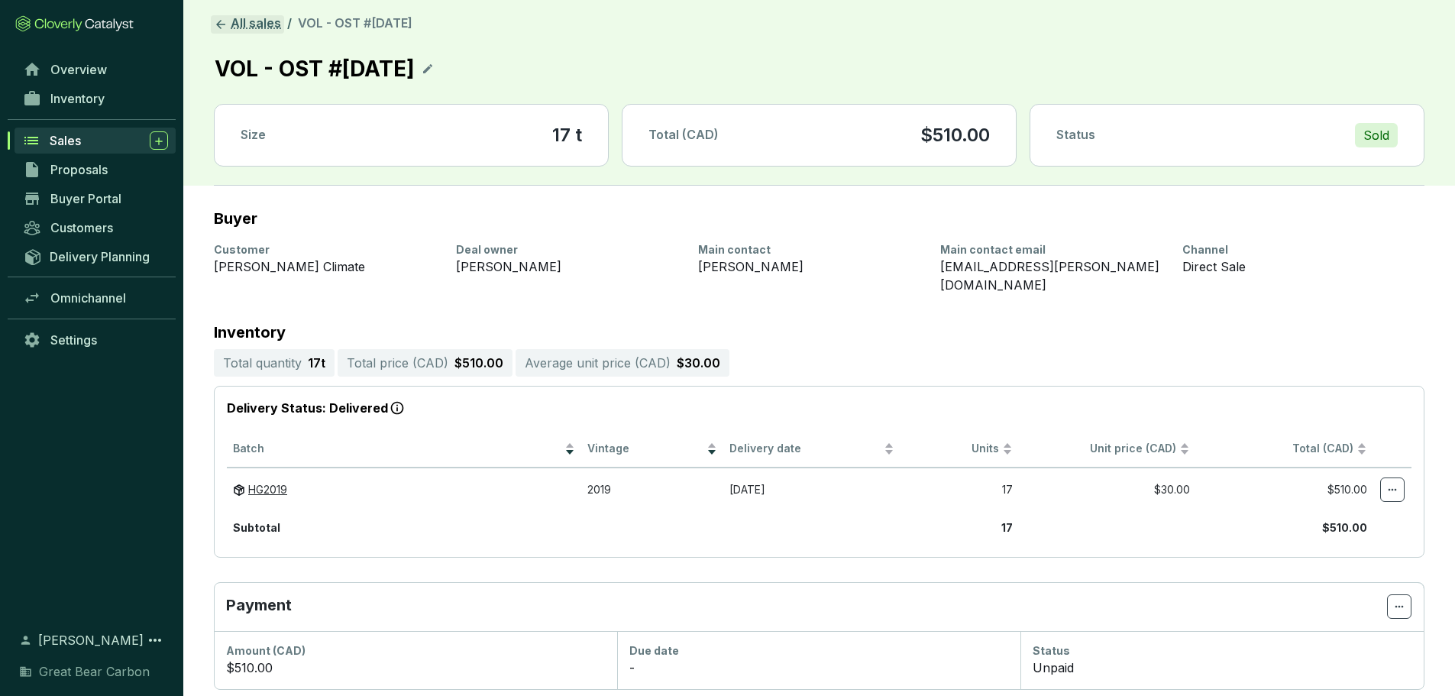
click at [246, 20] on link "All sales" at bounding box center [247, 24] width 73 height 18
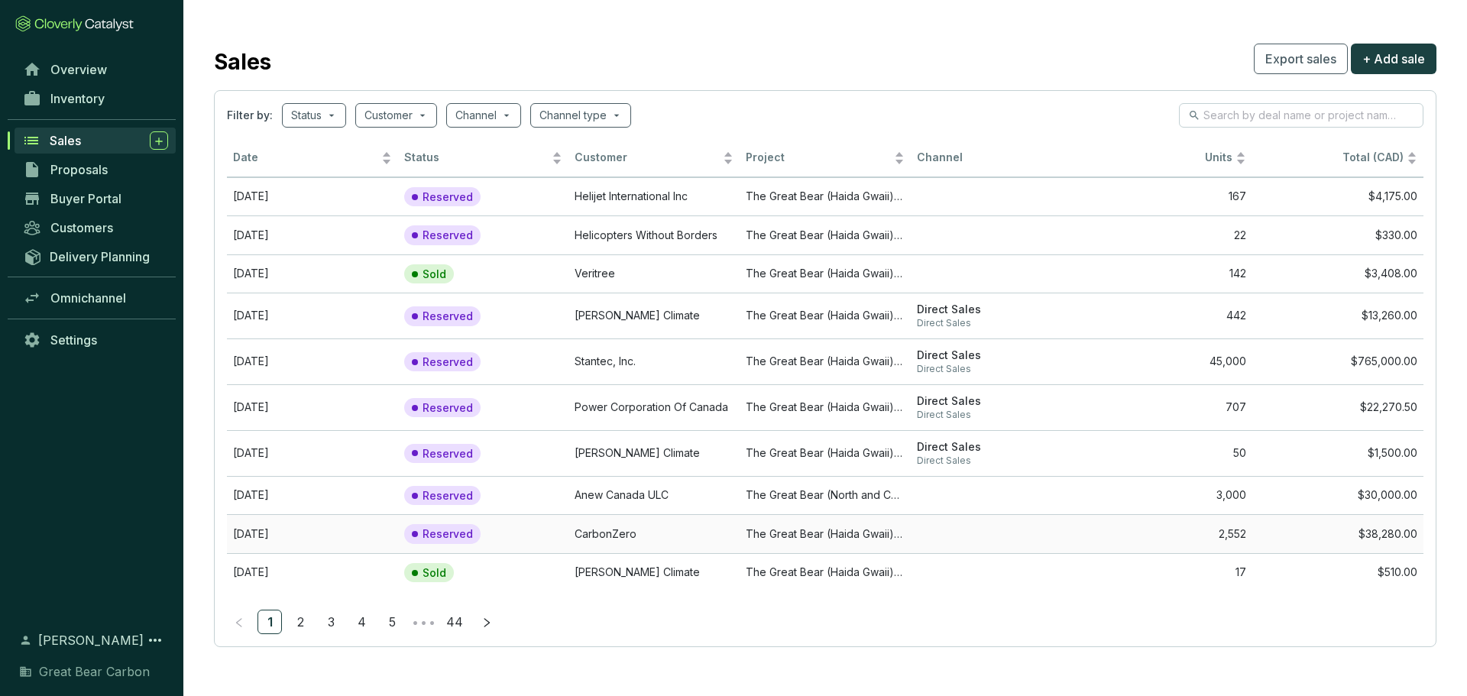
click at [611, 481] on td "CarbonZero" at bounding box center [653, 533] width 171 height 39
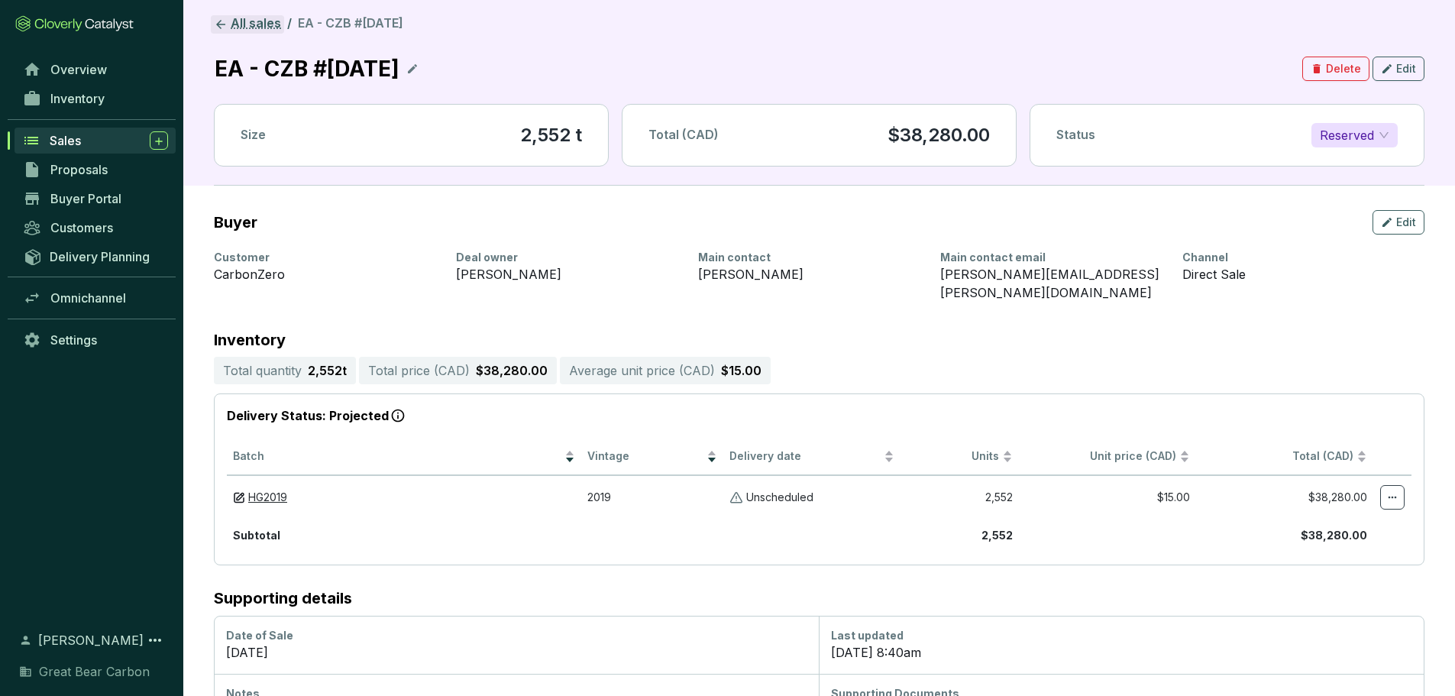
click at [238, 29] on link "All sales" at bounding box center [247, 24] width 73 height 18
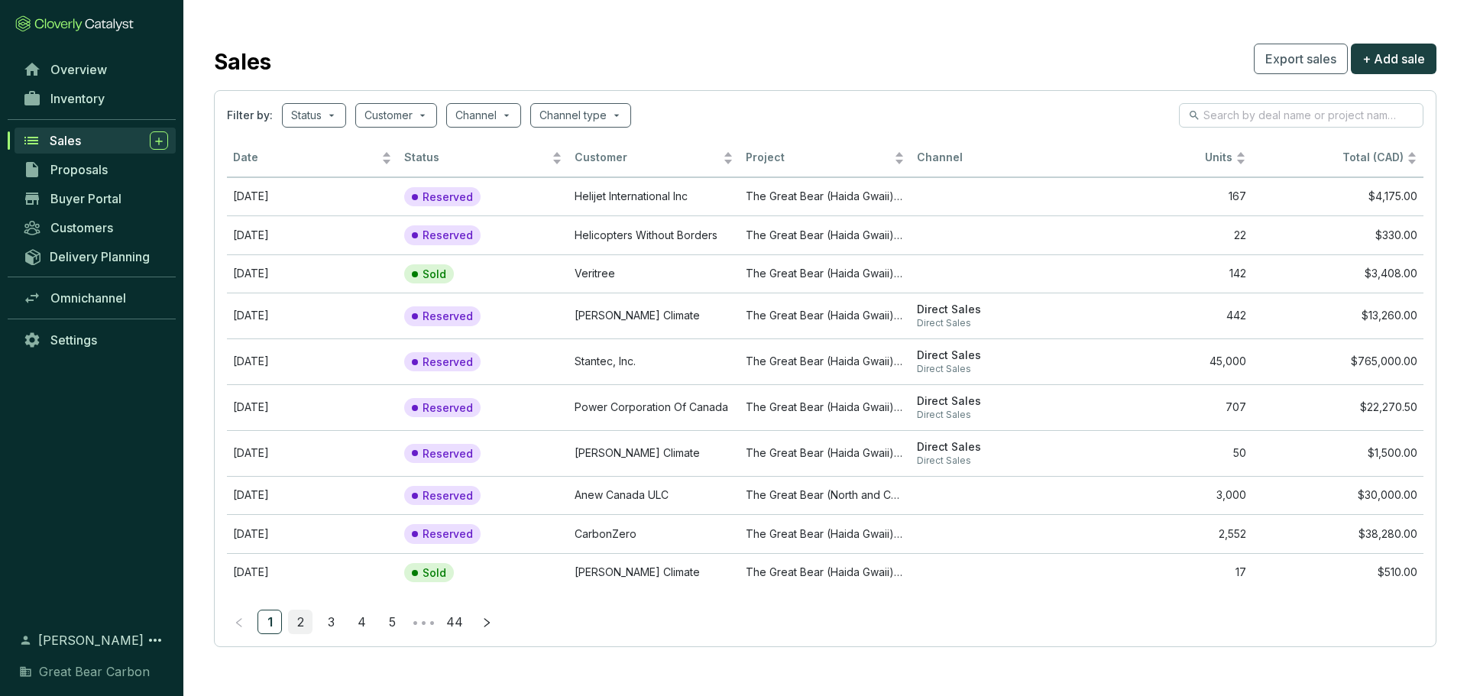
click at [306, 481] on link "2" at bounding box center [300, 621] width 23 height 23
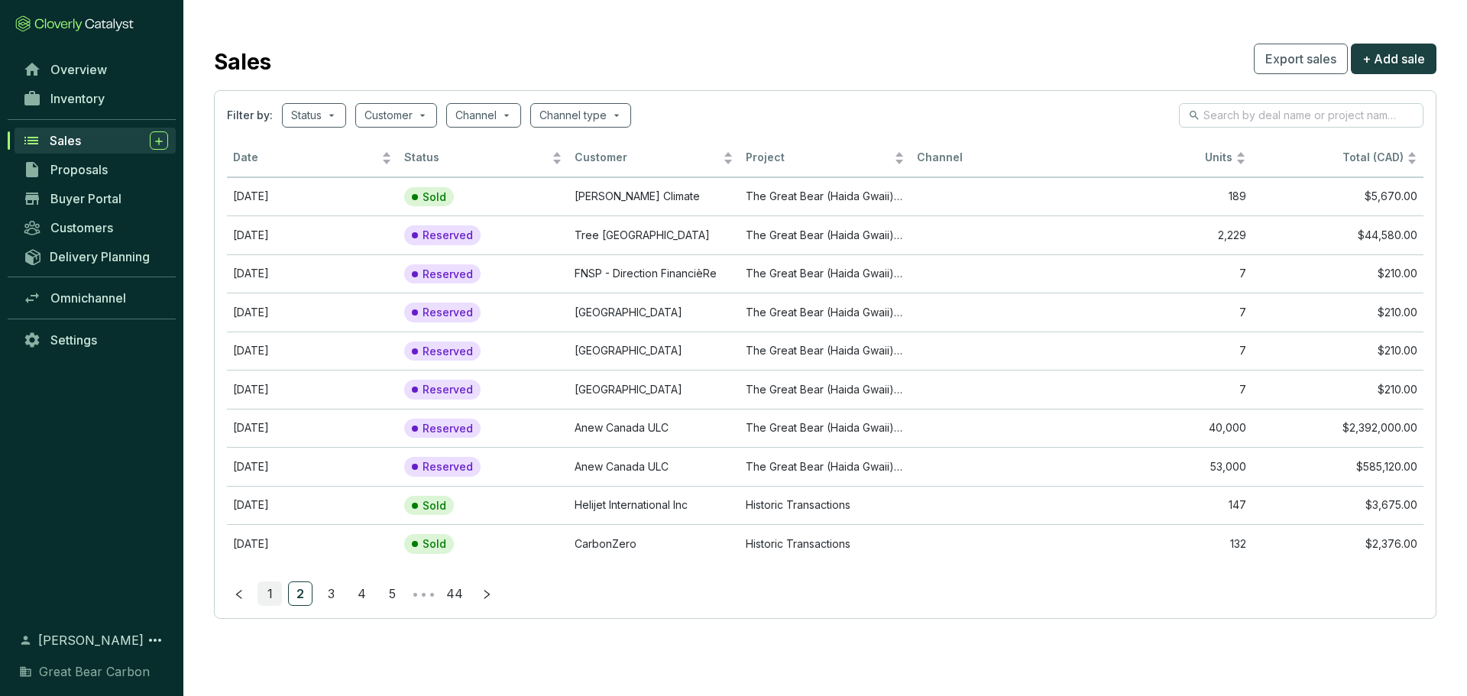
click at [273, 481] on link "1" at bounding box center [269, 593] width 23 height 23
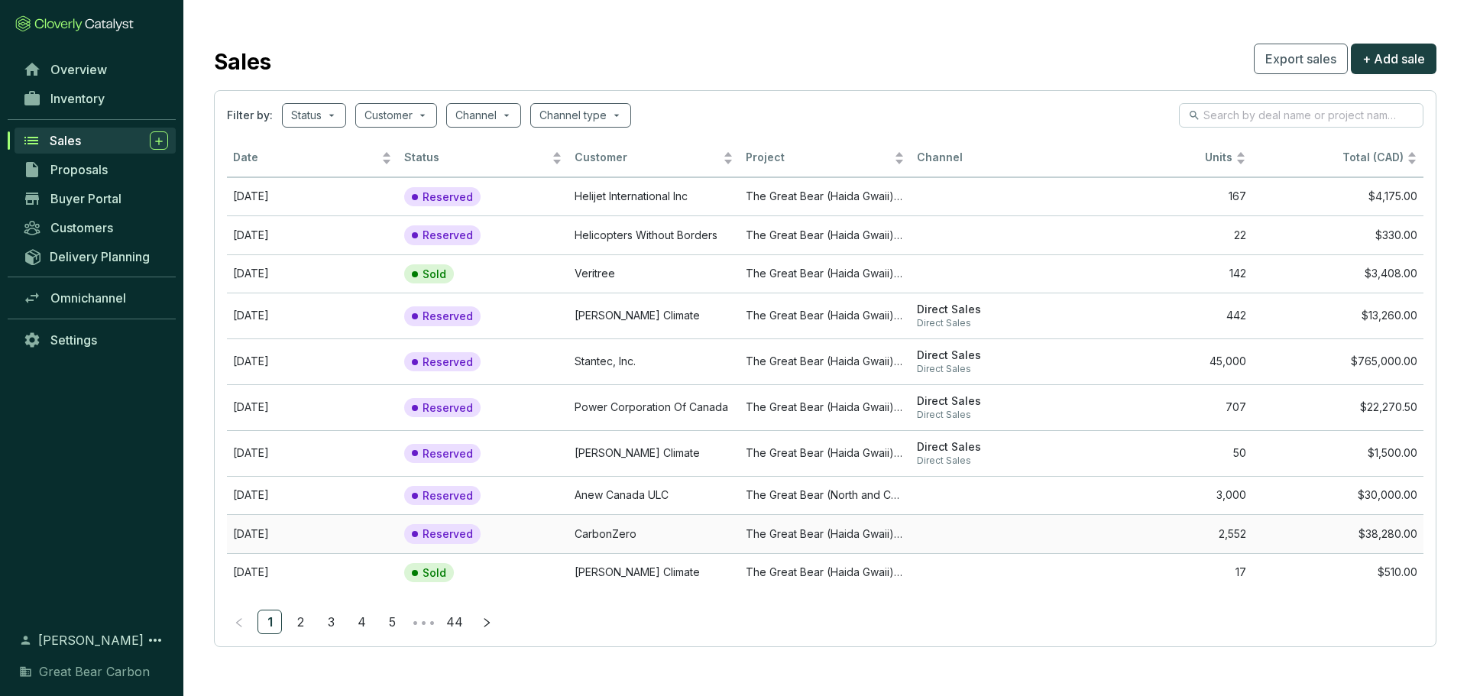
click at [647, 481] on td "CarbonZero" at bounding box center [653, 533] width 171 height 39
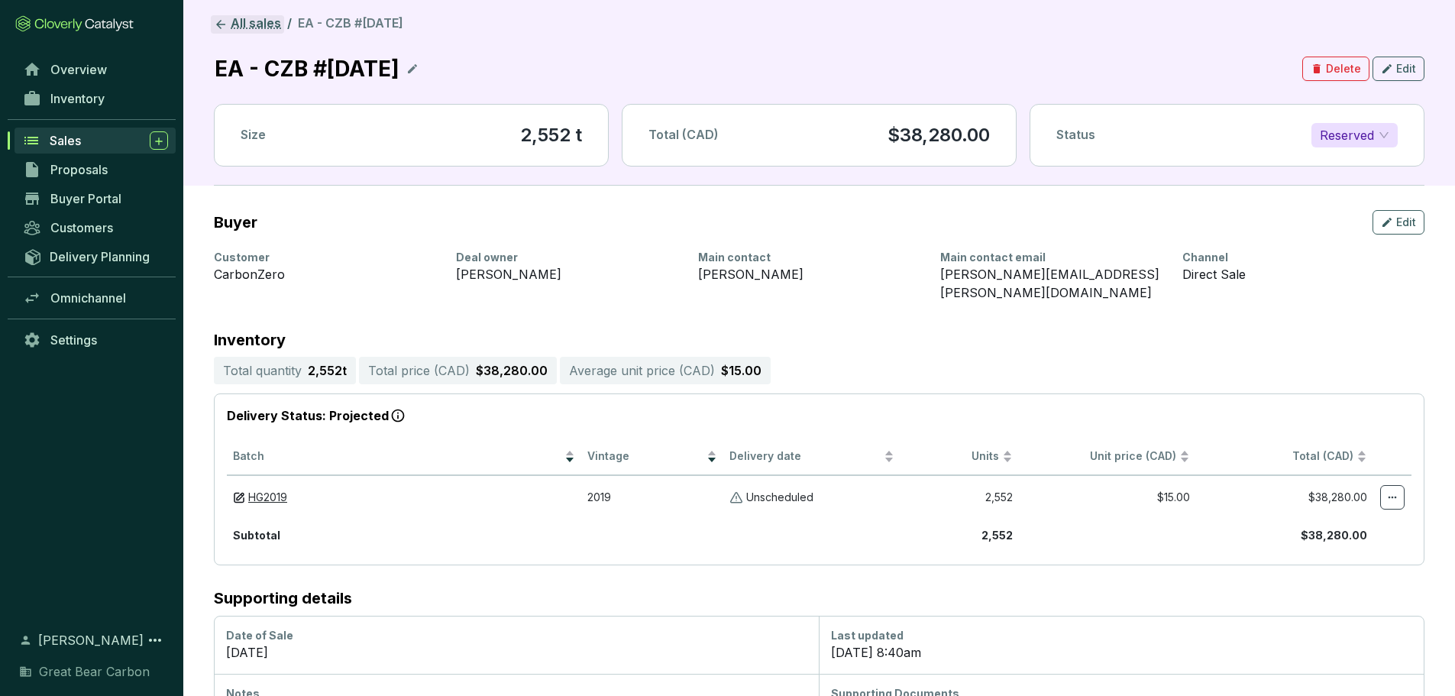
click at [250, 26] on link "All sales" at bounding box center [247, 24] width 73 height 18
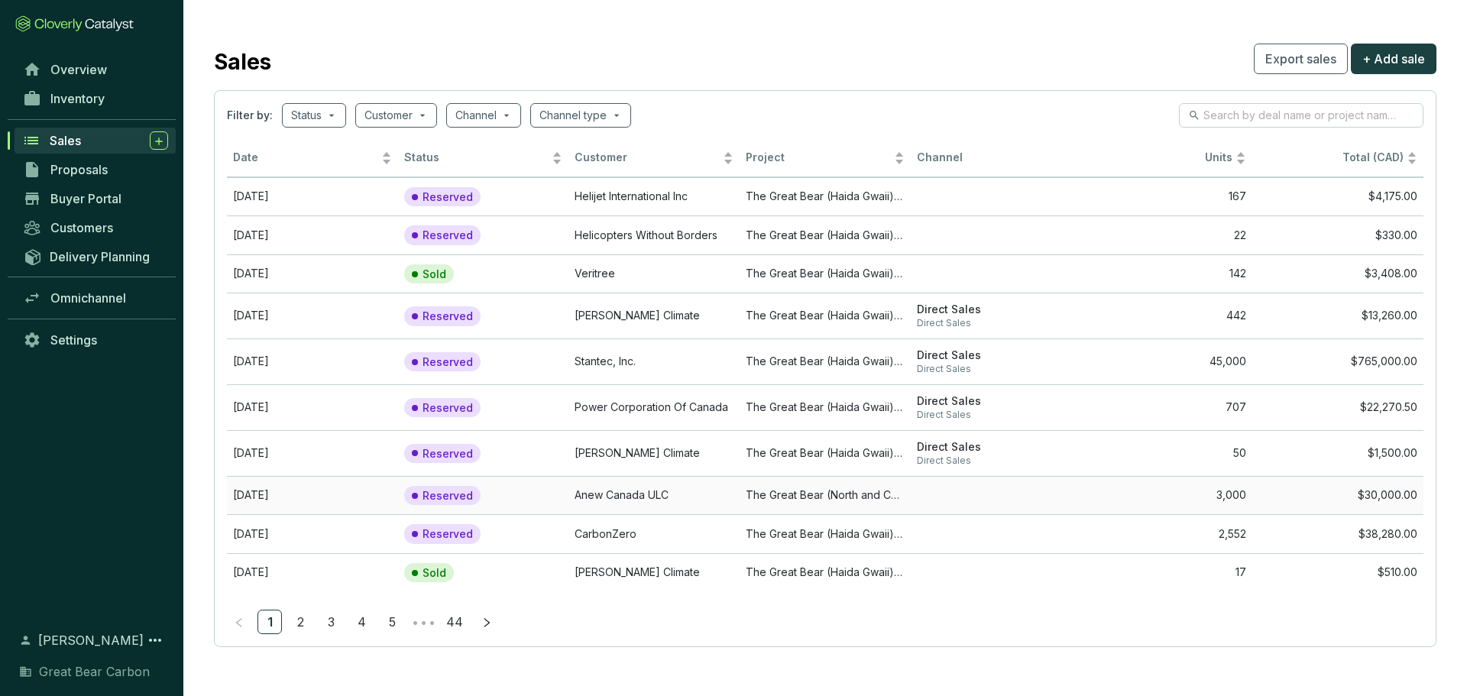
click at [646, 481] on td "Anew Canada ULC" at bounding box center [653, 495] width 171 height 39
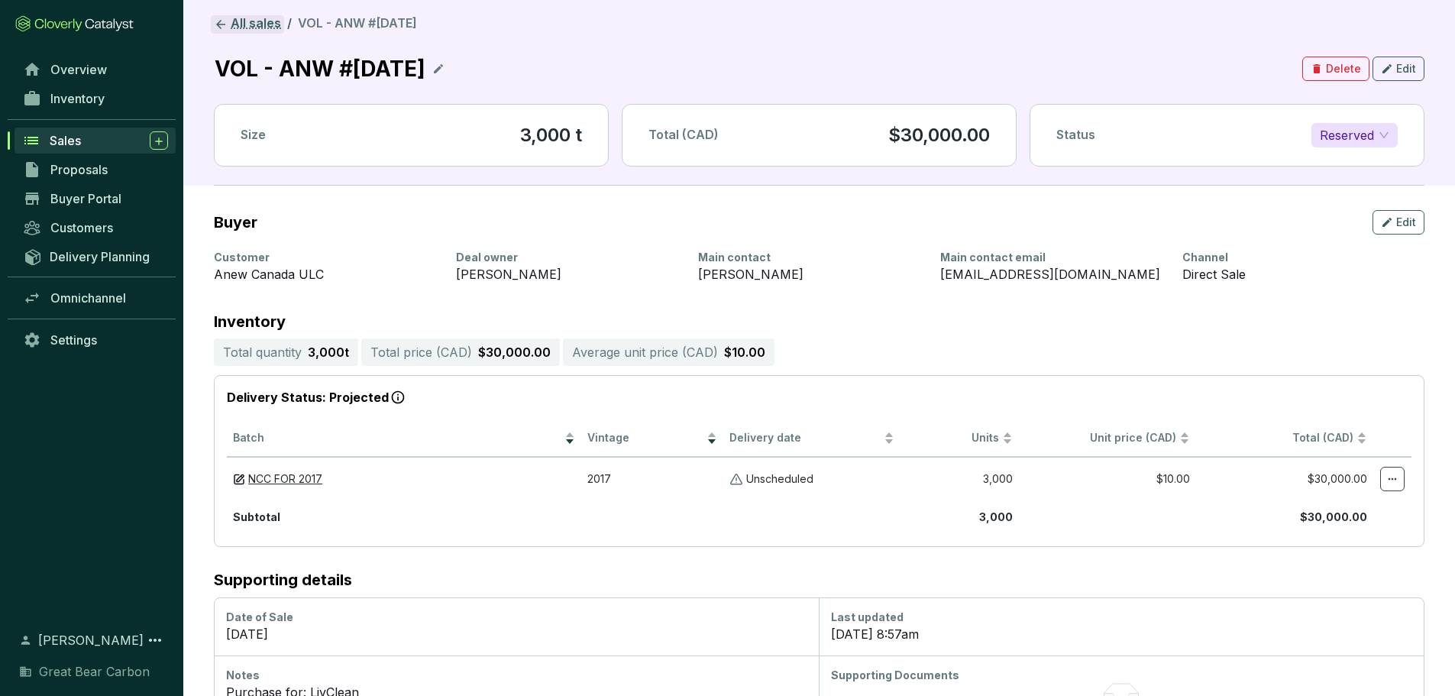
click at [244, 28] on link "All sales" at bounding box center [247, 24] width 73 height 18
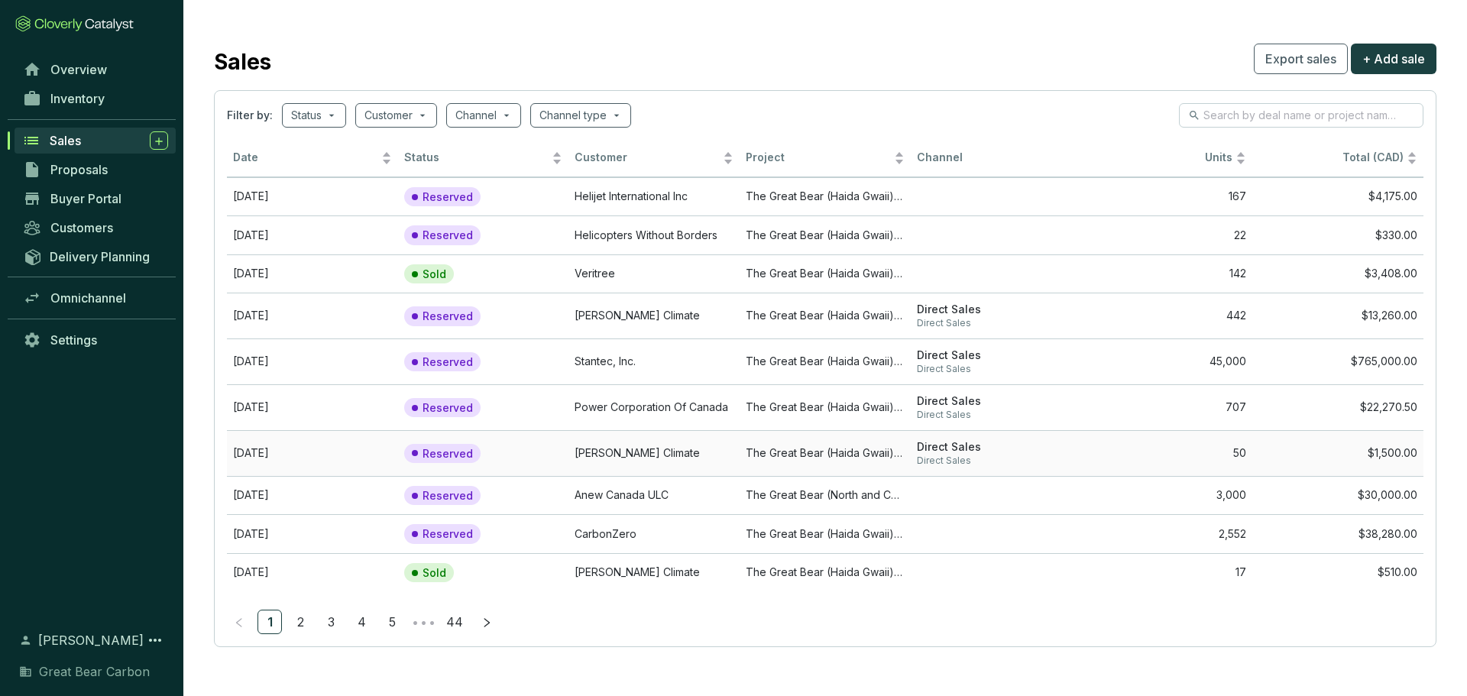
click at [675, 451] on td "[PERSON_NAME] Climate" at bounding box center [653, 453] width 171 height 46
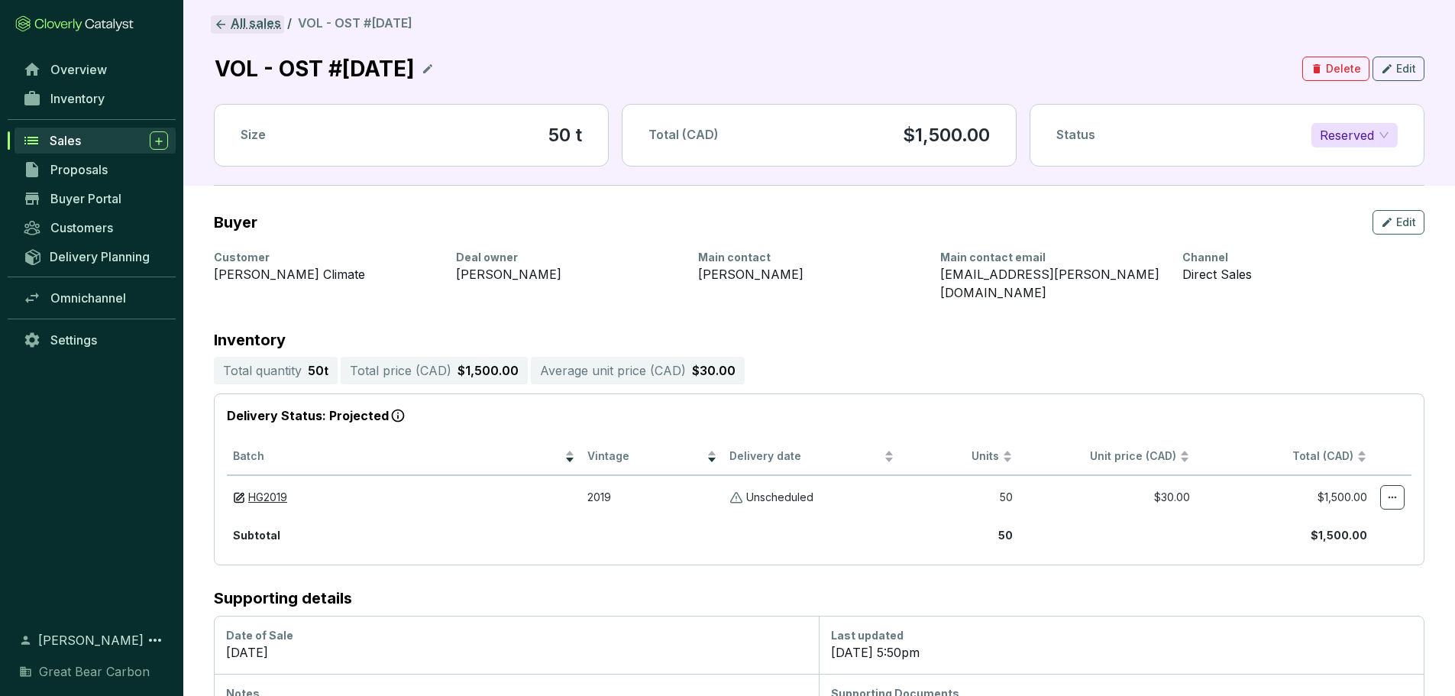
click at [249, 24] on link "All sales" at bounding box center [247, 24] width 73 height 18
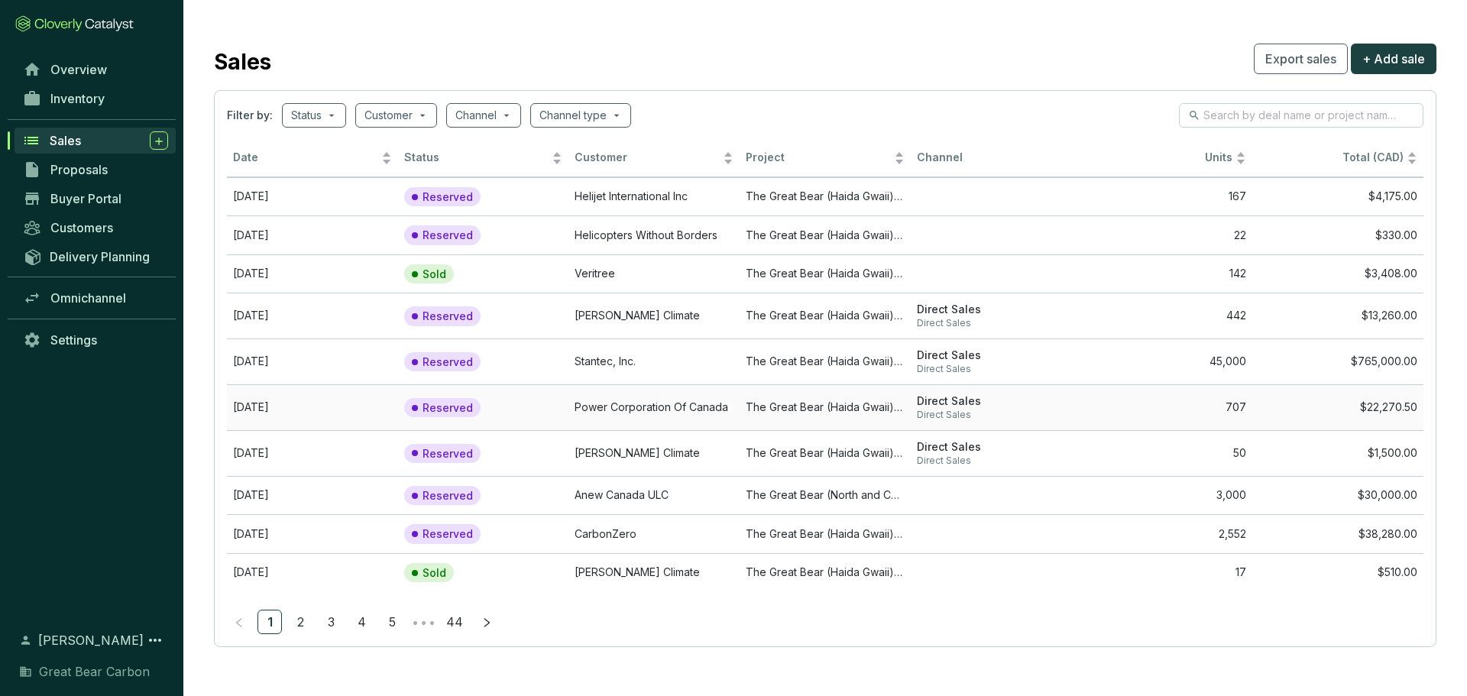
click at [664, 407] on td "Power Corporation Of Canada" at bounding box center [653, 407] width 171 height 46
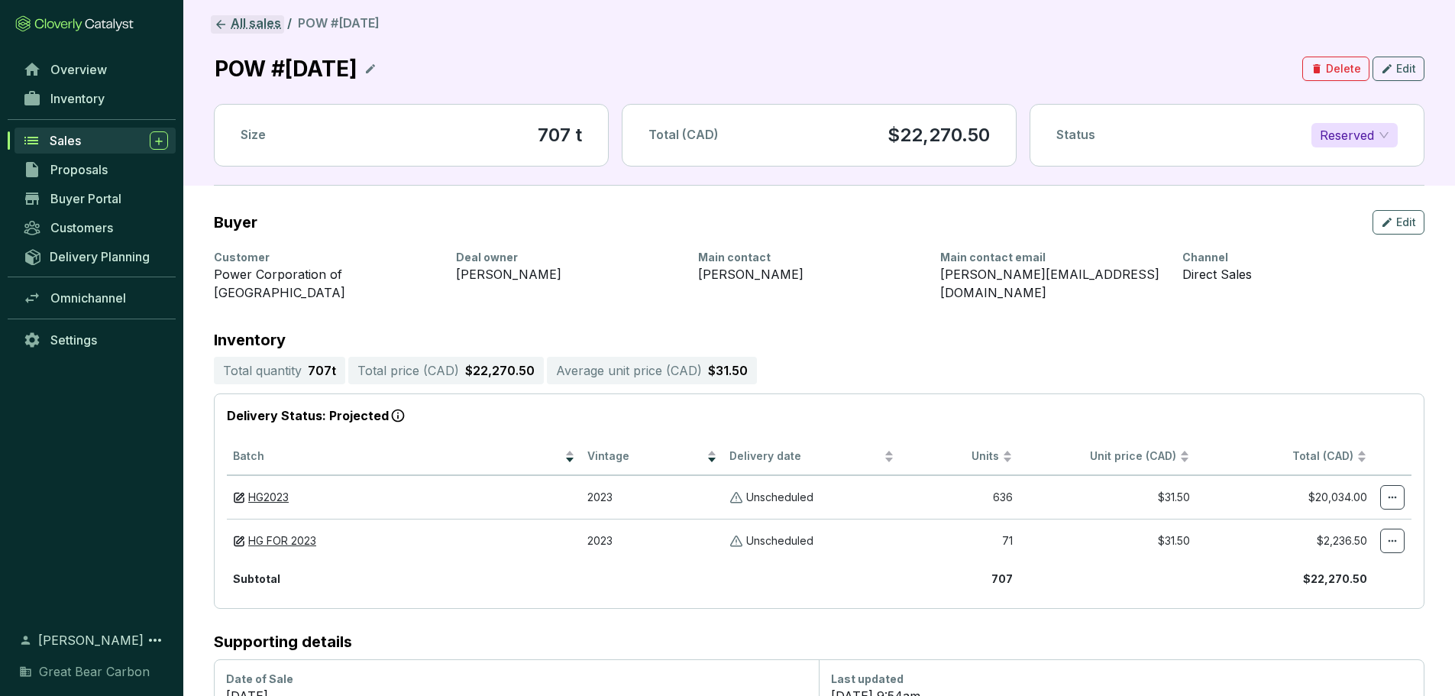
click at [241, 26] on link "All sales" at bounding box center [247, 24] width 73 height 18
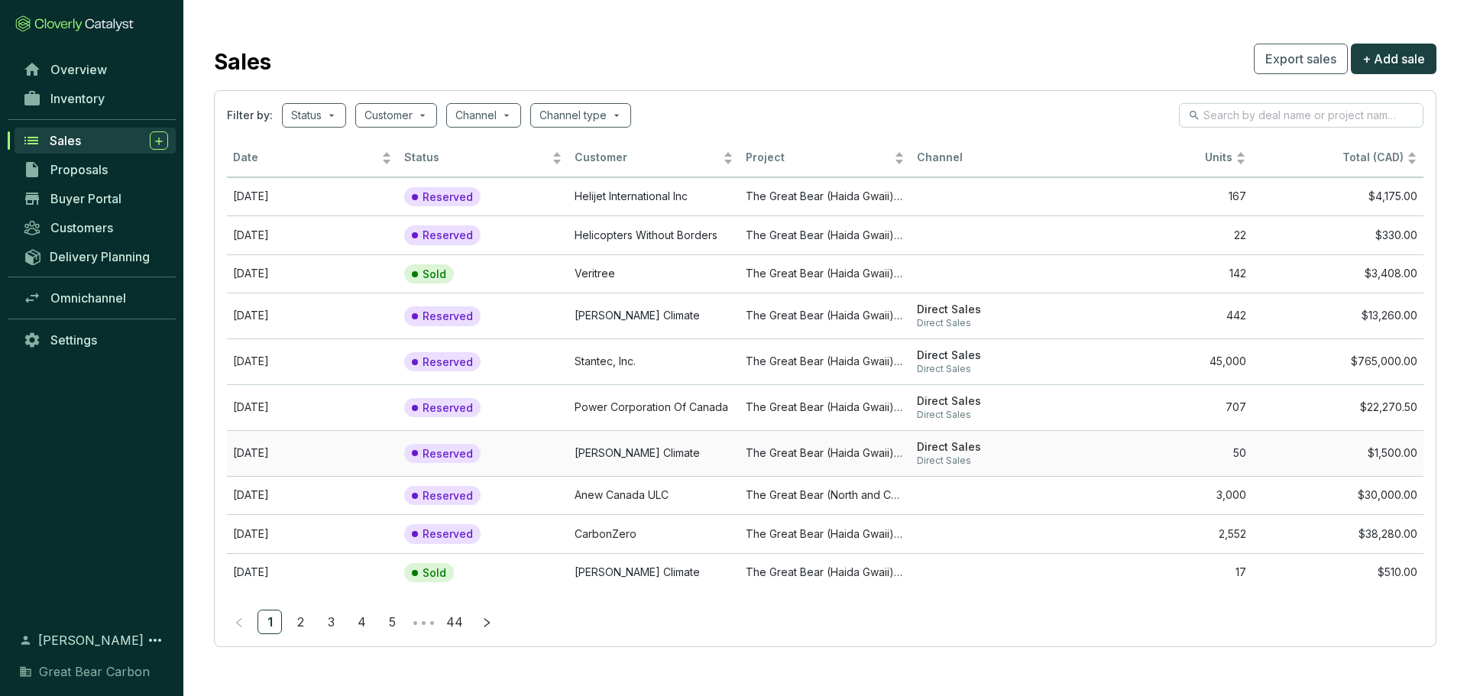
click at [676, 458] on td "[PERSON_NAME] Climate" at bounding box center [653, 453] width 171 height 46
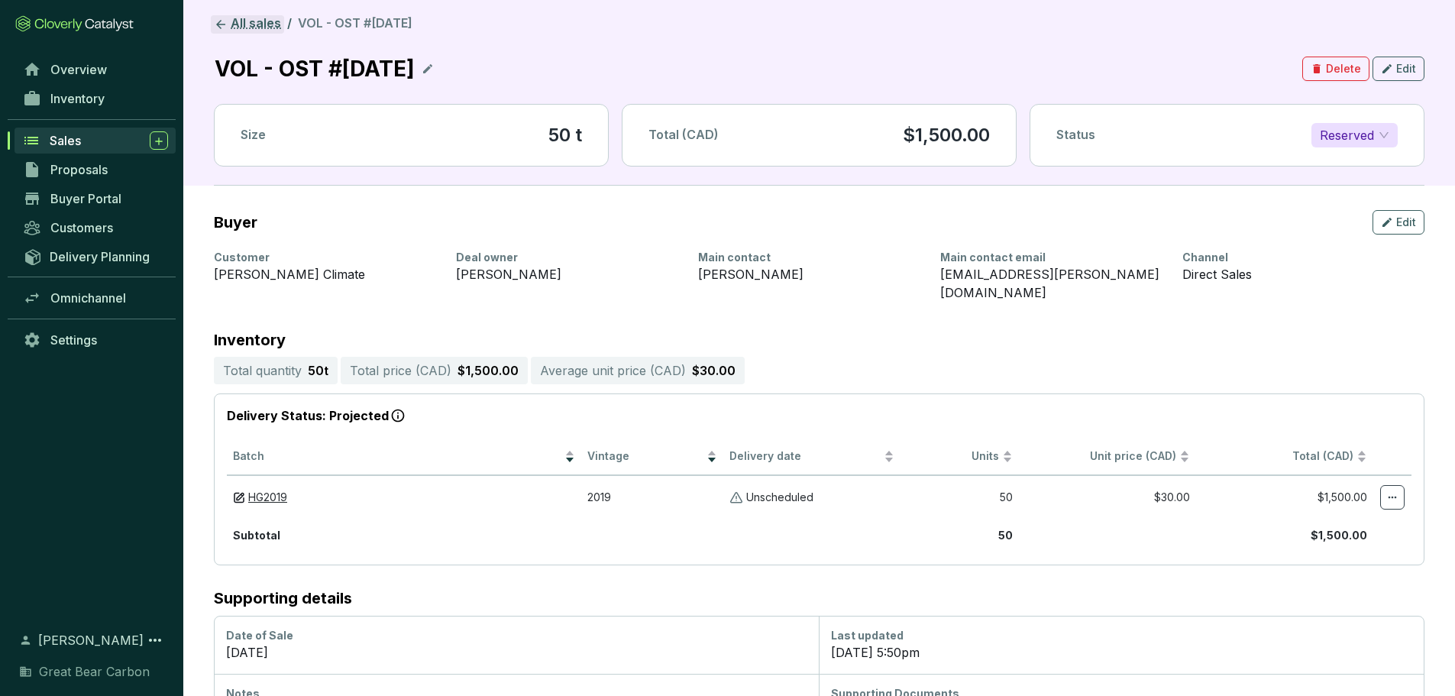
click at [250, 32] on link "All sales" at bounding box center [247, 24] width 73 height 18
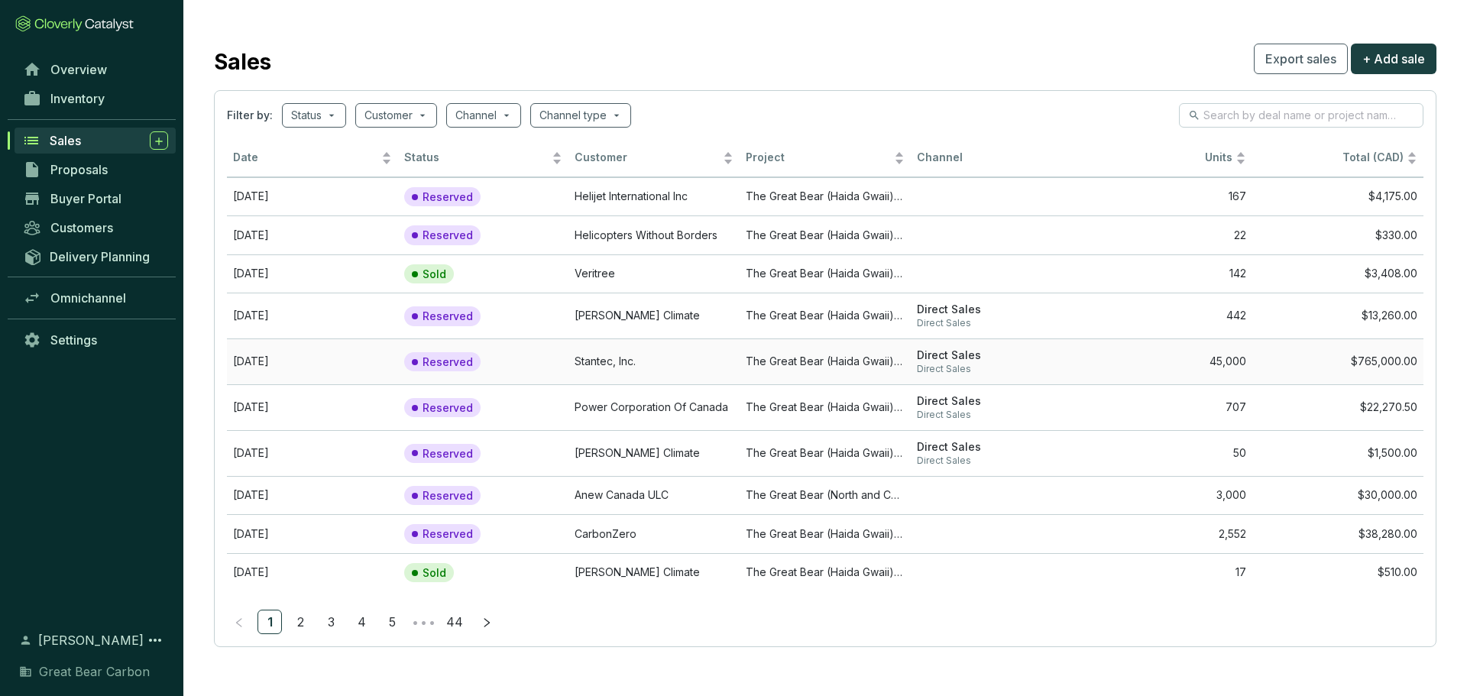
click at [678, 363] on td "Stantec, Inc." at bounding box center [653, 361] width 171 height 46
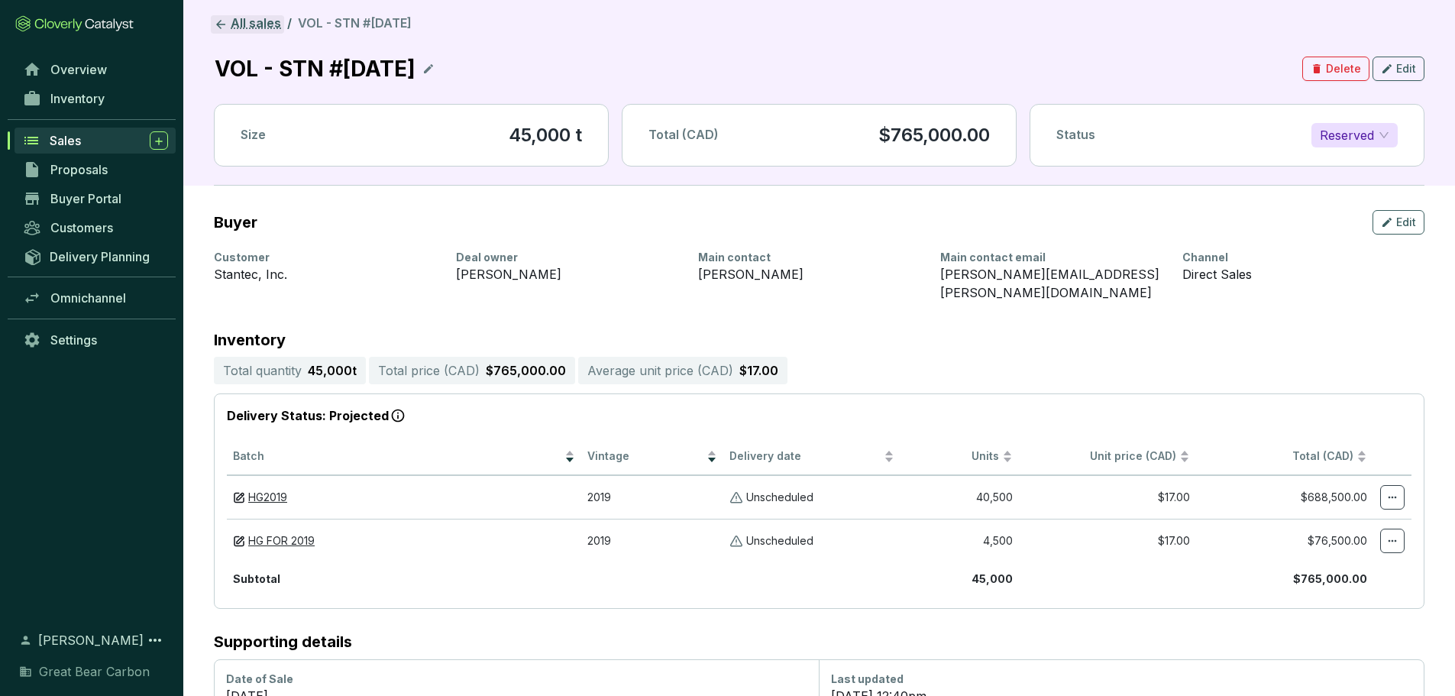
click at [245, 17] on link "All sales" at bounding box center [247, 24] width 73 height 18
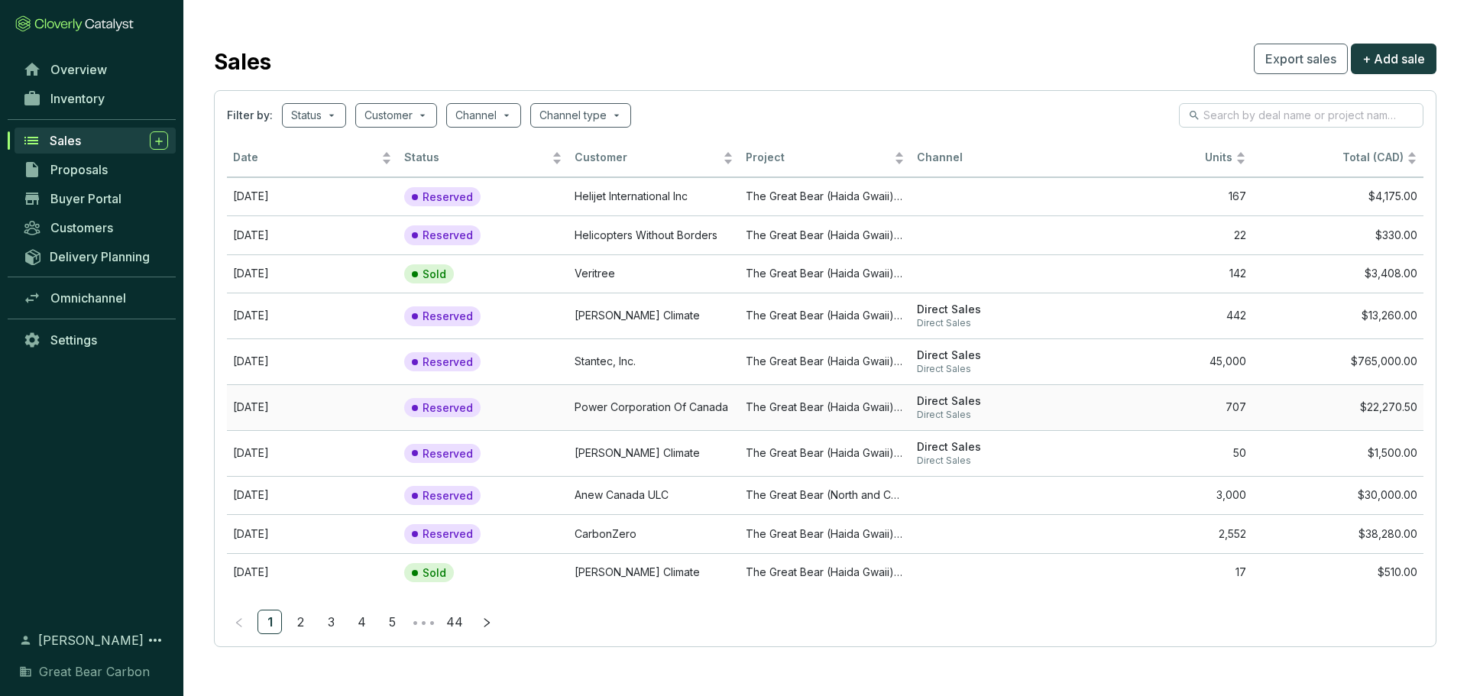
click at [673, 401] on td "Power Corporation Of Canada" at bounding box center [653, 407] width 171 height 46
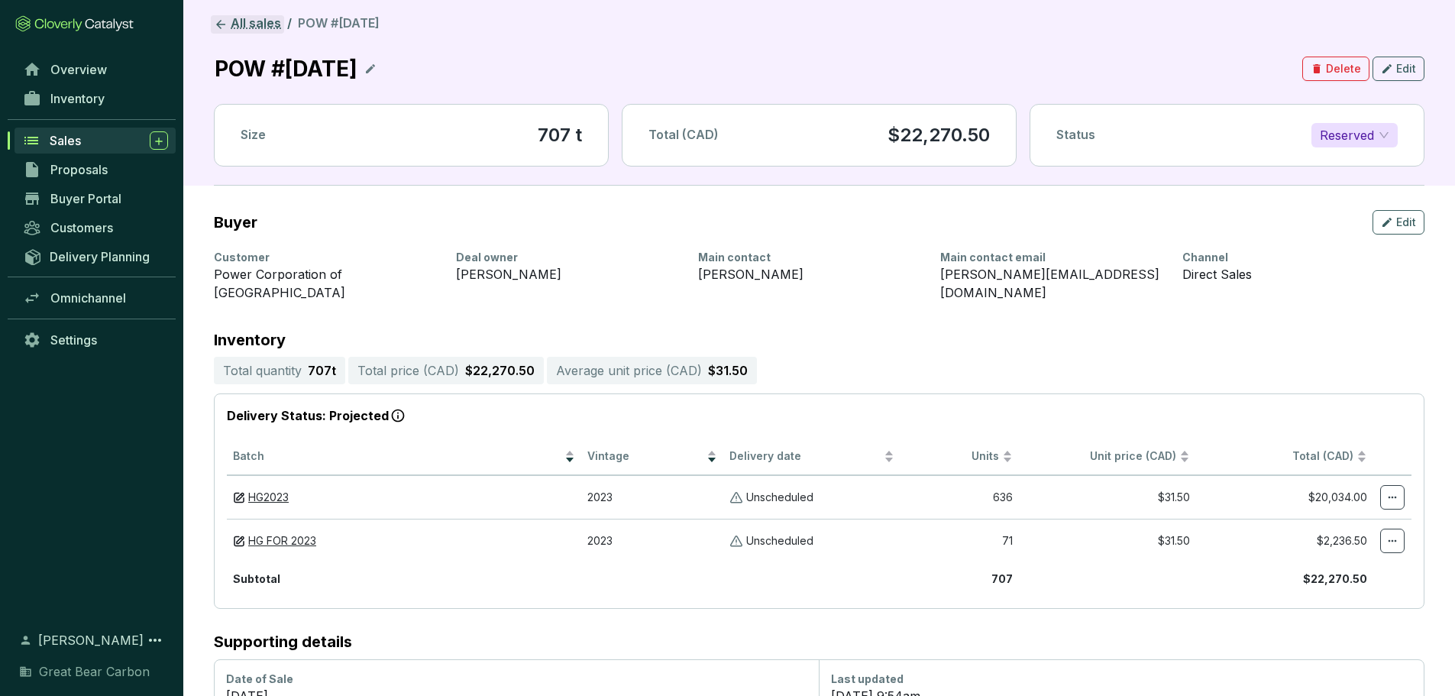
click at [238, 26] on link "All sales" at bounding box center [247, 24] width 73 height 18
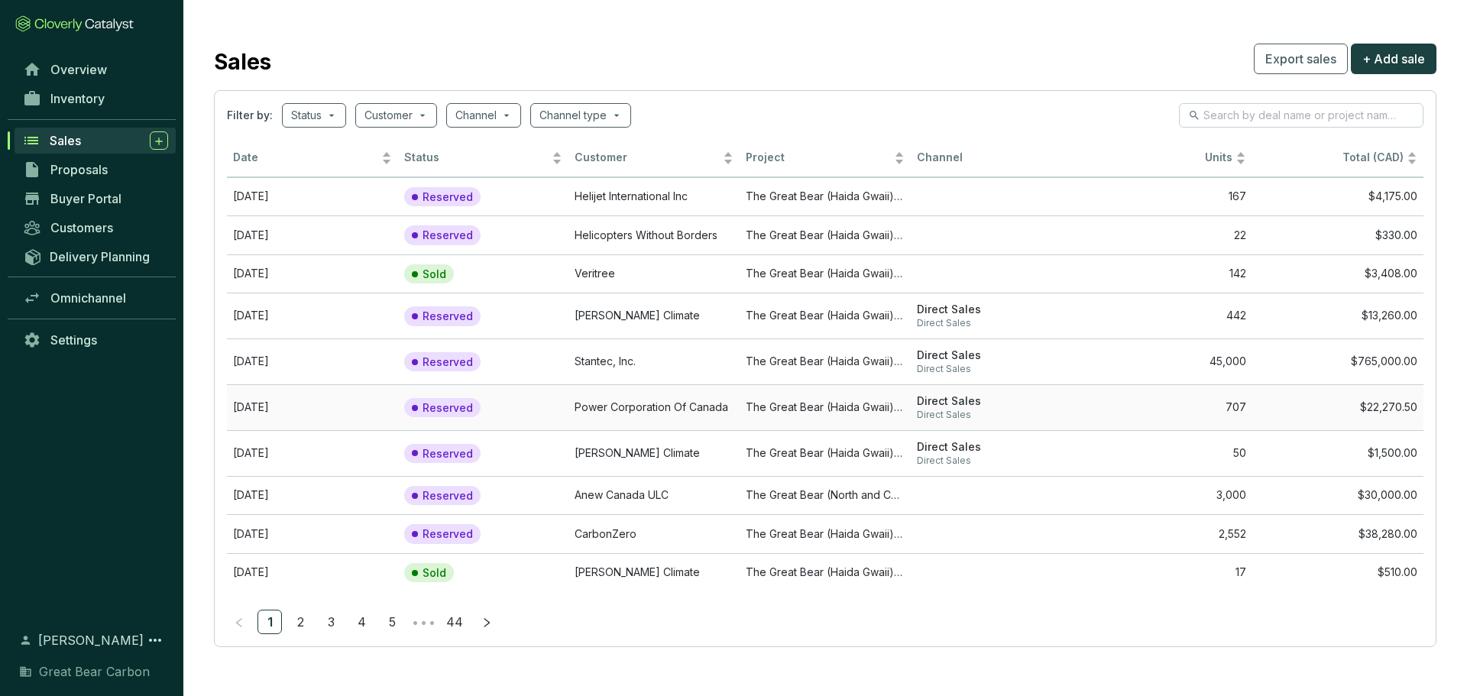
click at [676, 387] on td "Power Corporation Of Canada" at bounding box center [653, 407] width 171 height 46
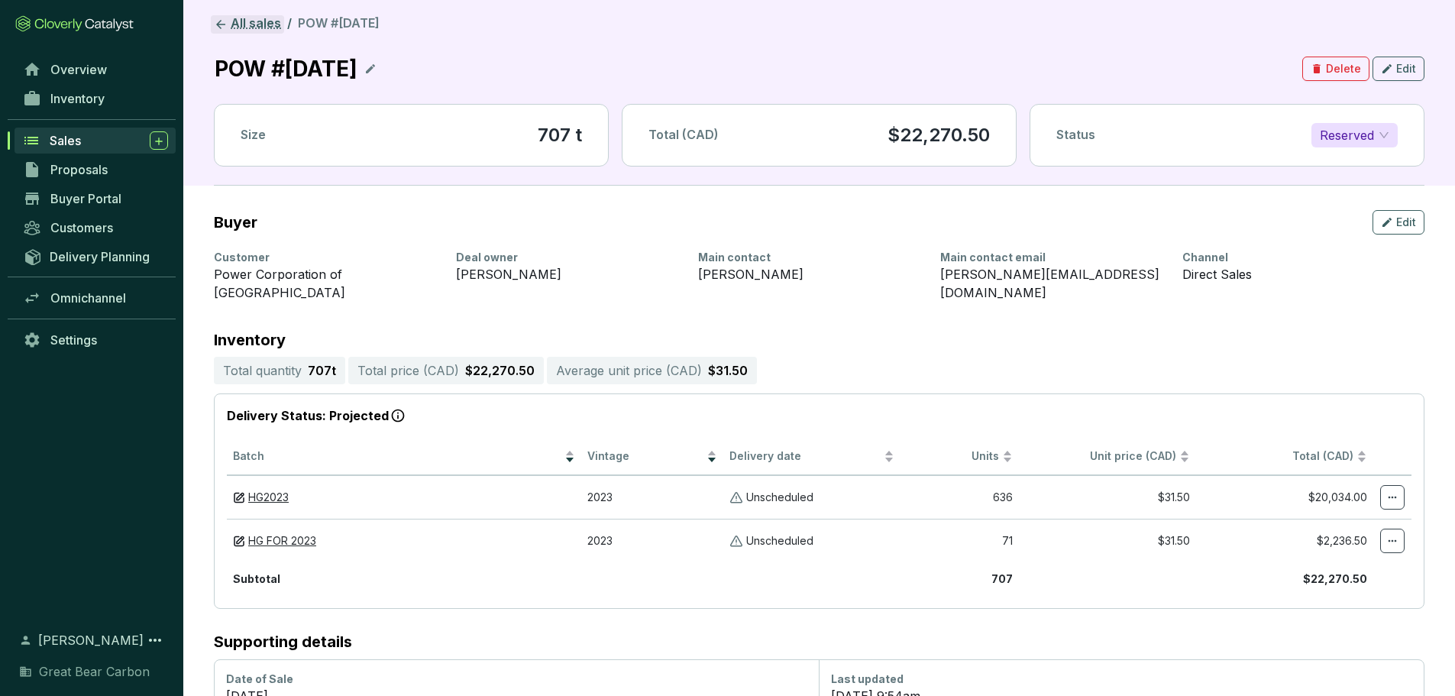
click at [264, 28] on link "All sales" at bounding box center [247, 24] width 73 height 18
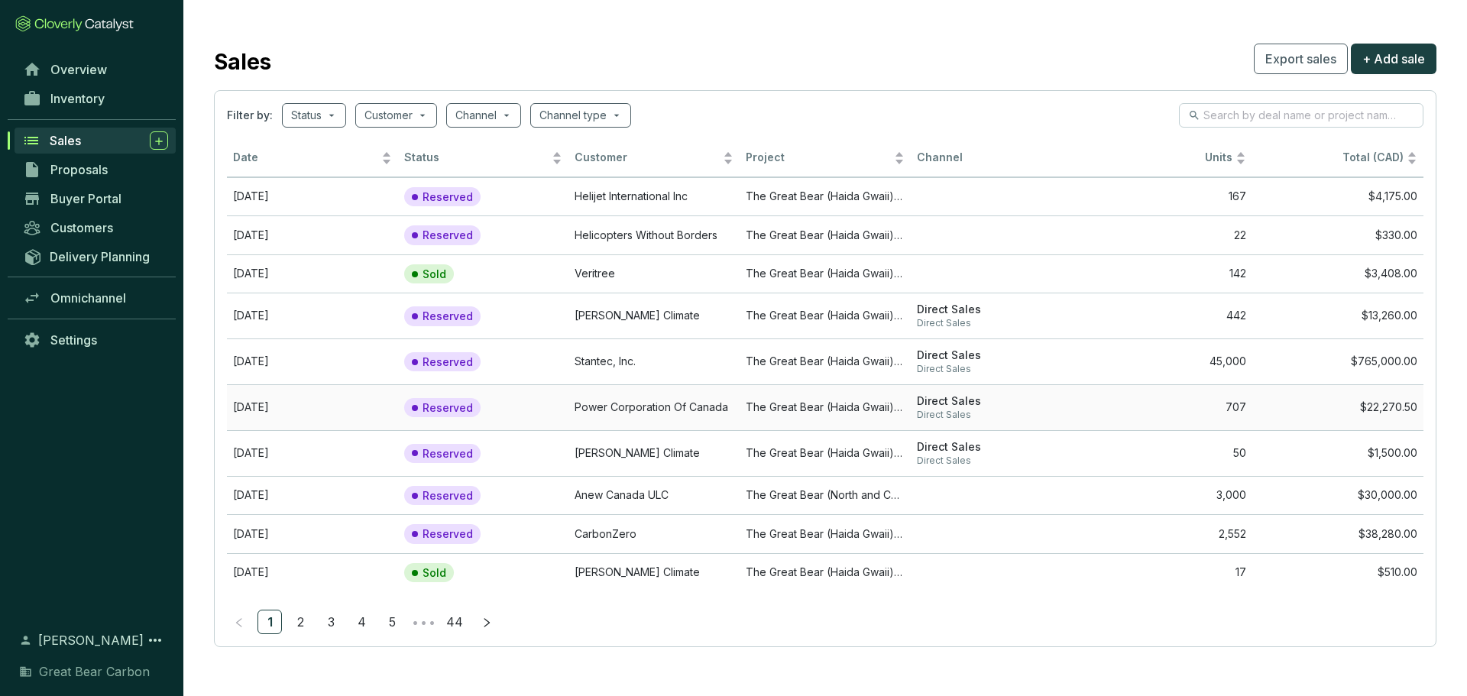
click at [652, 393] on td "Power Corporation Of Canada" at bounding box center [653, 407] width 171 height 46
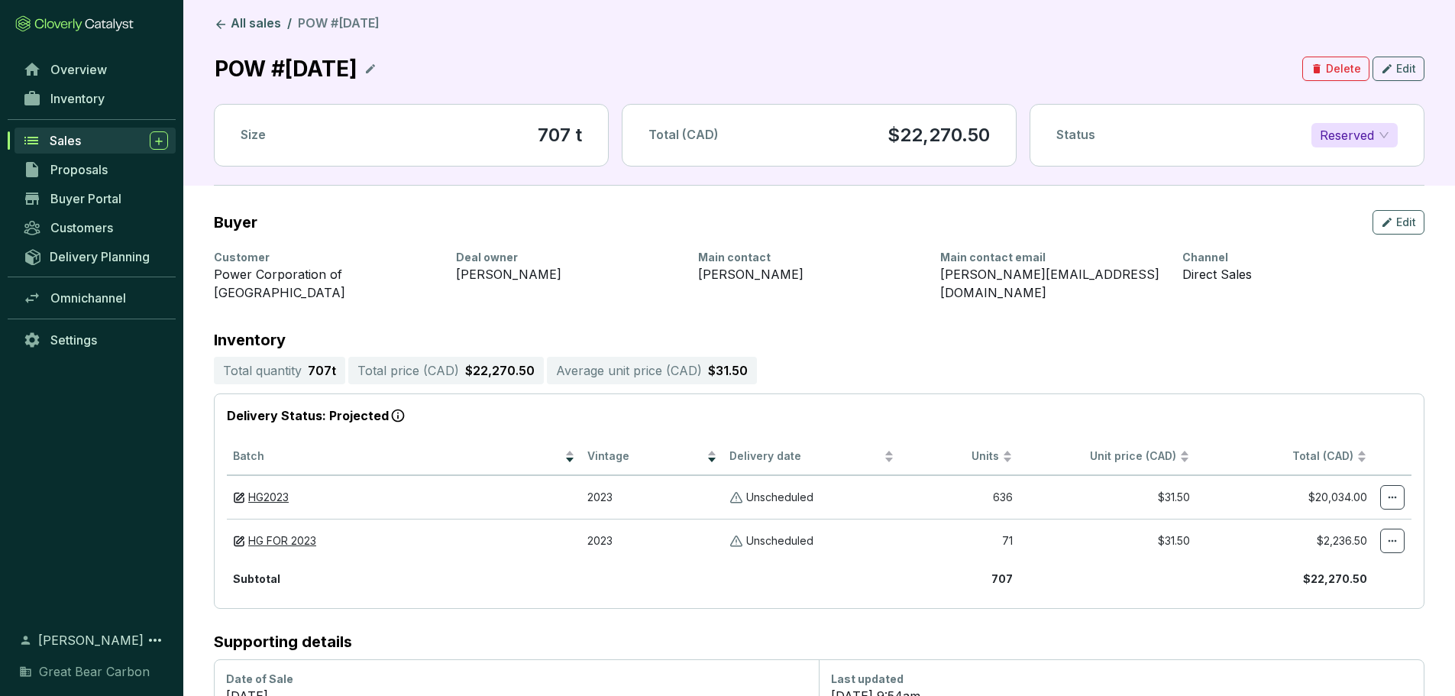
click at [217, 58] on p "POW #[DATE]" at bounding box center [286, 69] width 144 height 34
click at [377, 64] on icon at bounding box center [370, 69] width 12 height 18
click at [233, 72] on div "POW #[DATE]" at bounding box center [289, 69] width 150 height 34
click at [465, 62] on icon at bounding box center [459, 69] width 12 height 18
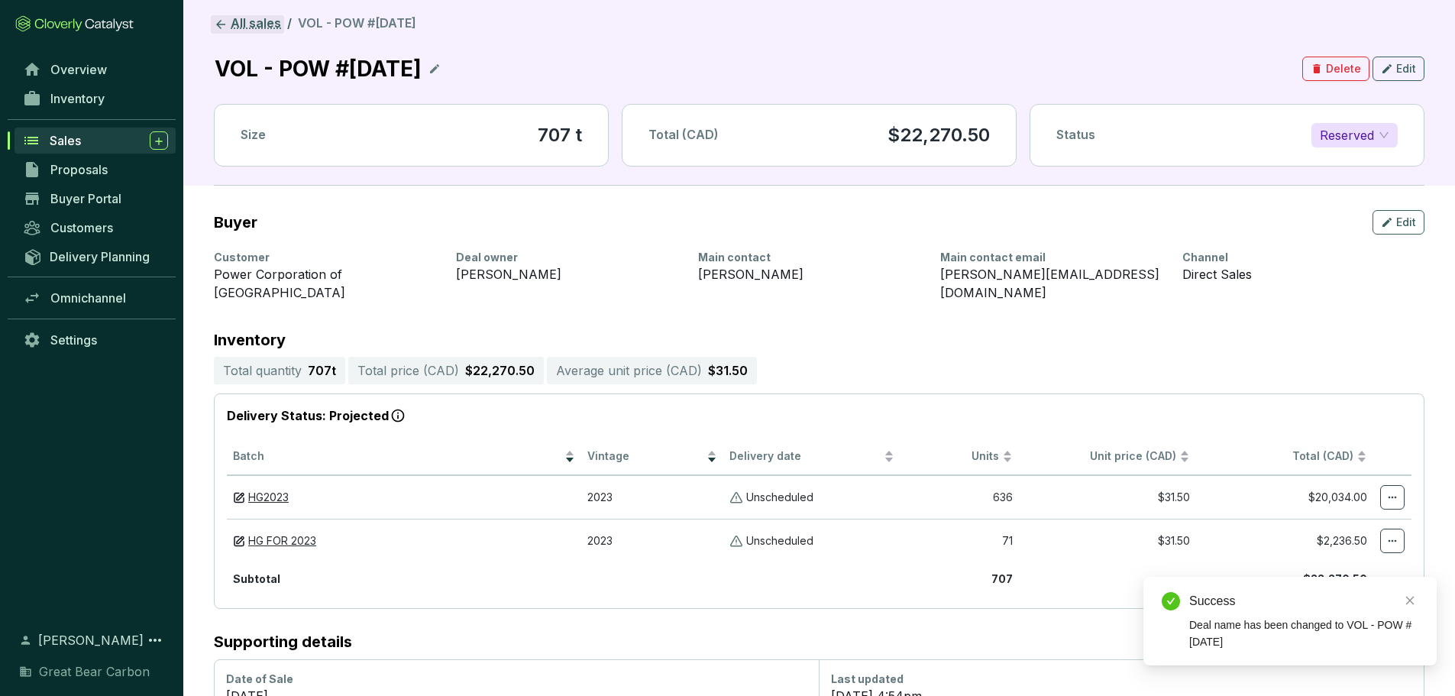
click at [235, 26] on link "All sales" at bounding box center [247, 24] width 73 height 18
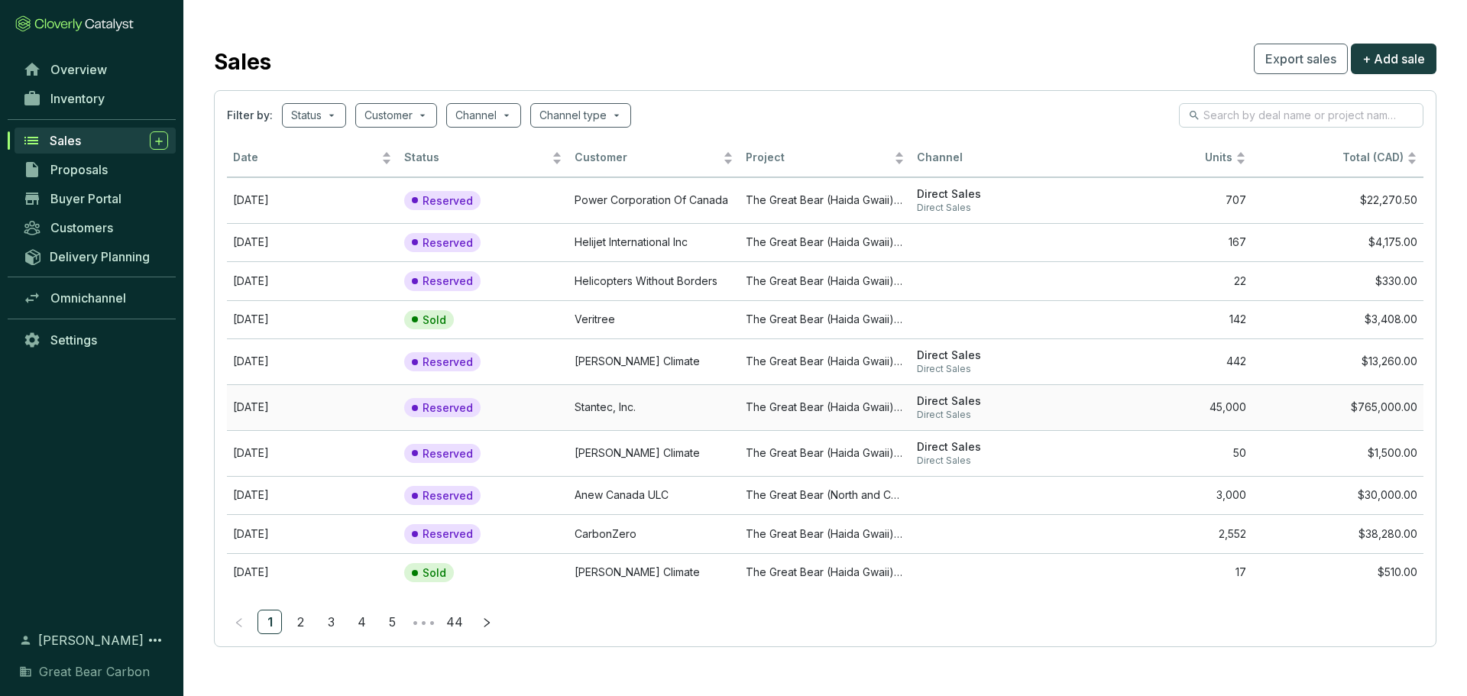
click at [680, 413] on td "Stantec, Inc." at bounding box center [653, 407] width 171 height 46
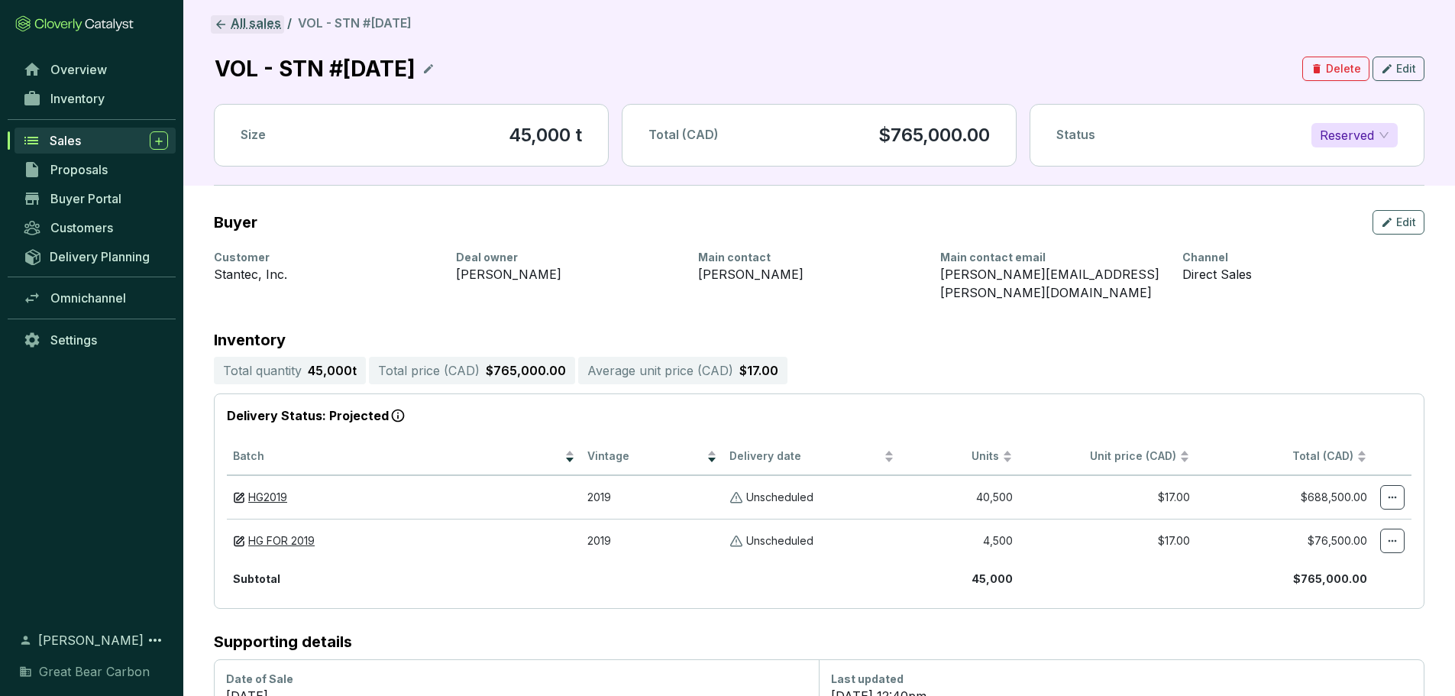
click at [244, 21] on link "All sales" at bounding box center [247, 24] width 73 height 18
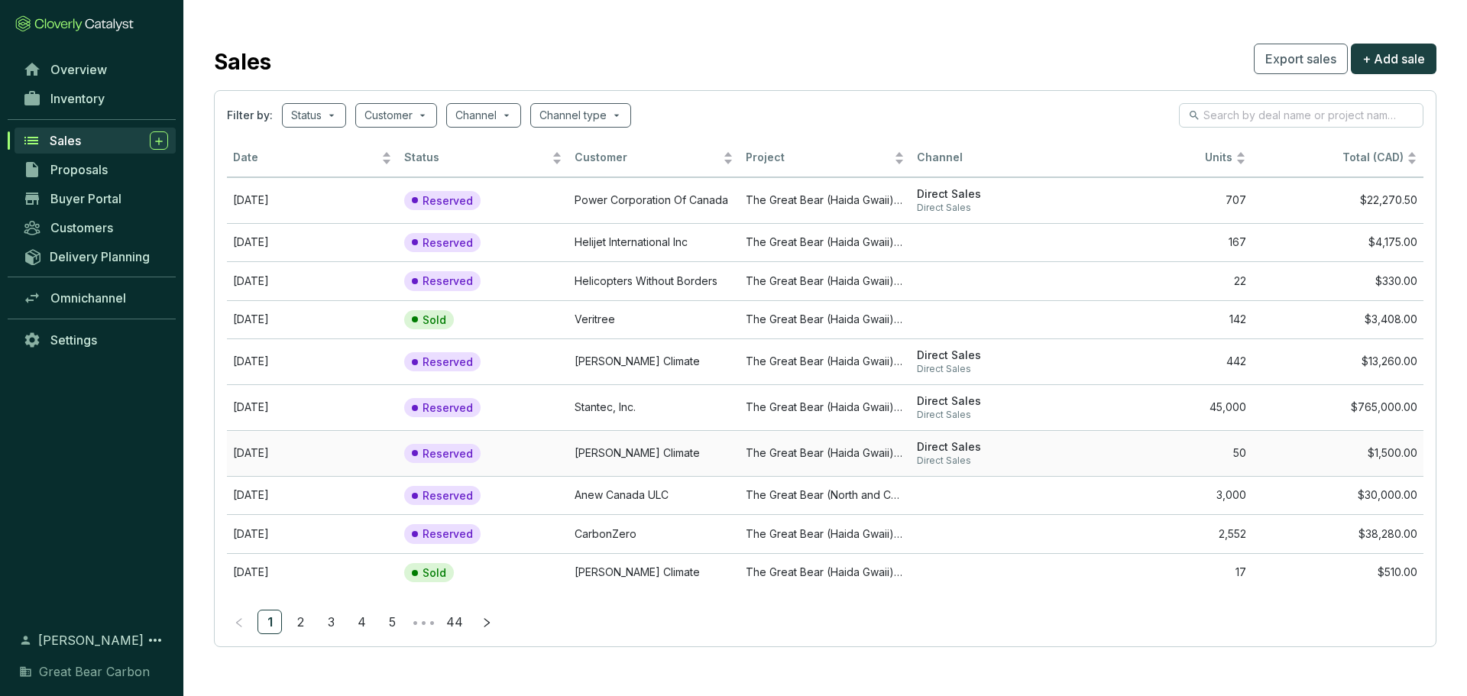
click at [677, 447] on td "[PERSON_NAME] Climate" at bounding box center [653, 453] width 171 height 46
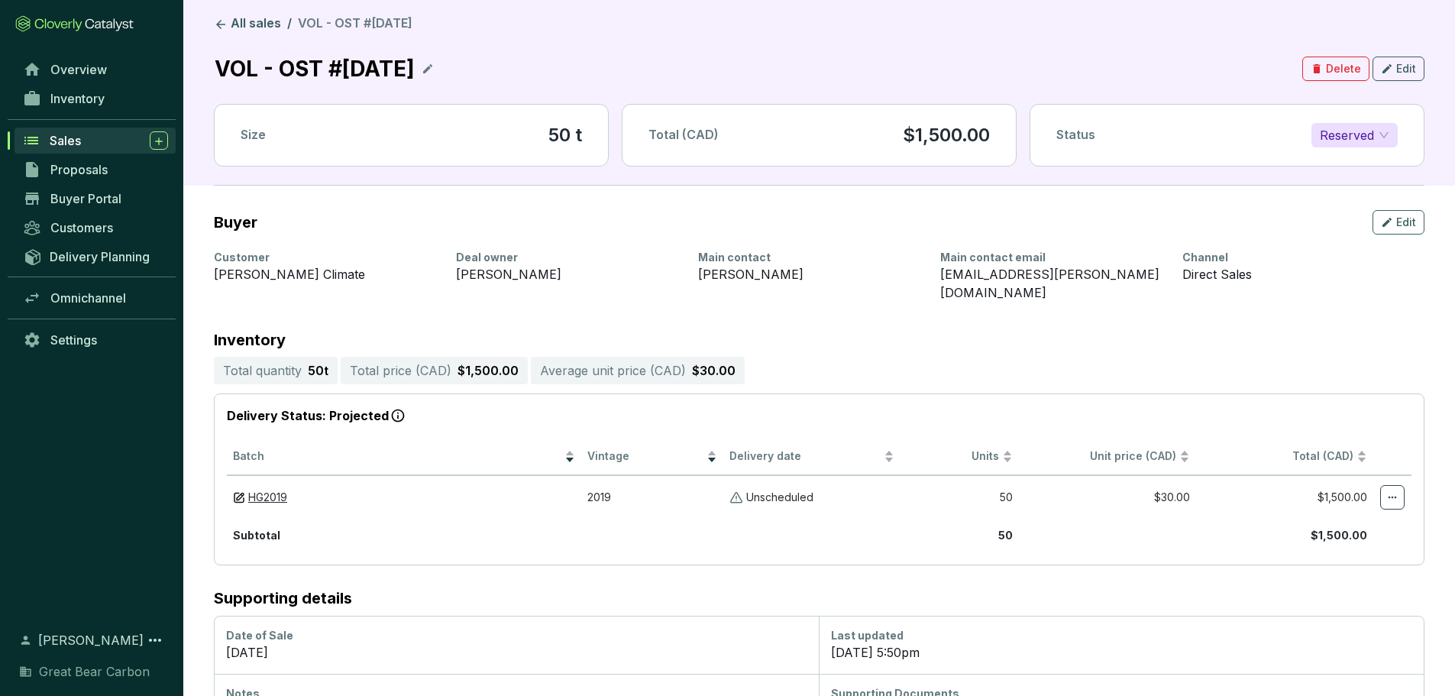
click at [247, 37] on section "All sales / VOL - OST #[DATE] VOL - OST #[DATE] Delete Edit Size 50 t Total (CA…" at bounding box center [819, 100] width 1211 height 170
click at [254, 26] on link "All sales" at bounding box center [247, 24] width 73 height 18
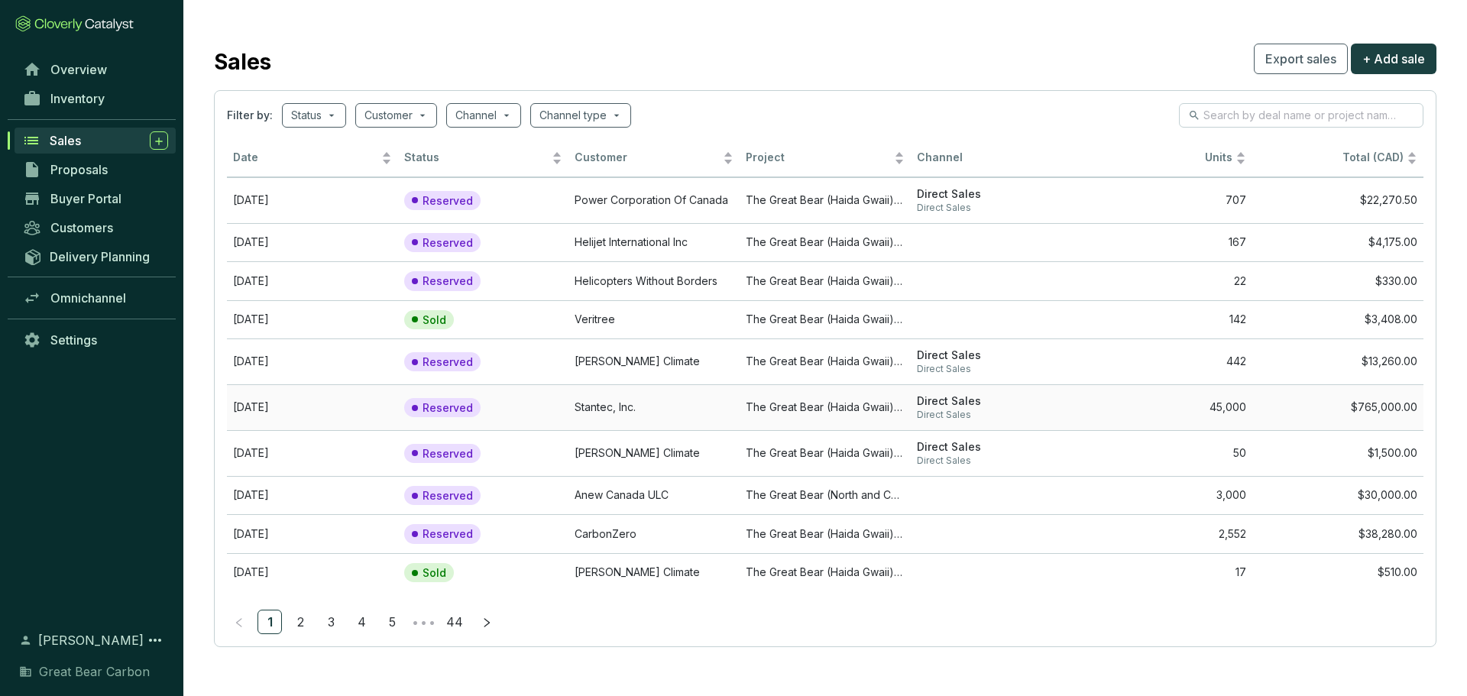
click at [695, 393] on td "Stantec, Inc." at bounding box center [653, 407] width 171 height 46
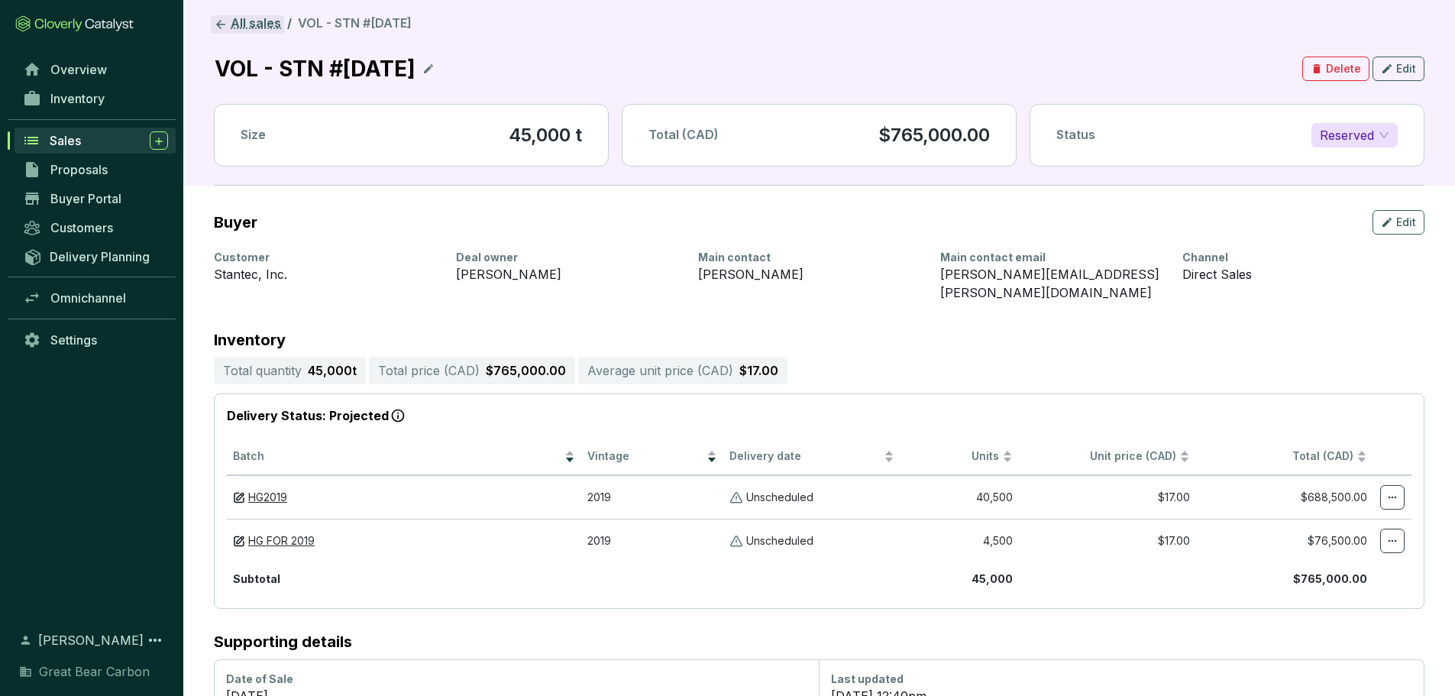
click at [228, 20] on link "All sales" at bounding box center [247, 24] width 73 height 18
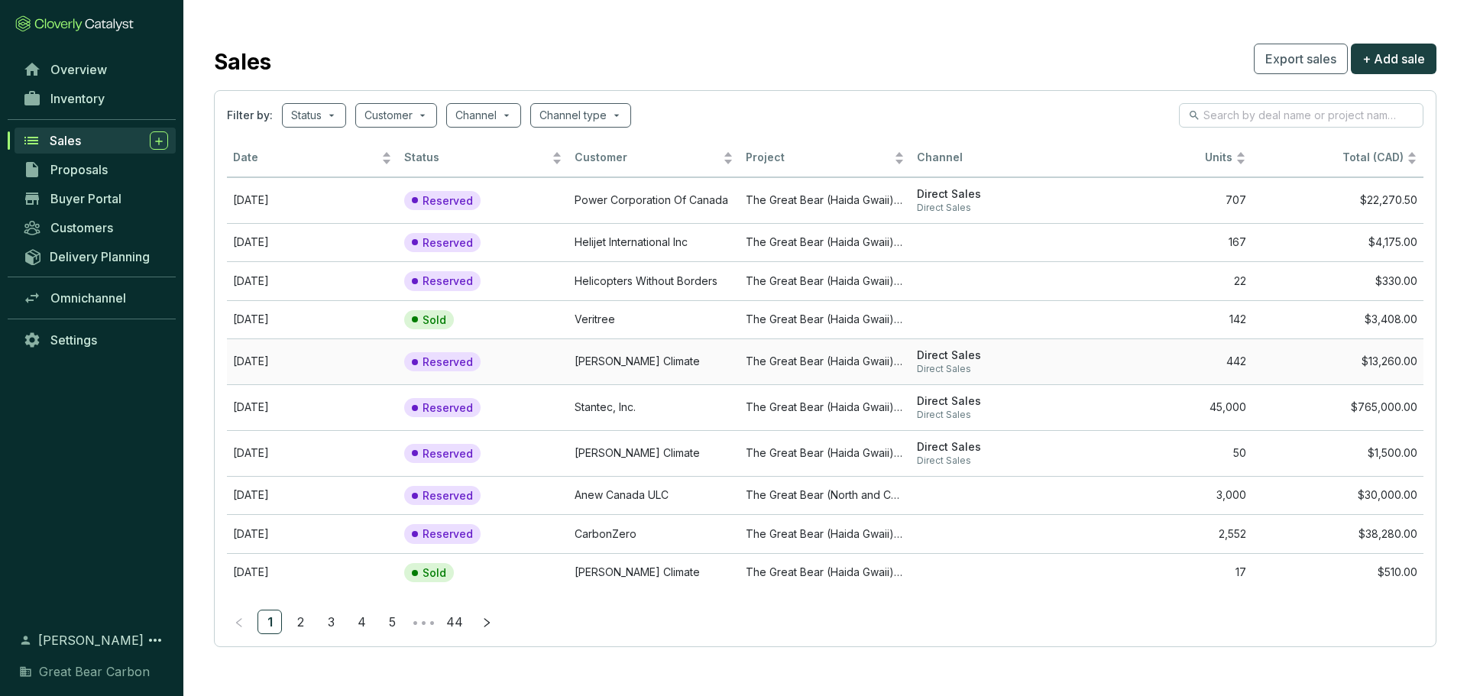
click at [637, 342] on td "[PERSON_NAME] Climate" at bounding box center [653, 361] width 171 height 46
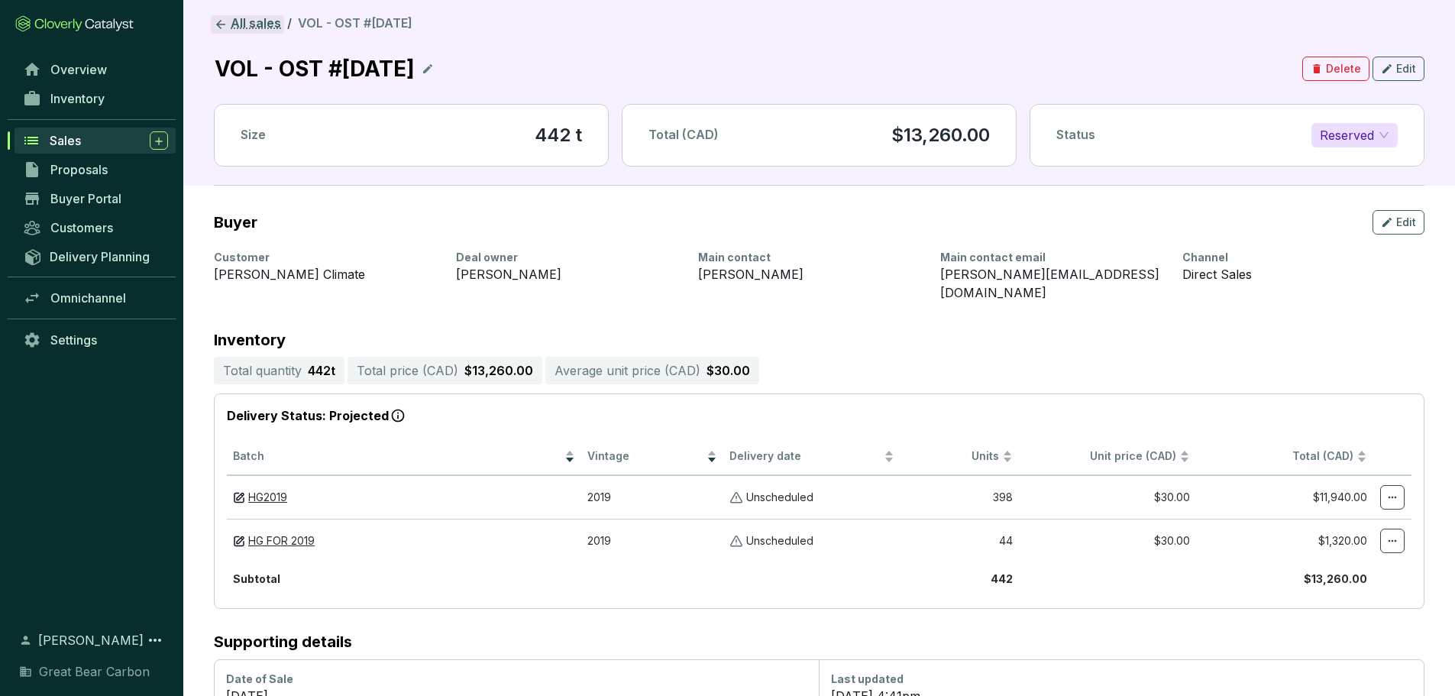
click at [248, 22] on link "All sales" at bounding box center [247, 24] width 73 height 18
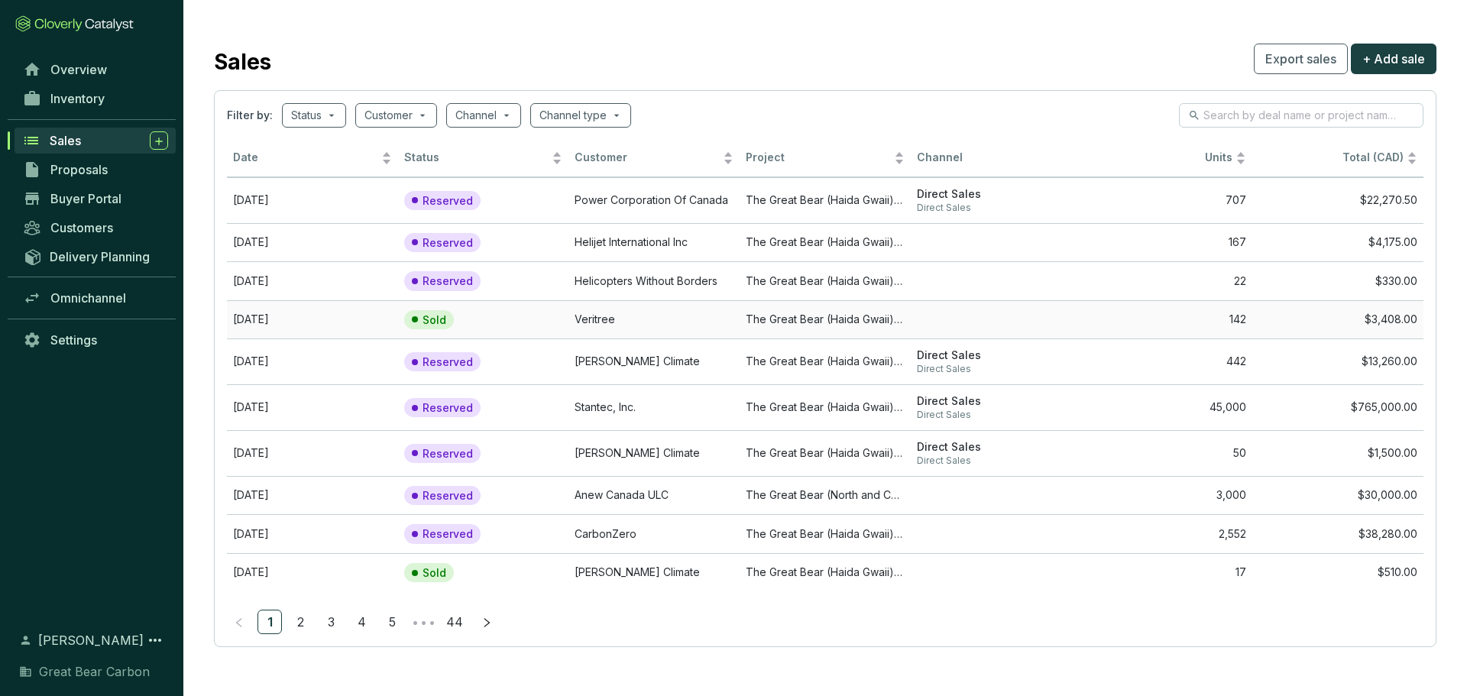
click at [586, 323] on td "Veritree" at bounding box center [653, 319] width 171 height 39
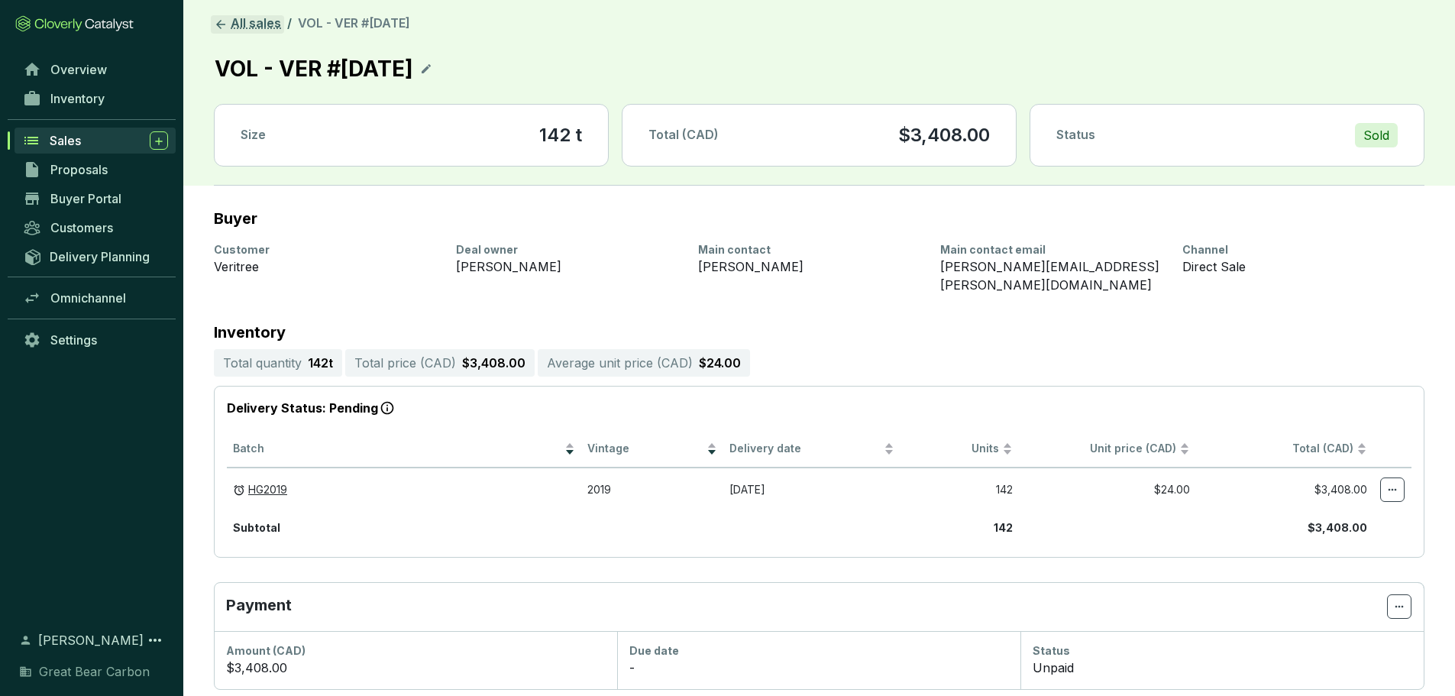
click at [242, 27] on link "All sales" at bounding box center [247, 24] width 73 height 18
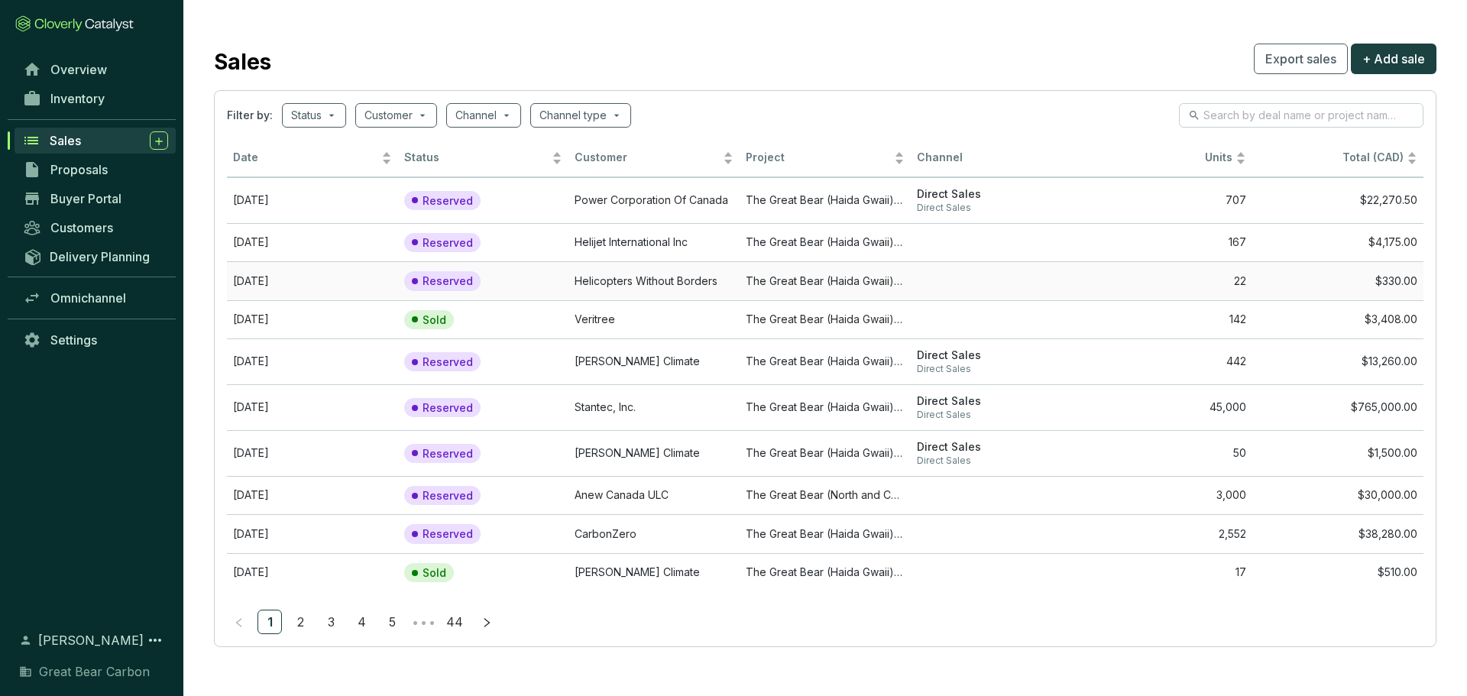
click at [585, 291] on td "Helicopters Without Borders" at bounding box center [653, 280] width 171 height 39
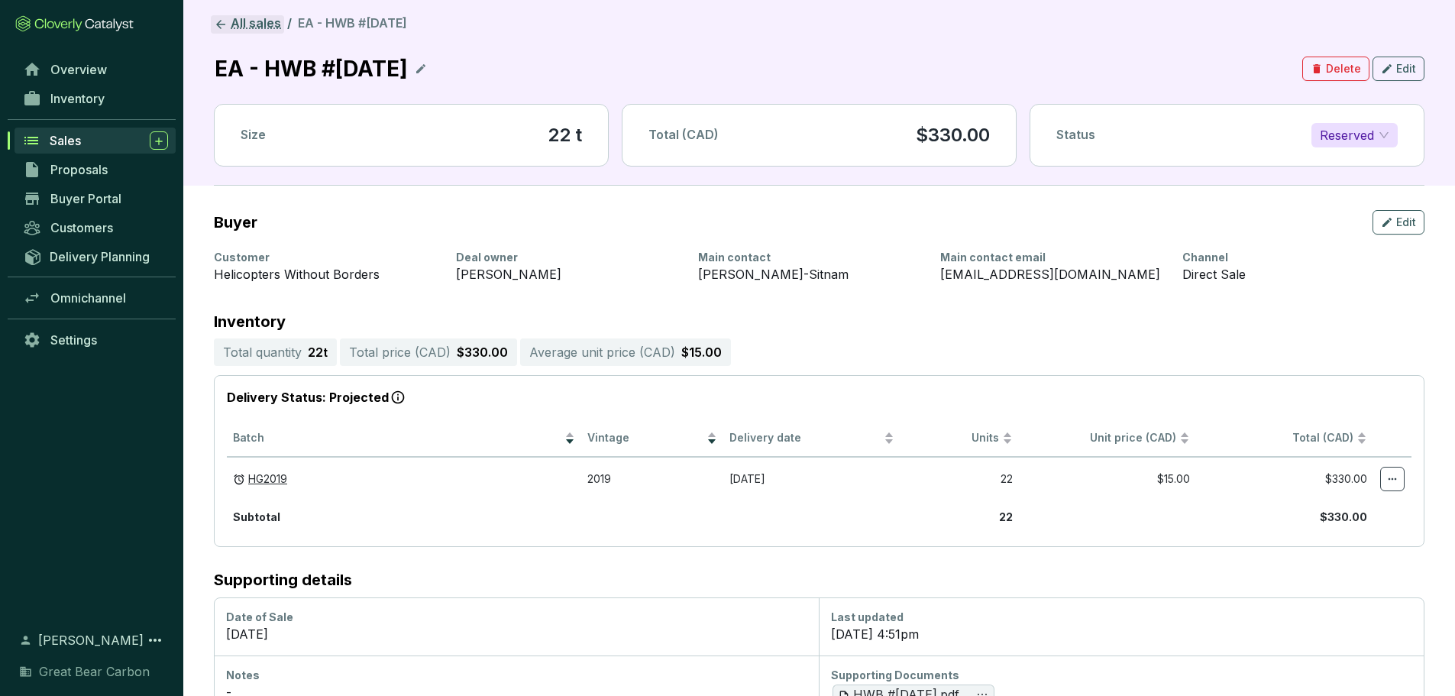
click at [215, 16] on link "All sales" at bounding box center [247, 24] width 73 height 18
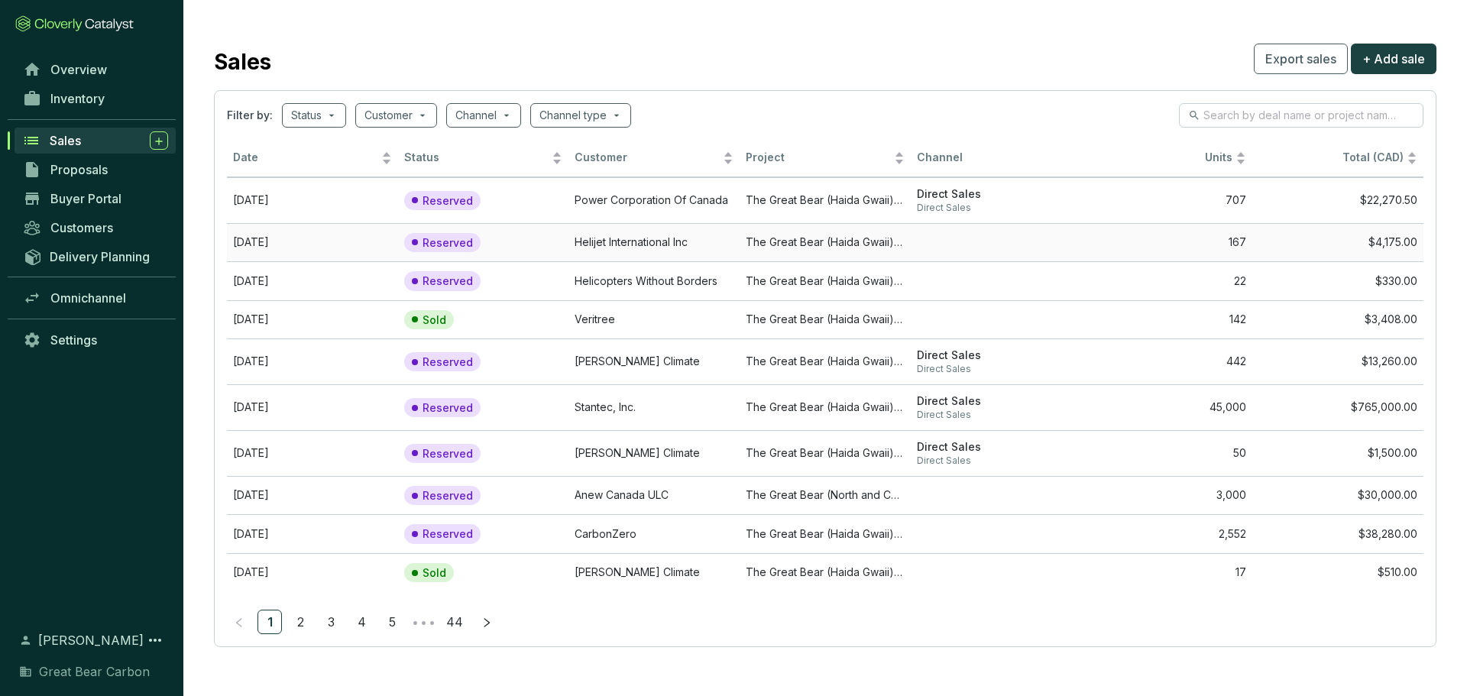
click at [633, 248] on td "Helijet International Inc" at bounding box center [653, 242] width 171 height 39
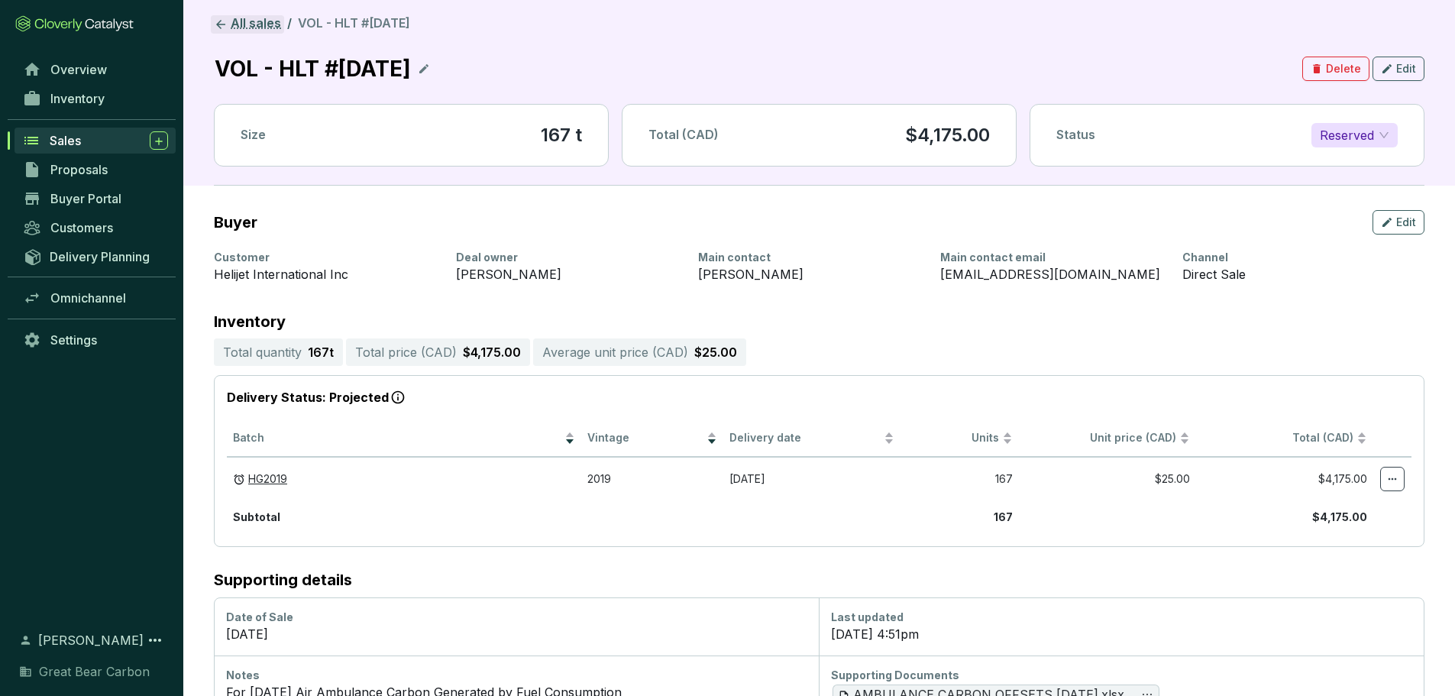
click at [251, 22] on link "All sales" at bounding box center [247, 24] width 73 height 18
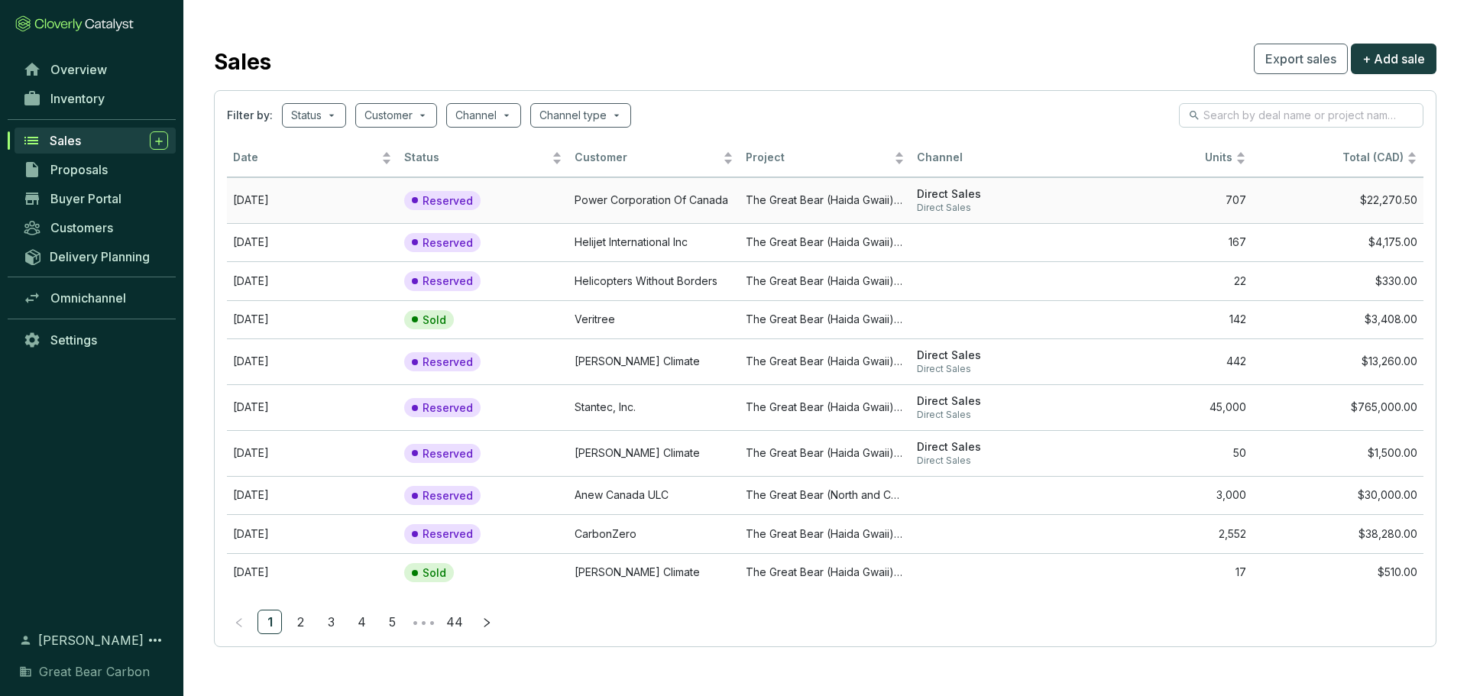
click at [648, 198] on td "Power Corporation Of Canada" at bounding box center [653, 200] width 171 height 46
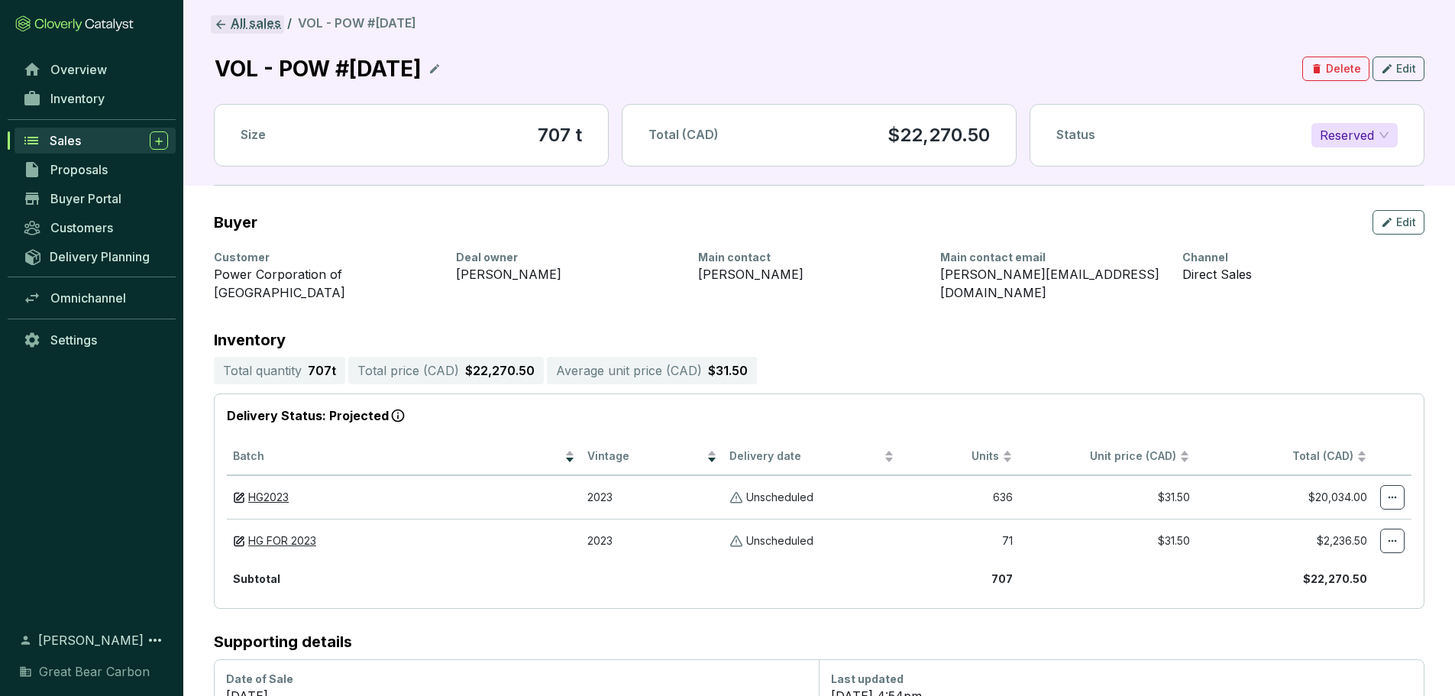
click at [240, 18] on link "All sales" at bounding box center [247, 24] width 73 height 18
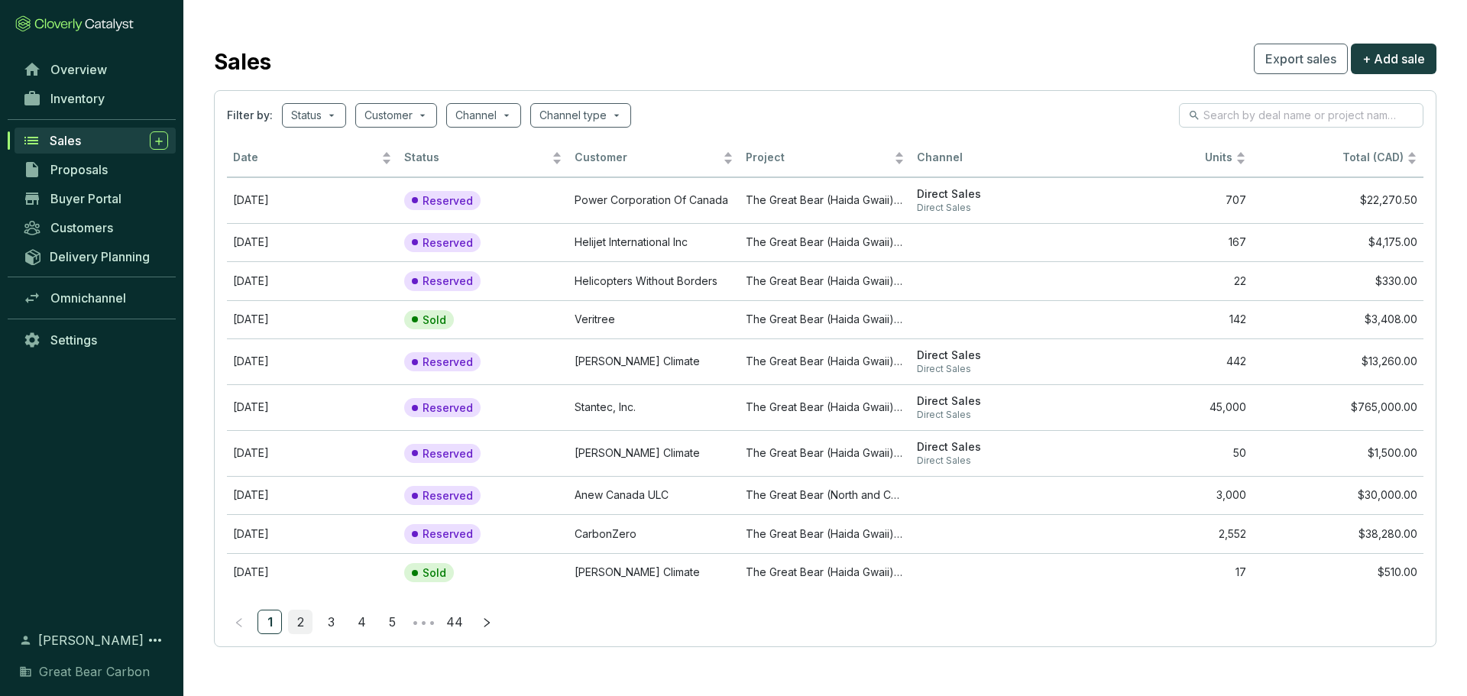
click at [301, 481] on link "2" at bounding box center [300, 621] width 23 height 23
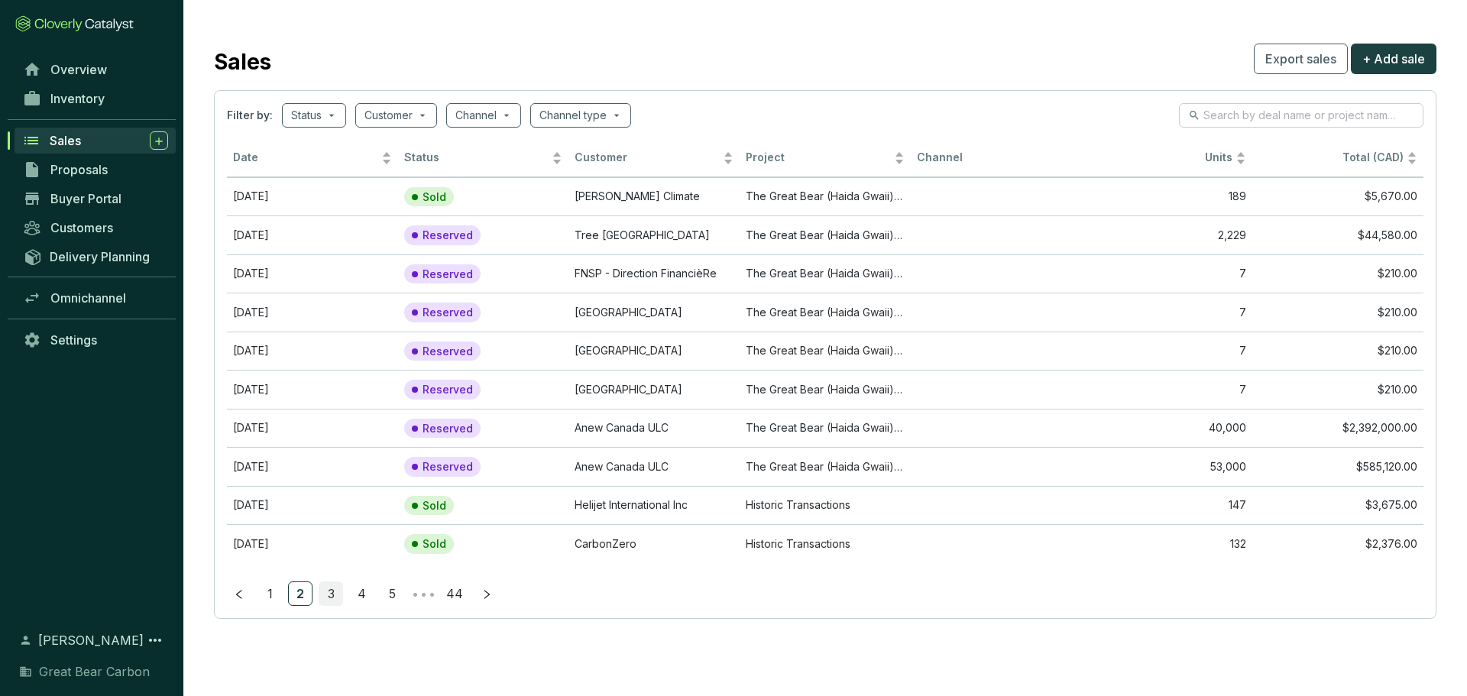
click at [341, 481] on link "3" at bounding box center [330, 593] width 23 height 23
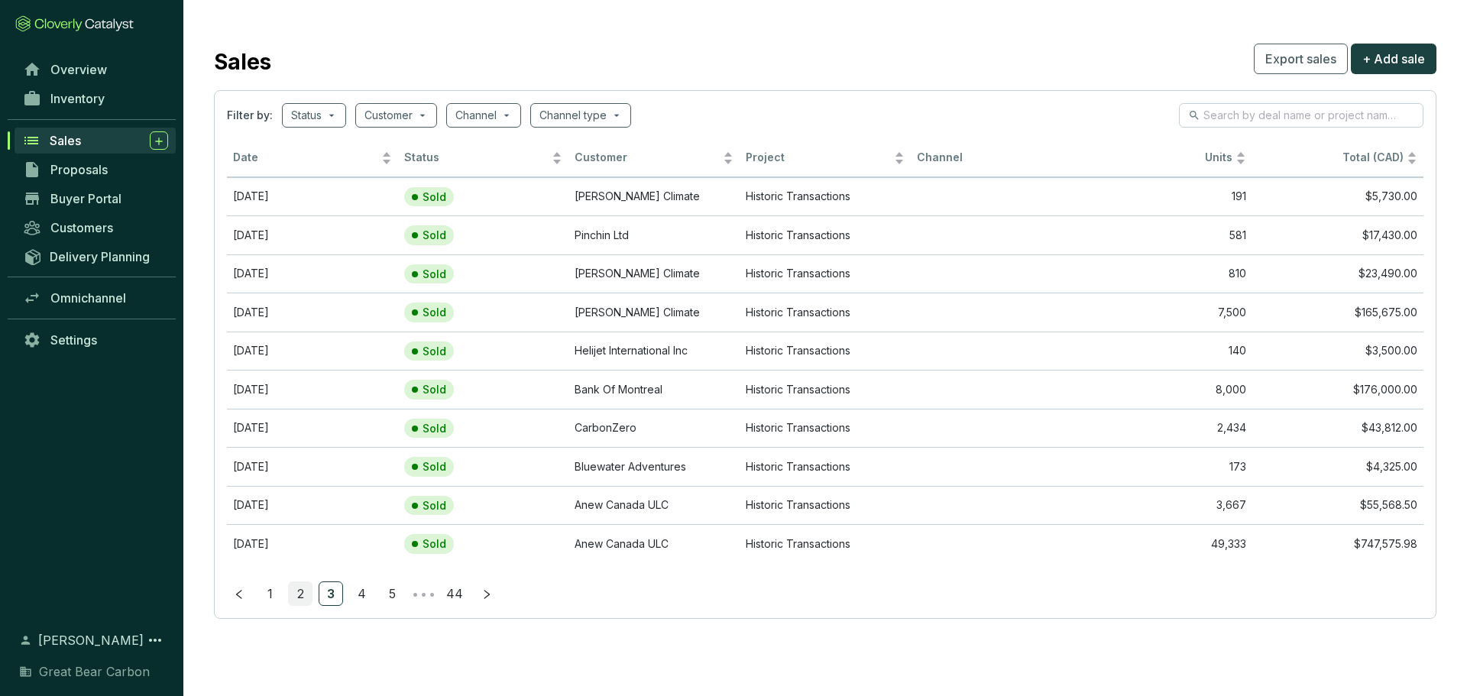
click at [296, 481] on link "2" at bounding box center [300, 593] width 23 height 23
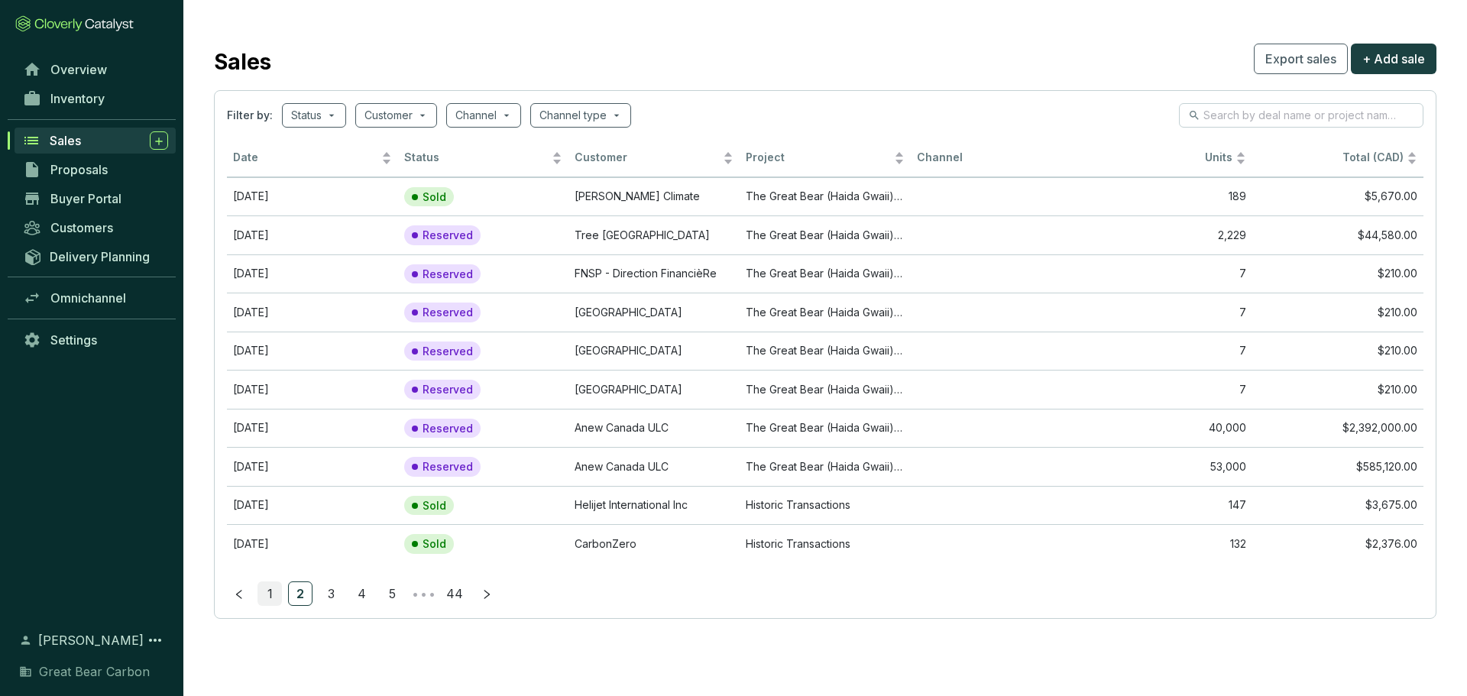
click at [269, 481] on link "1" at bounding box center [269, 593] width 23 height 23
